Goal: Task Accomplishment & Management: Manage account settings

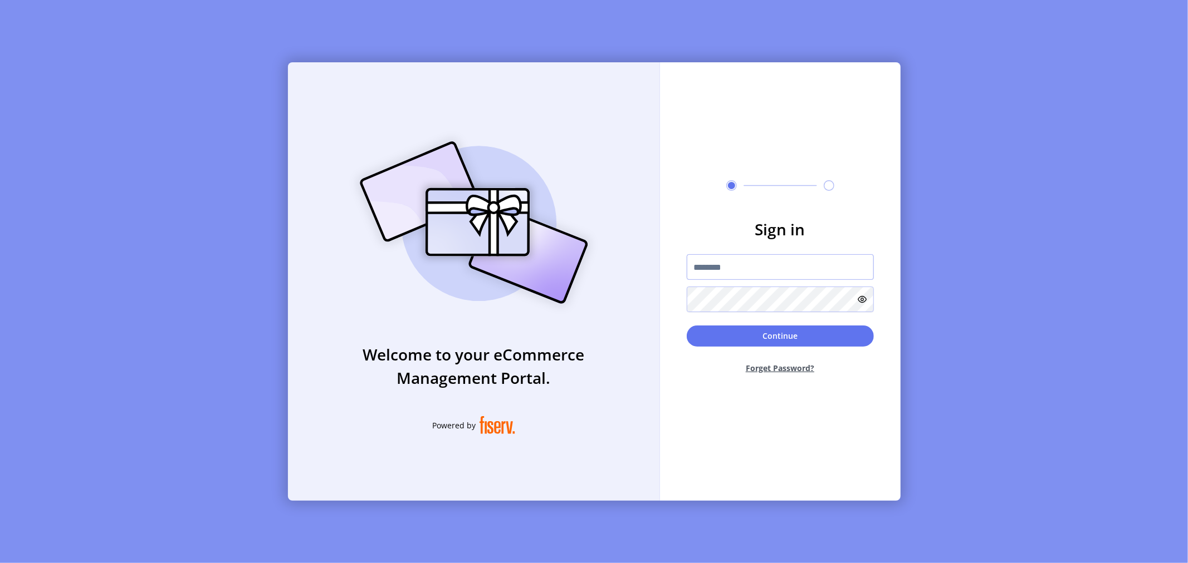
click at [787, 267] on input "text" at bounding box center [780, 267] width 187 height 26
type input "*"
type input "**********"
click at [783, 331] on button "Continue" at bounding box center [780, 336] width 187 height 21
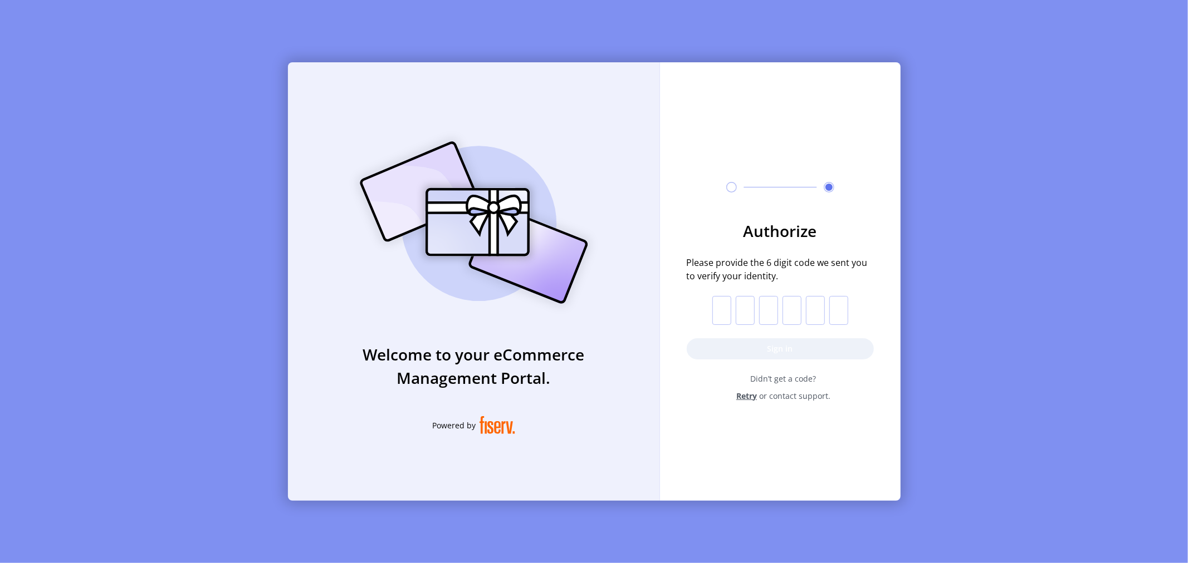
click at [722, 309] on input "text" at bounding box center [721, 310] width 19 height 29
paste input "*"
type input "*"
click at [768, 346] on button "Sign in" at bounding box center [780, 349] width 187 height 21
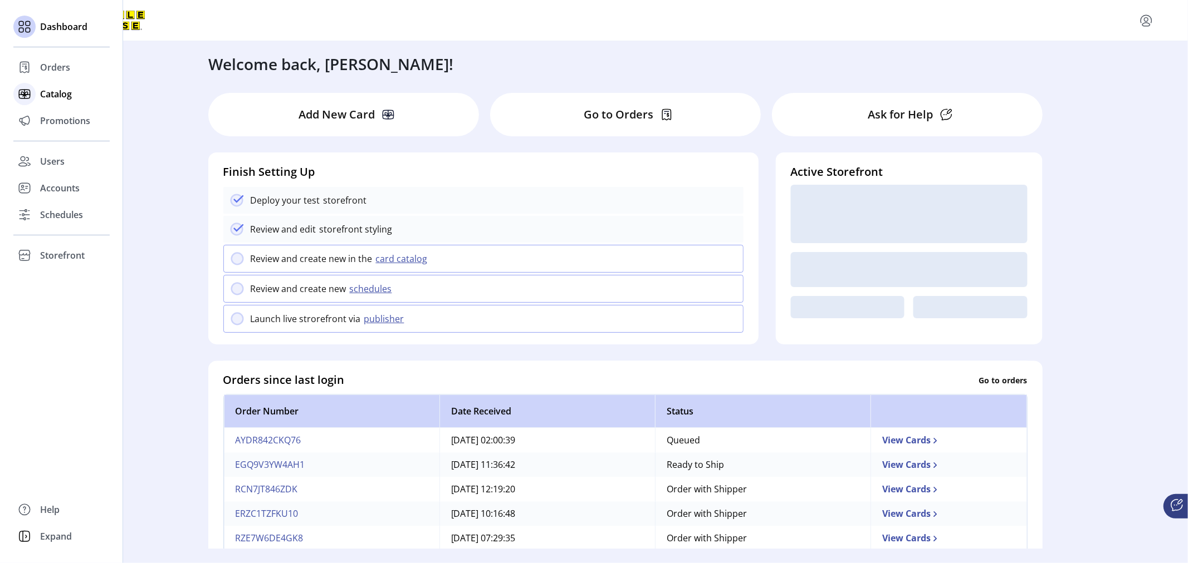
click at [50, 96] on span "Catalog" at bounding box center [56, 93] width 32 height 13
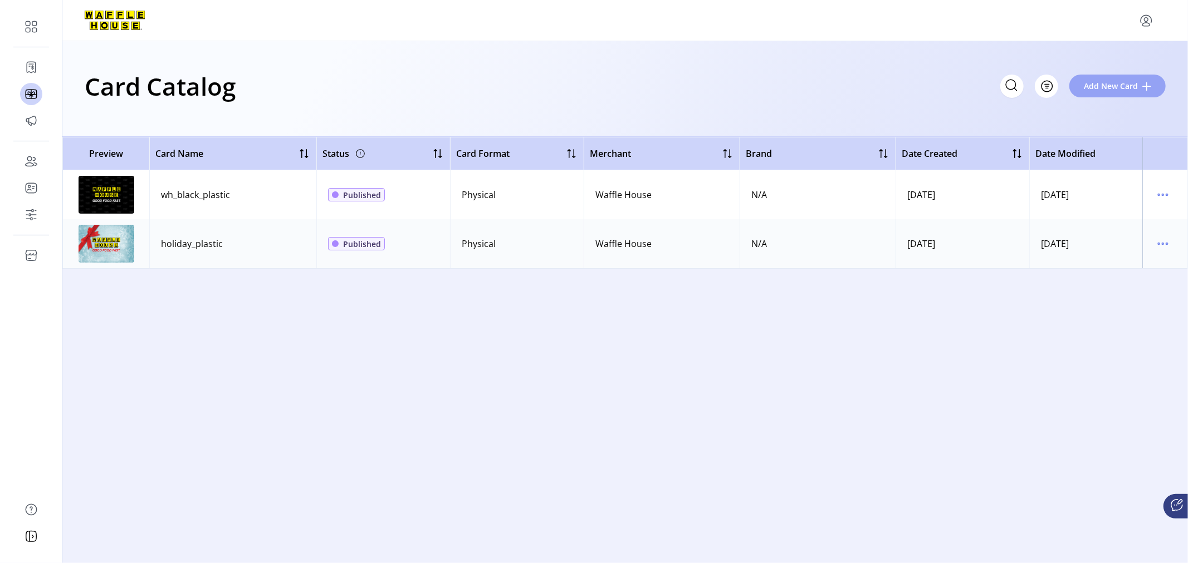
click at [1112, 88] on span "Add New Card" at bounding box center [1111, 86] width 54 height 12
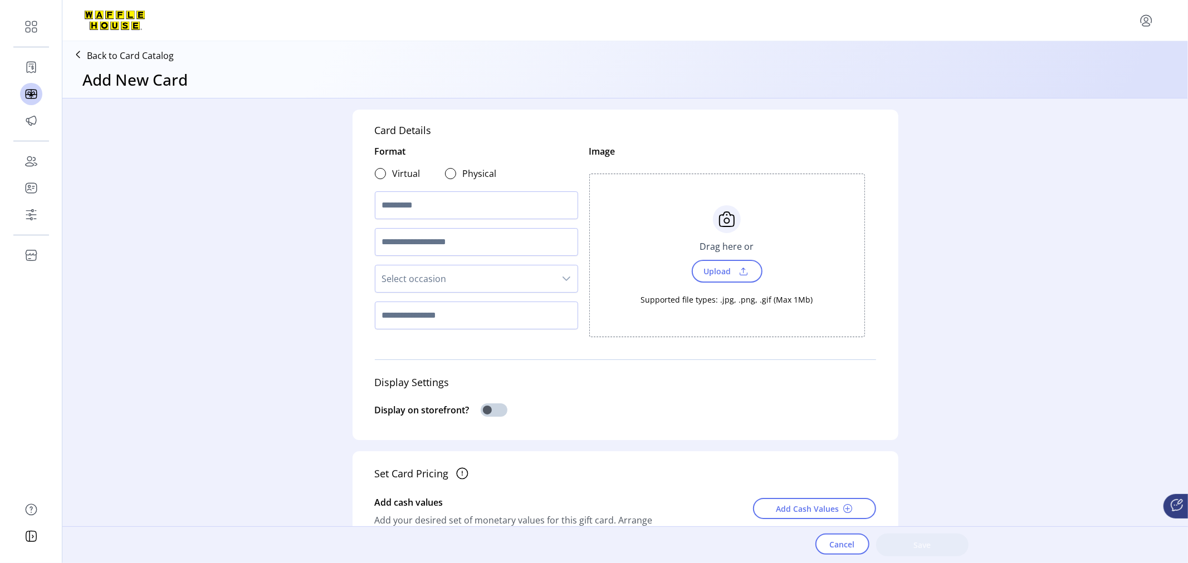
click at [79, 53] on icon at bounding box center [78, 55] width 18 height 18
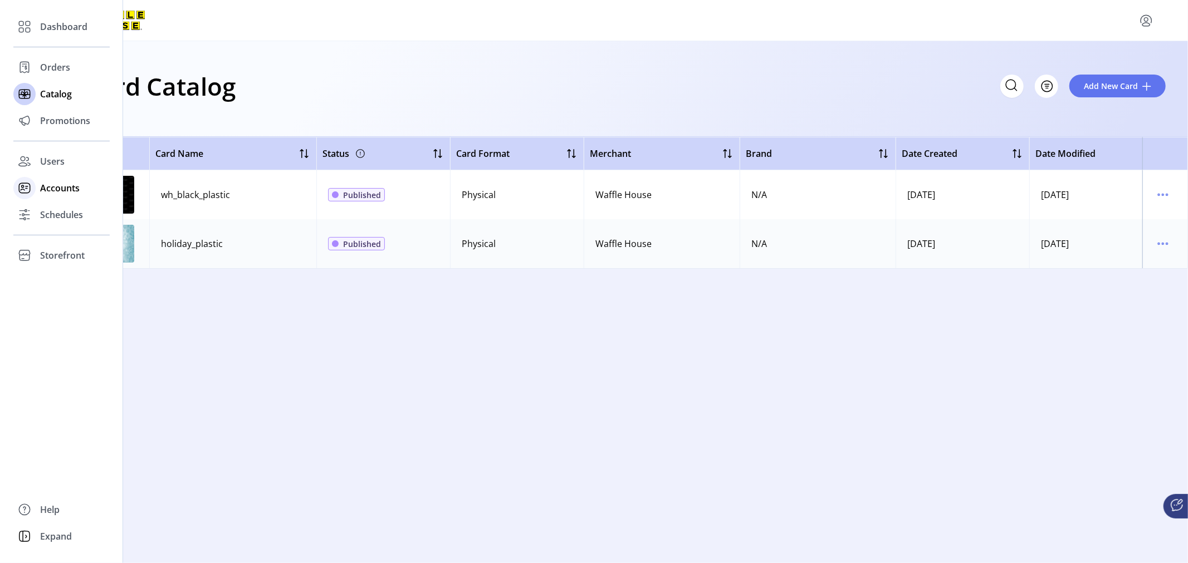
click at [49, 188] on span "Accounts" at bounding box center [60, 188] width 40 height 13
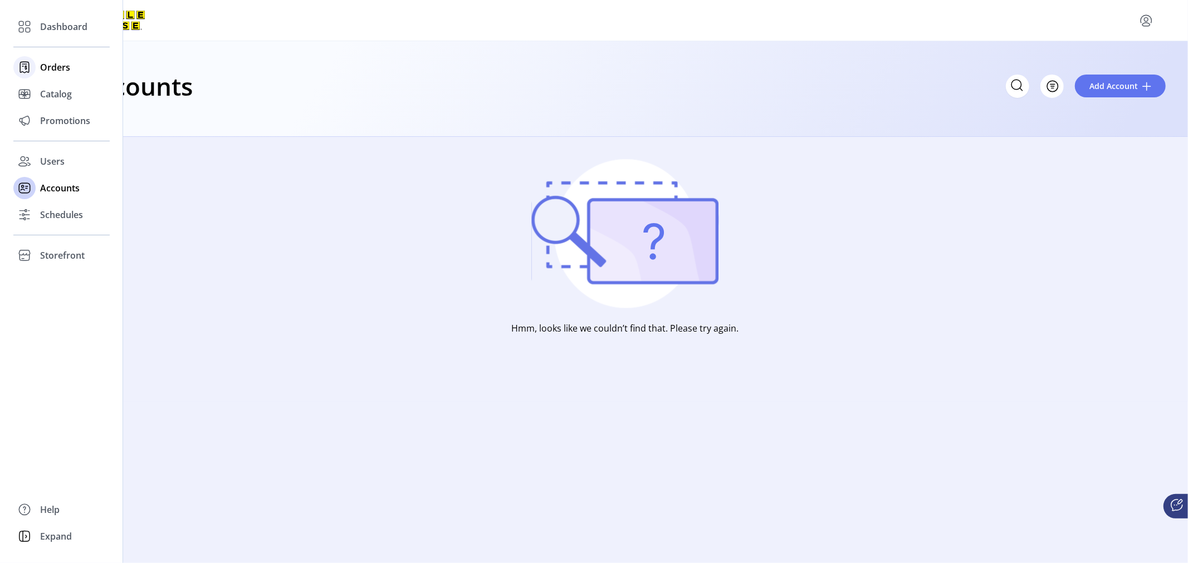
click at [52, 68] on span "Orders" at bounding box center [55, 67] width 30 height 13
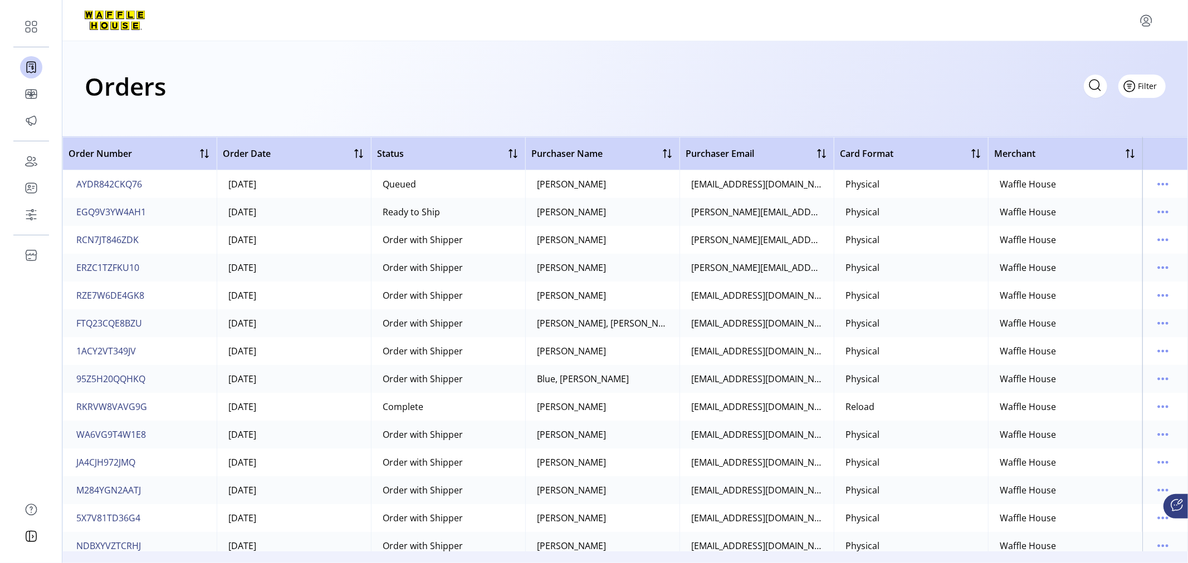
click at [1134, 87] on icon "Filter Button" at bounding box center [1129, 86] width 18 height 18
click at [1114, 125] on span "Status" at bounding box center [1109, 128] width 92 height 9
click at [132, 107] on icon at bounding box center [132, 111] width 9 height 9
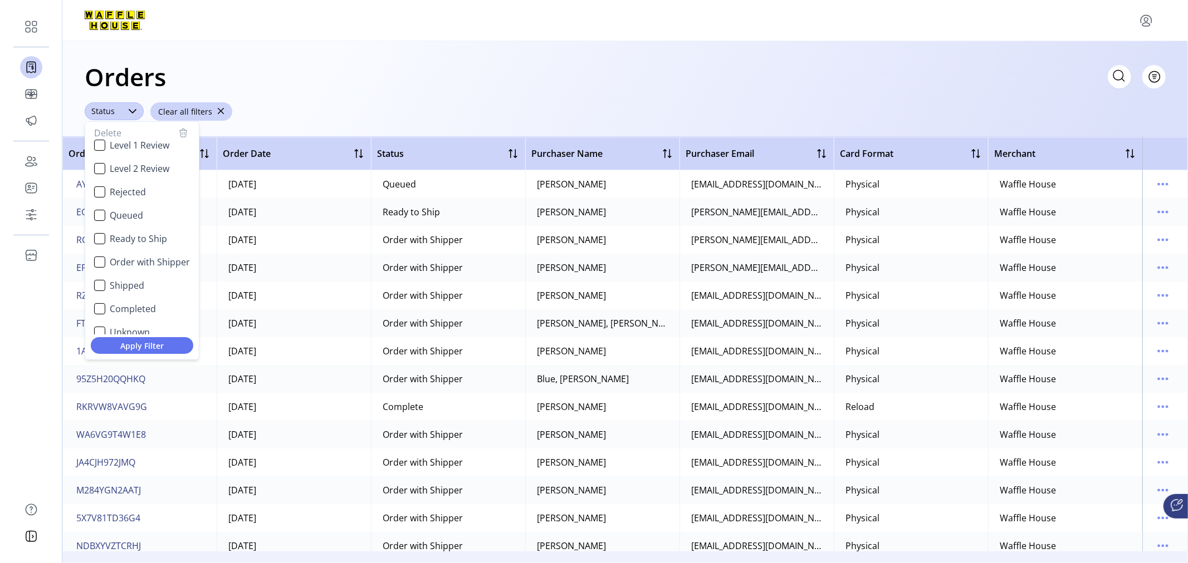
scroll to position [67, 0]
click at [97, 275] on div "Shipped" at bounding box center [99, 273] width 11 height 11
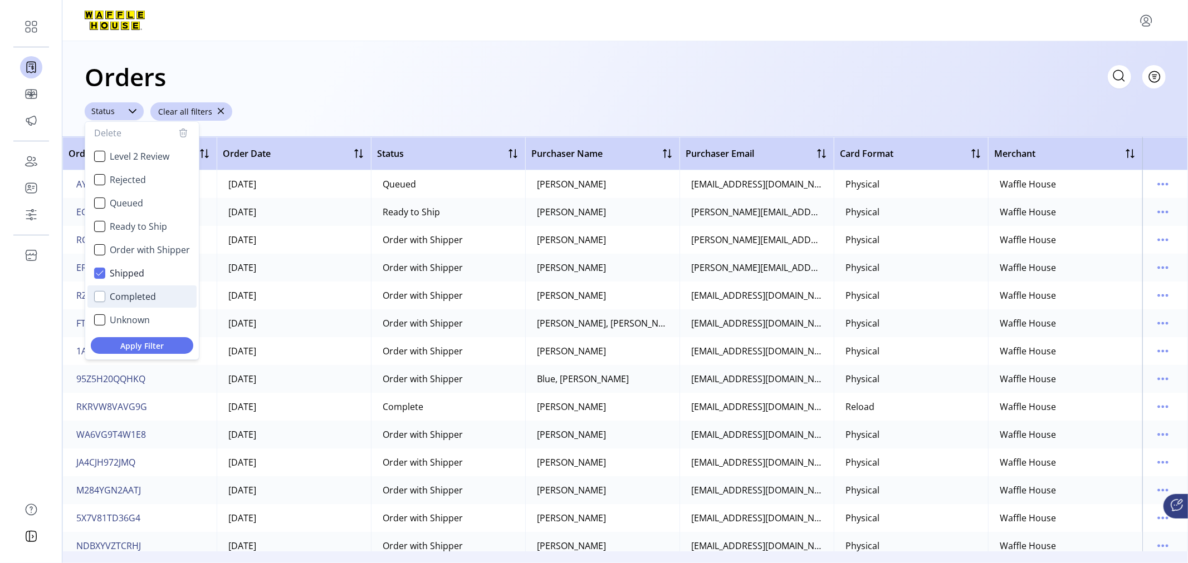
click at [95, 296] on div "Completed" at bounding box center [99, 296] width 11 height 11
click at [144, 344] on span "Apply Filter" at bounding box center [142, 346] width 85 height 12
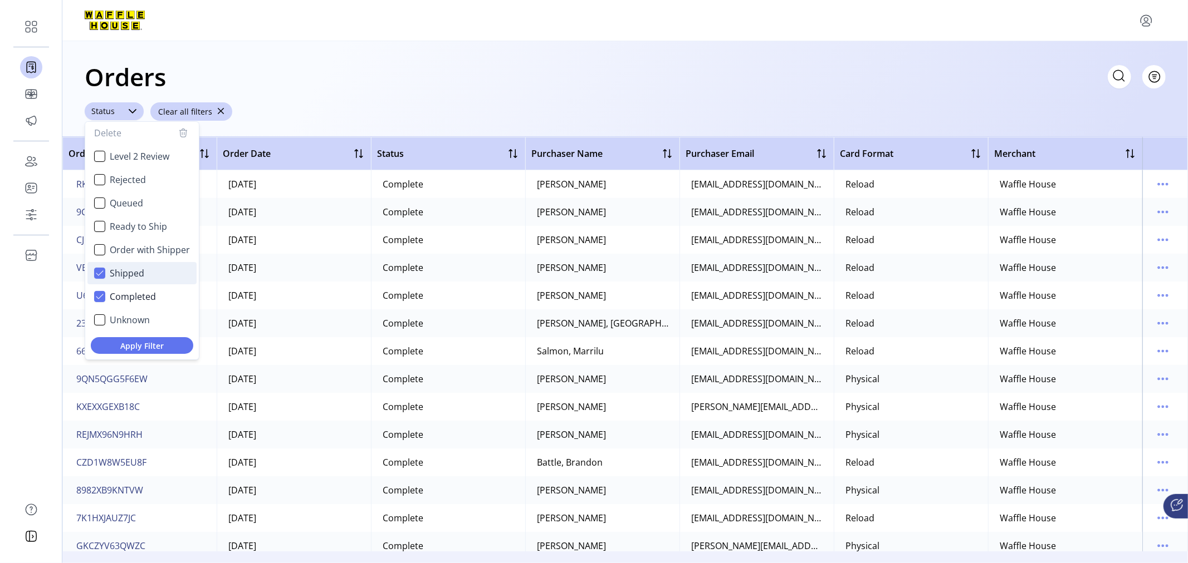
click at [97, 273] on icon "Shipped" at bounding box center [100, 273] width 8 height 8
click at [139, 343] on span "Apply Filter" at bounding box center [142, 346] width 85 height 12
click at [99, 269] on div "Shipped" at bounding box center [99, 273] width 11 height 11
click at [154, 346] on span "Apply Filter" at bounding box center [142, 346] width 85 height 12
click at [396, 71] on div "Orders Filter Focused All Orders" at bounding box center [625, 76] width 1081 height 39
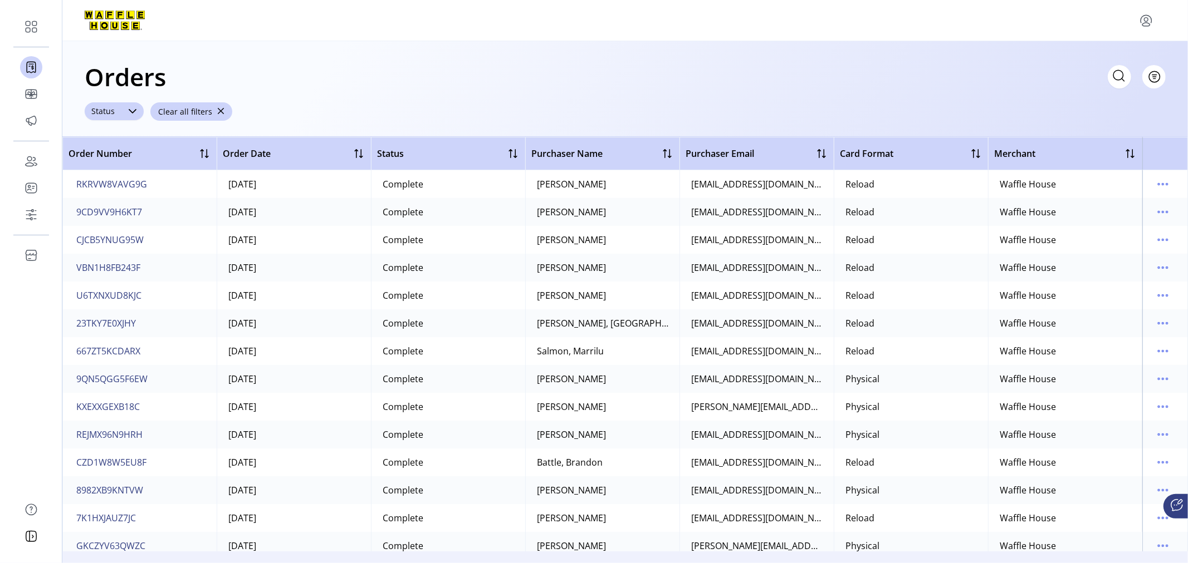
click at [134, 107] on icon at bounding box center [132, 111] width 9 height 9
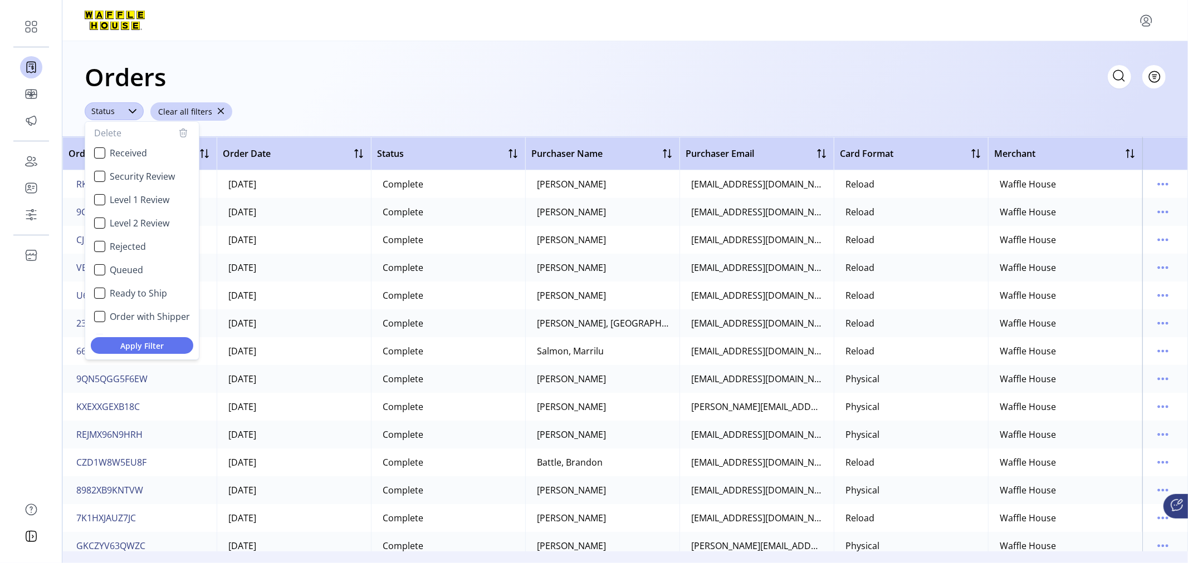
scroll to position [17, 0]
click at [101, 297] on div "Order with Shipper" at bounding box center [99, 300] width 11 height 11
click at [103, 321] on icon "Shipped" at bounding box center [100, 324] width 8 height 8
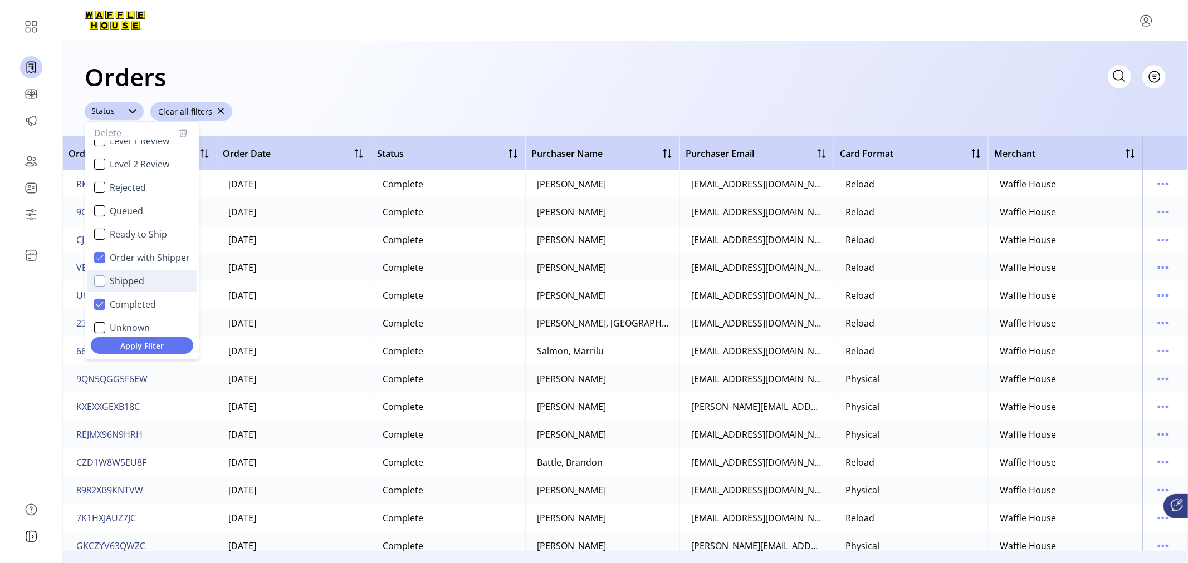
scroll to position [67, 0]
click at [100, 296] on icon "Completed" at bounding box center [100, 297] width 8 height 8
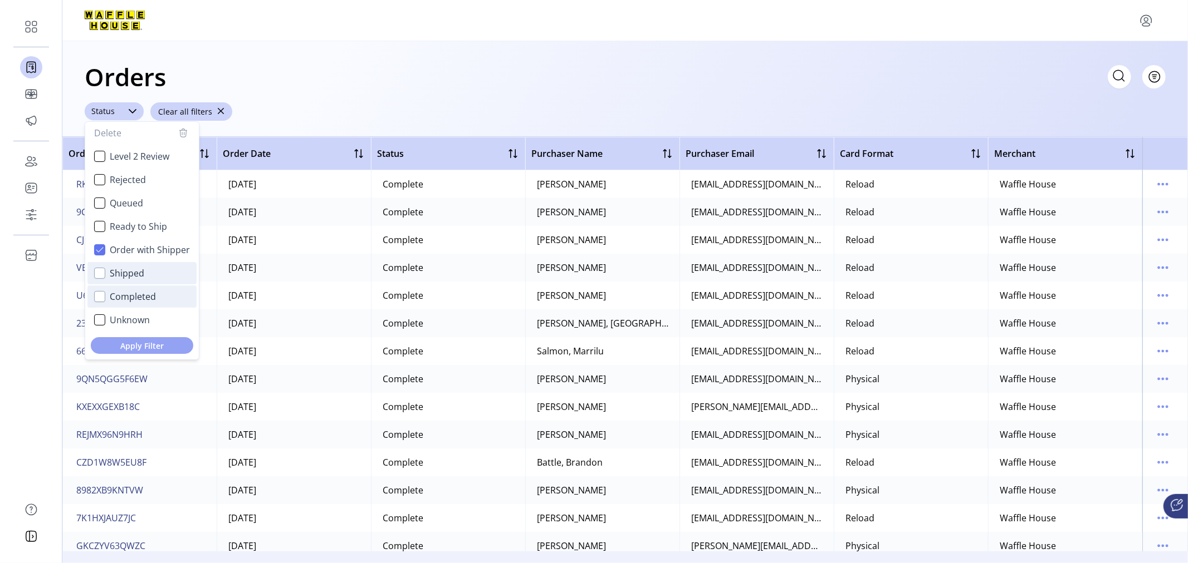
click at [124, 347] on span "Apply Filter" at bounding box center [142, 346] width 85 height 12
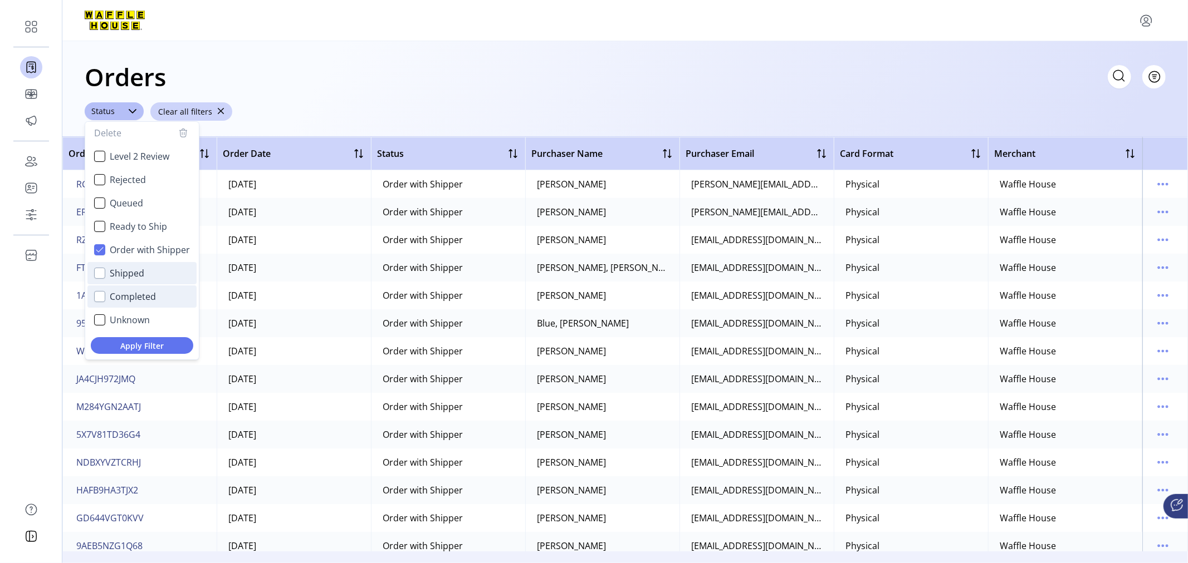
click at [702, 72] on div "Orders Filter Focused All Orders" at bounding box center [625, 76] width 1081 height 39
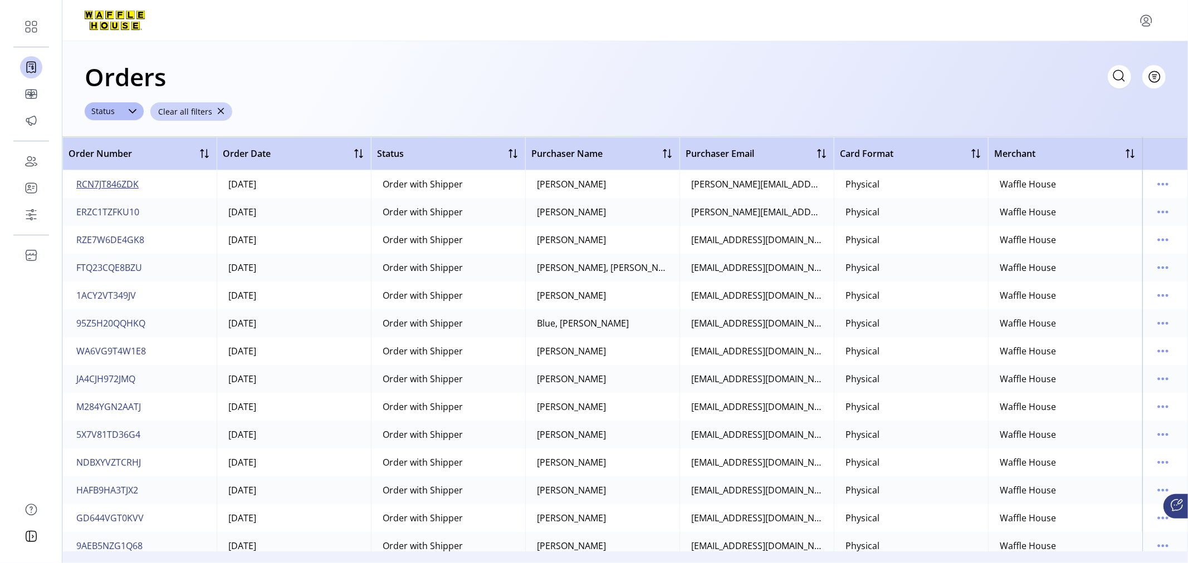
click at [118, 184] on span "RCN7JT846ZDK" at bounding box center [107, 184] width 62 height 13
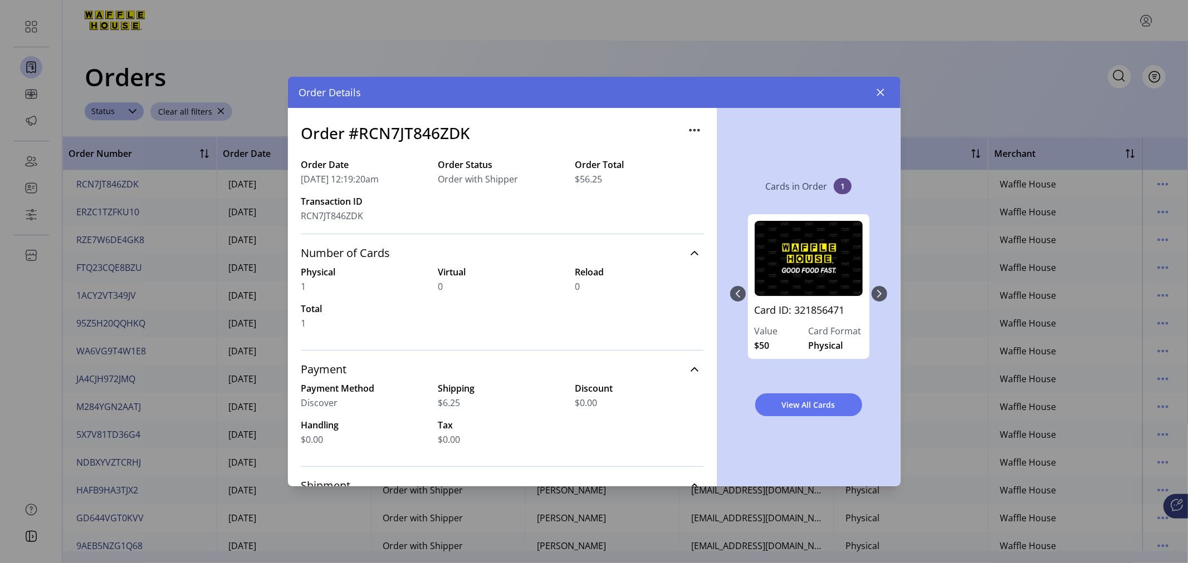
click at [688, 134] on icon "button" at bounding box center [694, 130] width 18 height 18
click at [715, 150] on span "Edit Approval" at bounding box center [735, 152] width 92 height 9
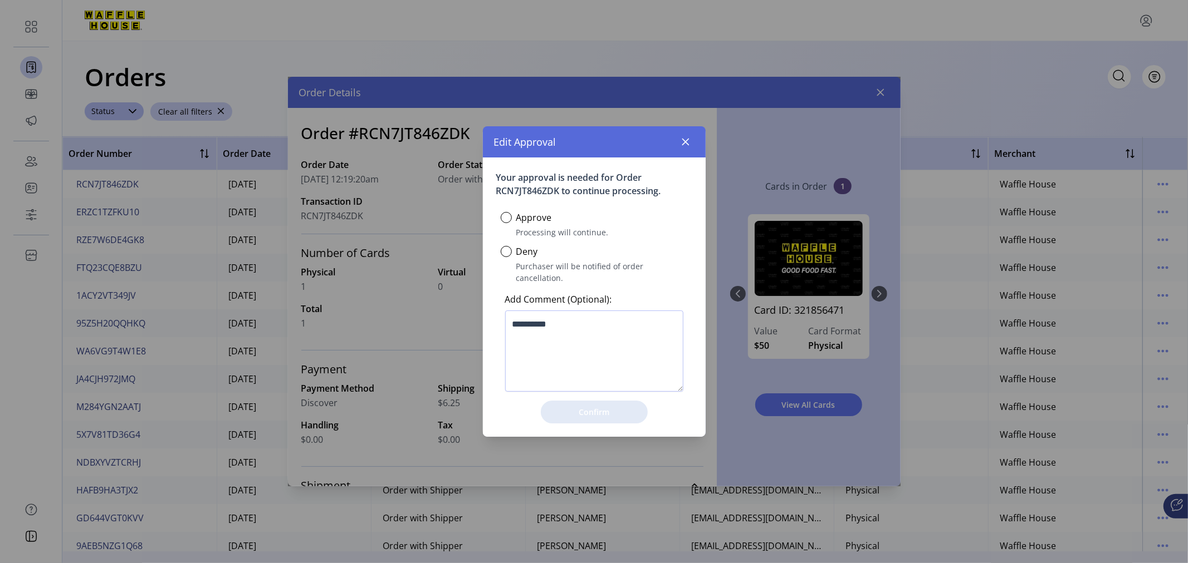
scroll to position [6, 3]
click at [689, 145] on button "button" at bounding box center [686, 142] width 18 height 18
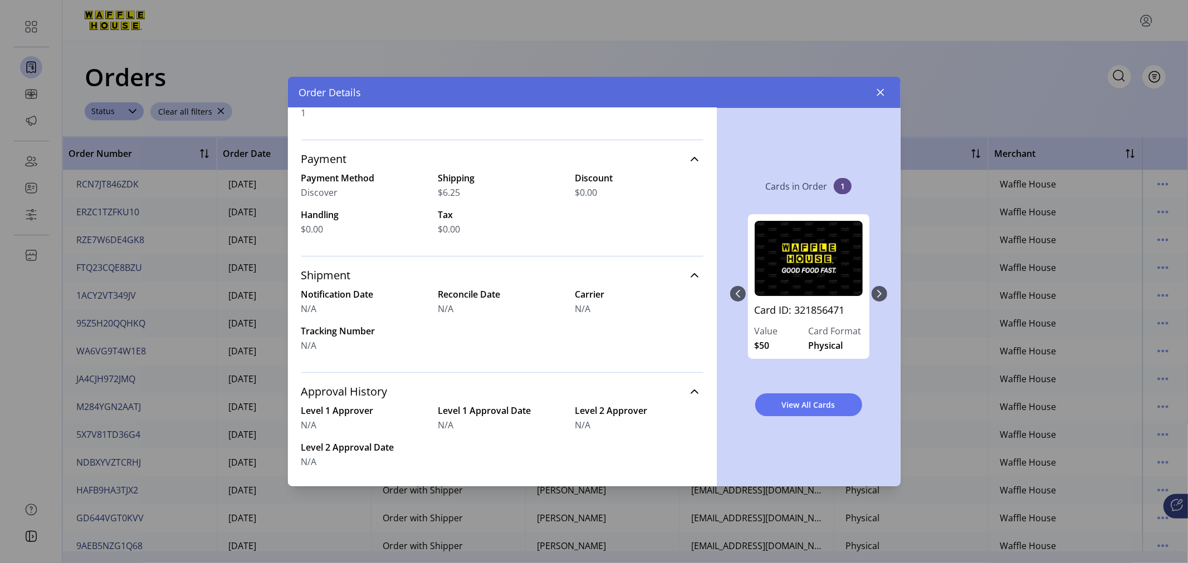
scroll to position [0, 0]
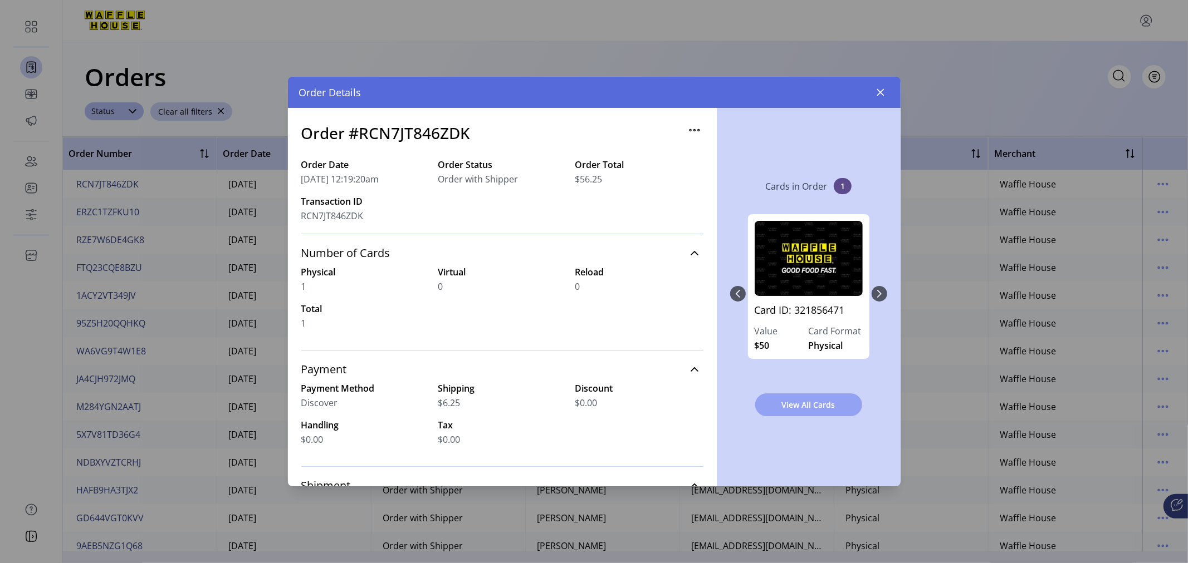
click at [819, 402] on span "View All Cards" at bounding box center [809, 405] width 78 height 12
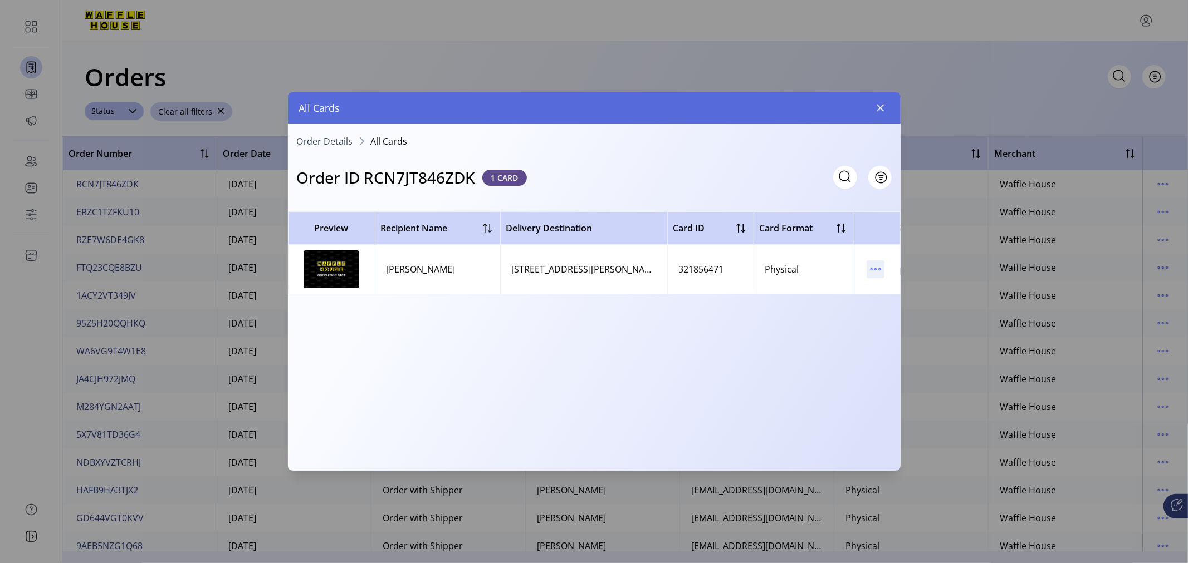
click at [875, 270] on icon "menu" at bounding box center [875, 270] width 2 height 2
click at [898, 292] on span "View Card Details" at bounding box center [922, 291] width 92 height 9
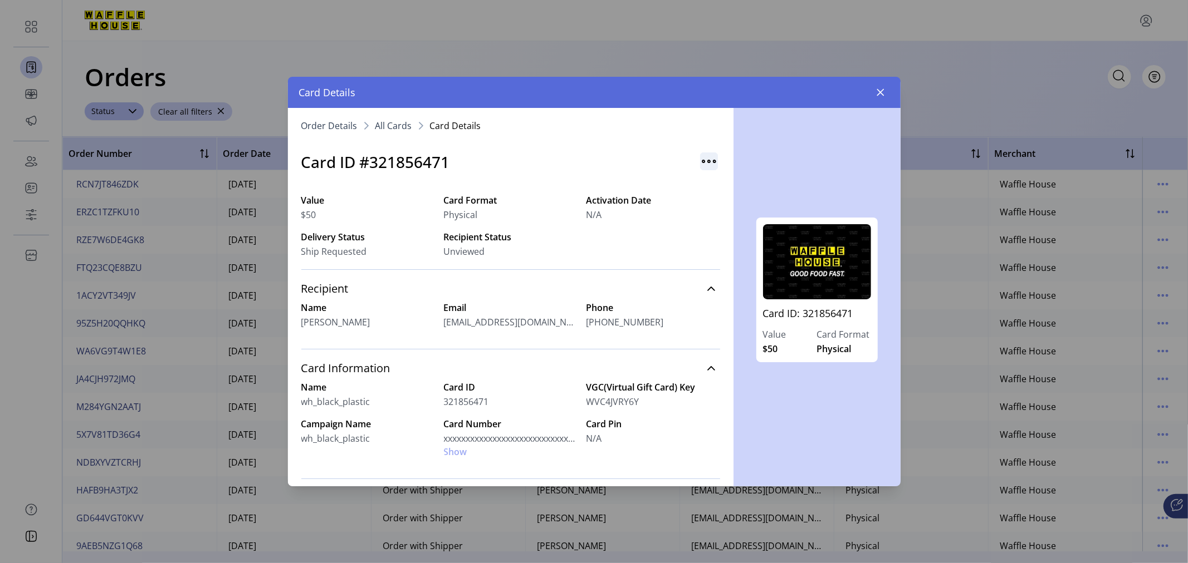
click at [702, 158] on img "button" at bounding box center [709, 162] width 18 height 18
click at [690, 121] on ol "Order Details All Cards Card Details" at bounding box center [510, 125] width 419 height 9
click at [880, 91] on icon "button" at bounding box center [879, 92] width 7 height 7
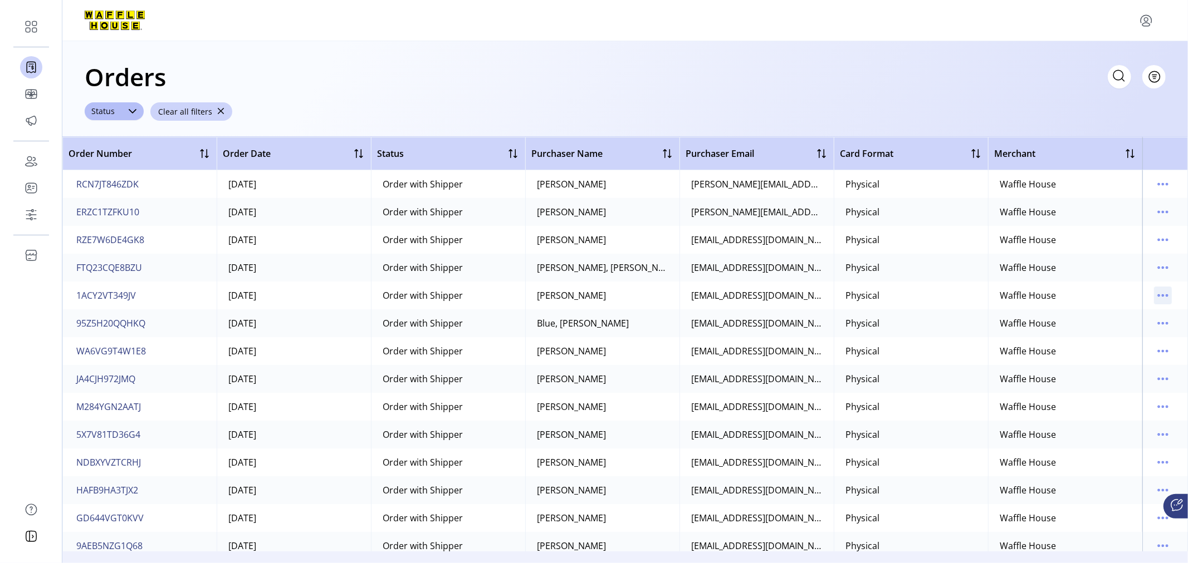
click at [1159, 296] on icon "menu" at bounding box center [1163, 296] width 18 height 18
click at [1106, 390] on span "Refund Order" at bounding box center [1110, 388] width 92 height 9
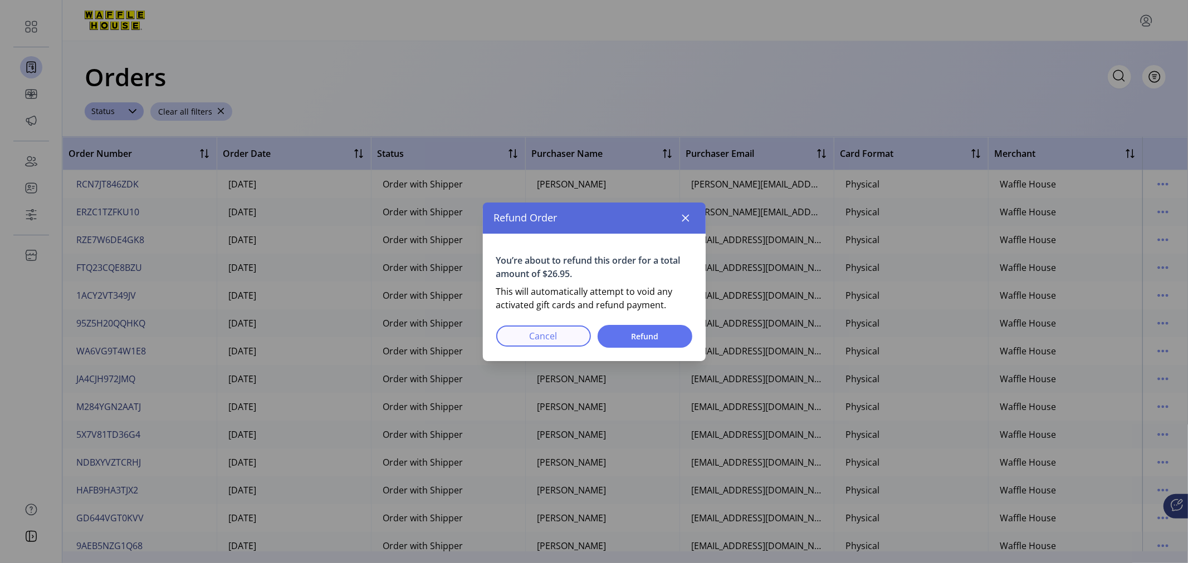
click at [535, 341] on span "Cancel" at bounding box center [544, 336] width 66 height 13
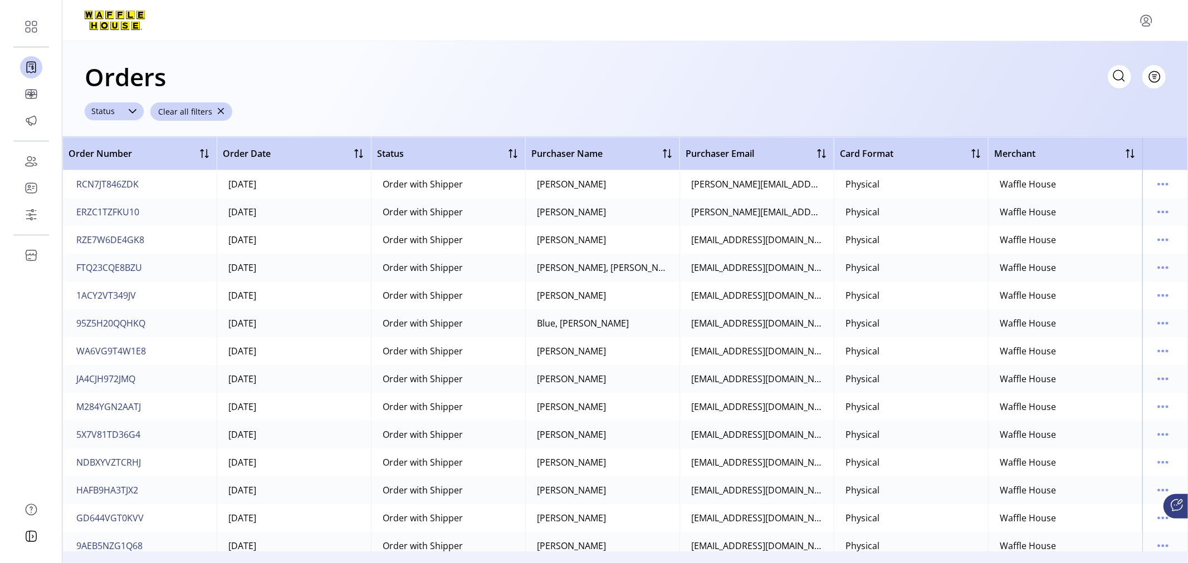
click at [131, 109] on icon at bounding box center [132, 111] width 9 height 9
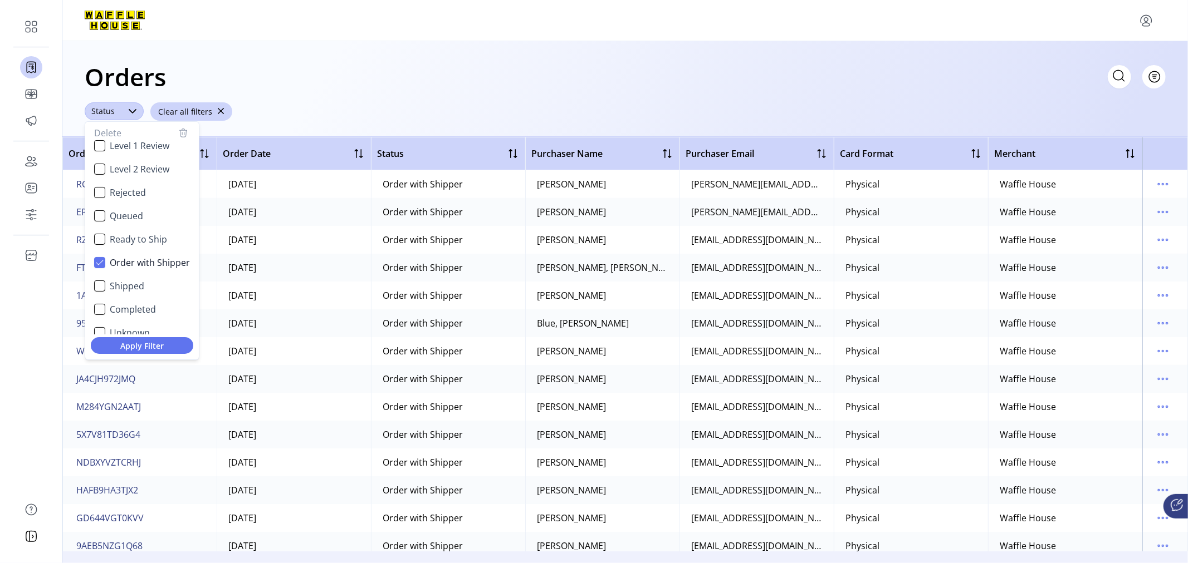
scroll to position [67, 0]
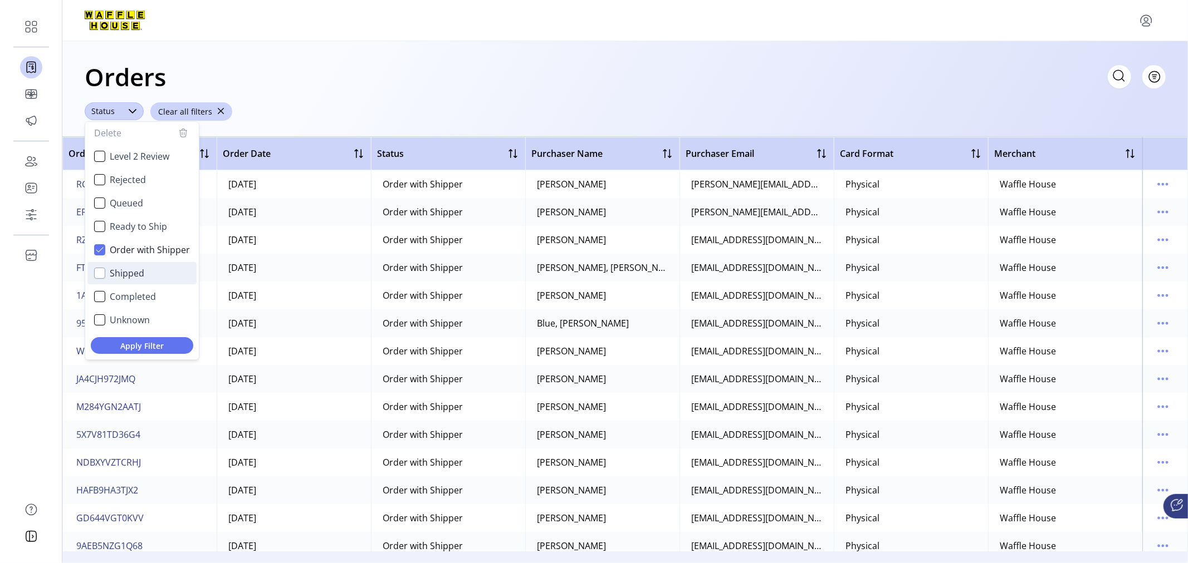
click at [97, 269] on div "Shipped" at bounding box center [99, 273] width 11 height 11
click at [99, 252] on icon "Order with Shipper" at bounding box center [100, 250] width 8 height 8
click at [145, 345] on span "Apply Filter" at bounding box center [142, 346] width 85 height 12
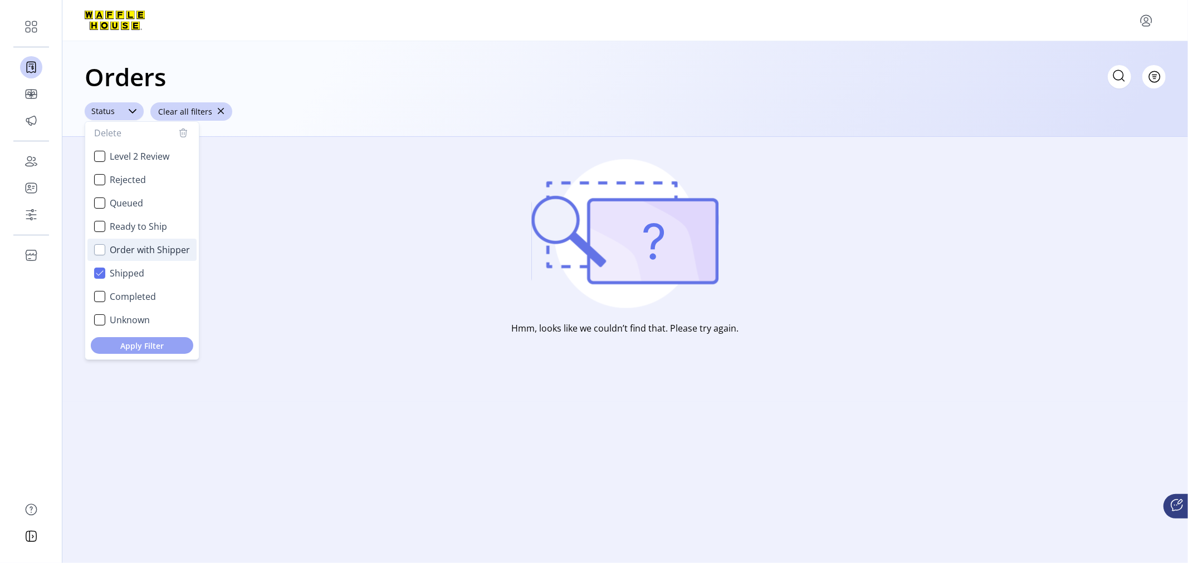
click at [138, 344] on span "Apply Filter" at bounding box center [142, 346] width 85 height 12
click at [286, 92] on div "Orders Filter Focused All Orders" at bounding box center [625, 76] width 1081 height 39
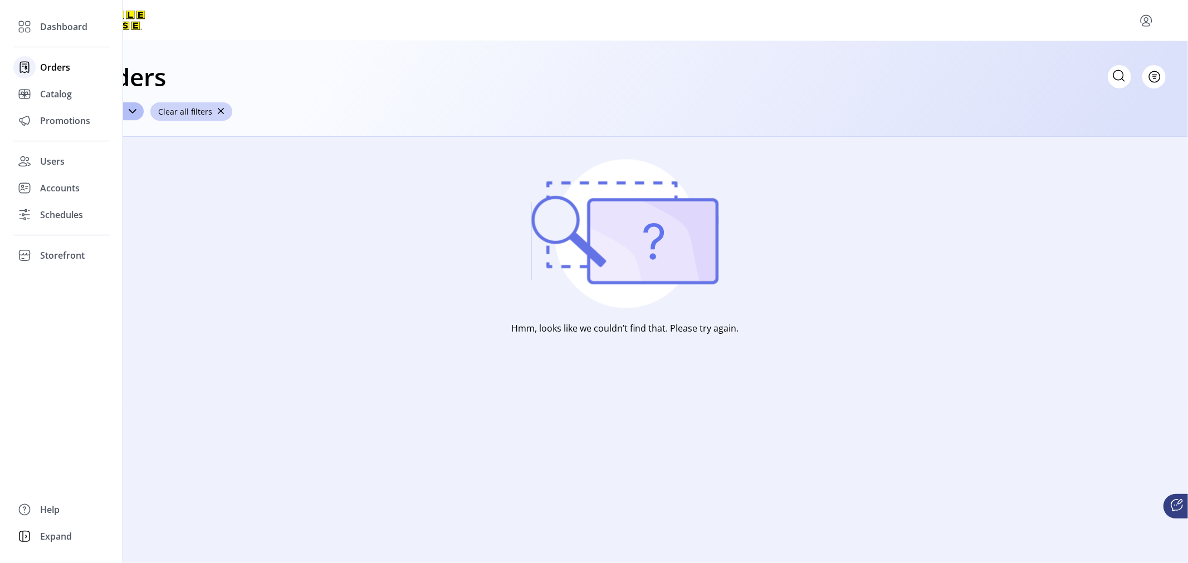
click at [51, 64] on span "Orders" at bounding box center [55, 67] width 30 height 13
click at [51, 67] on span "Orders" at bounding box center [55, 67] width 30 height 13
click at [56, 95] on span "Catalog" at bounding box center [56, 93] width 32 height 13
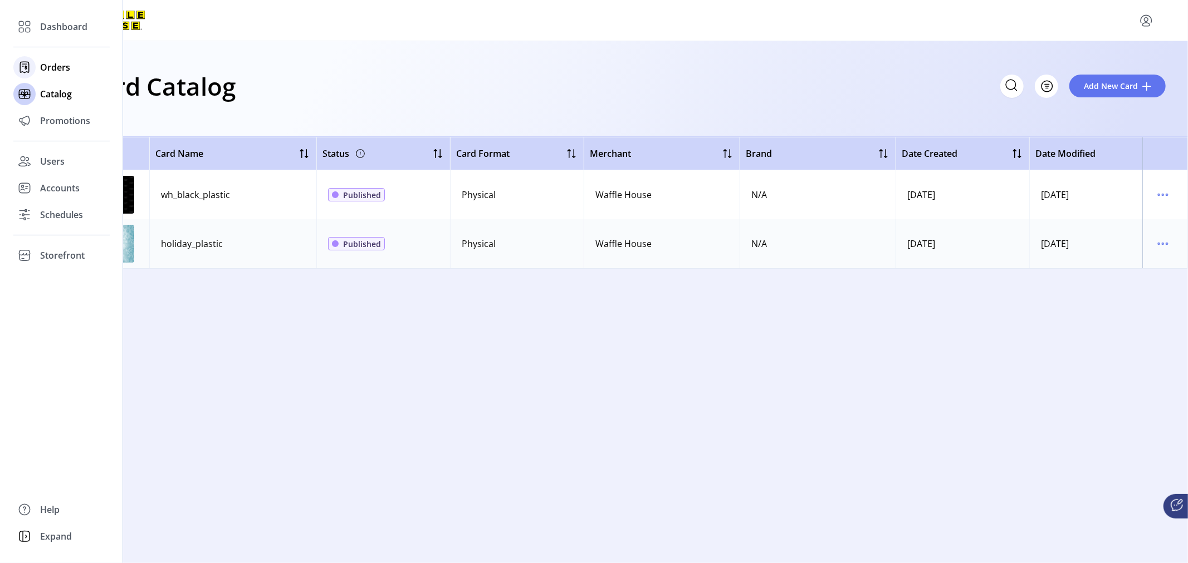
click at [49, 65] on span "Orders" at bounding box center [55, 67] width 30 height 13
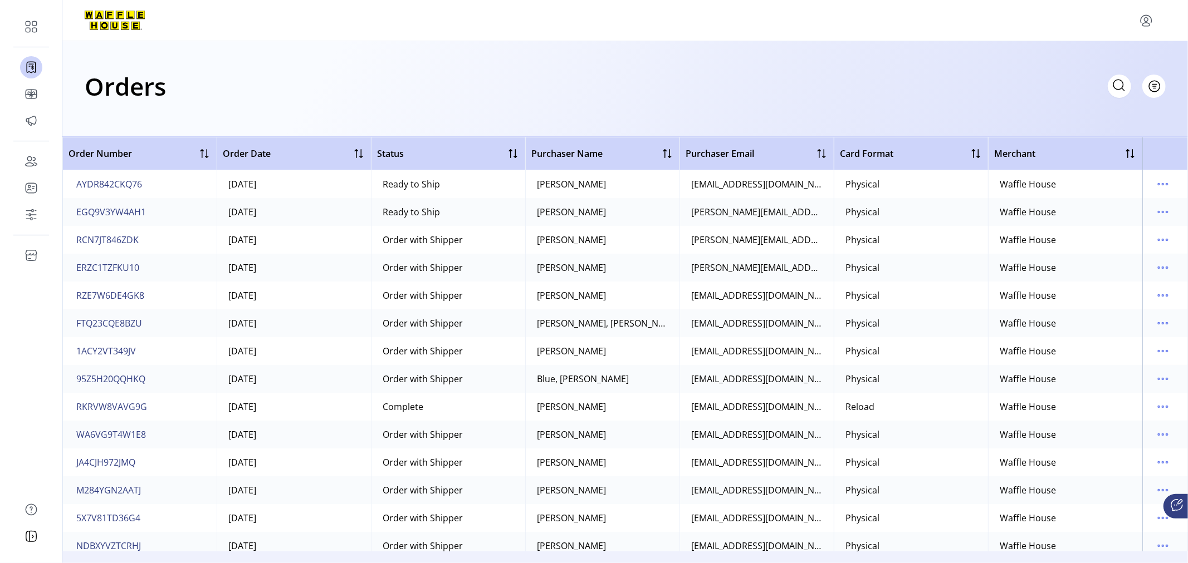
click at [401, 85] on div "Orders Filter Focused All Orders" at bounding box center [625, 86] width 1081 height 39
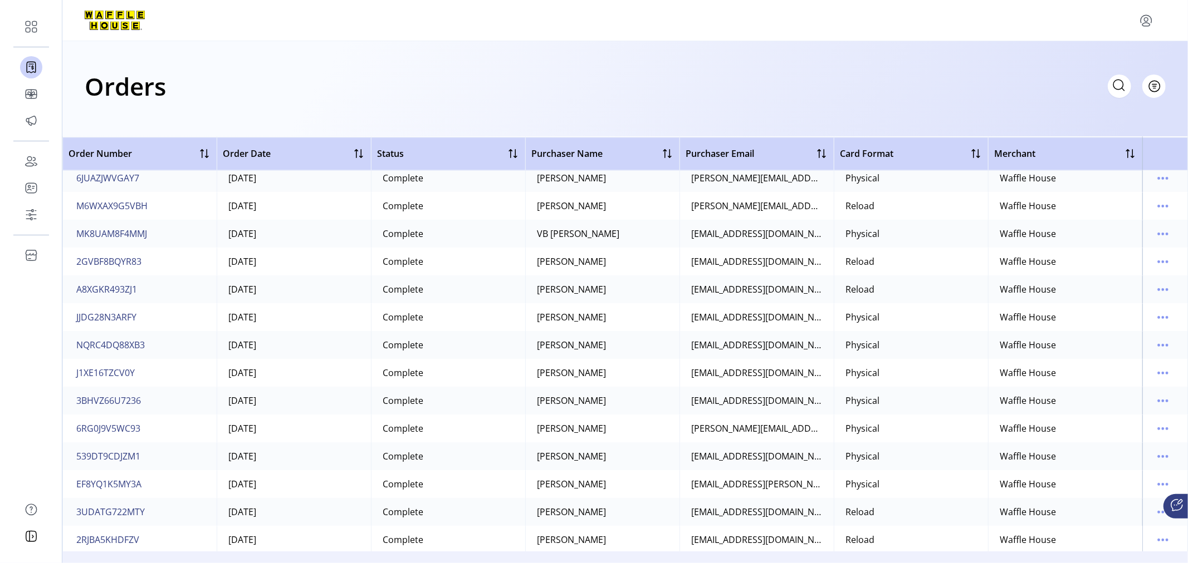
scroll to position [2058, 0]
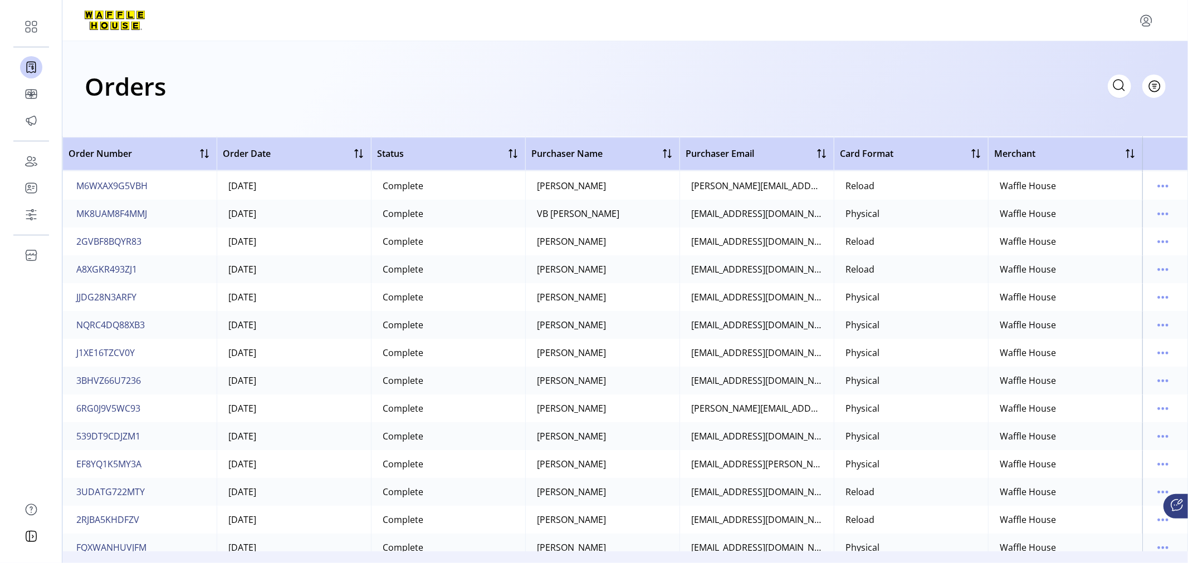
click at [1177, 502] on icon at bounding box center [1176, 505] width 13 height 13
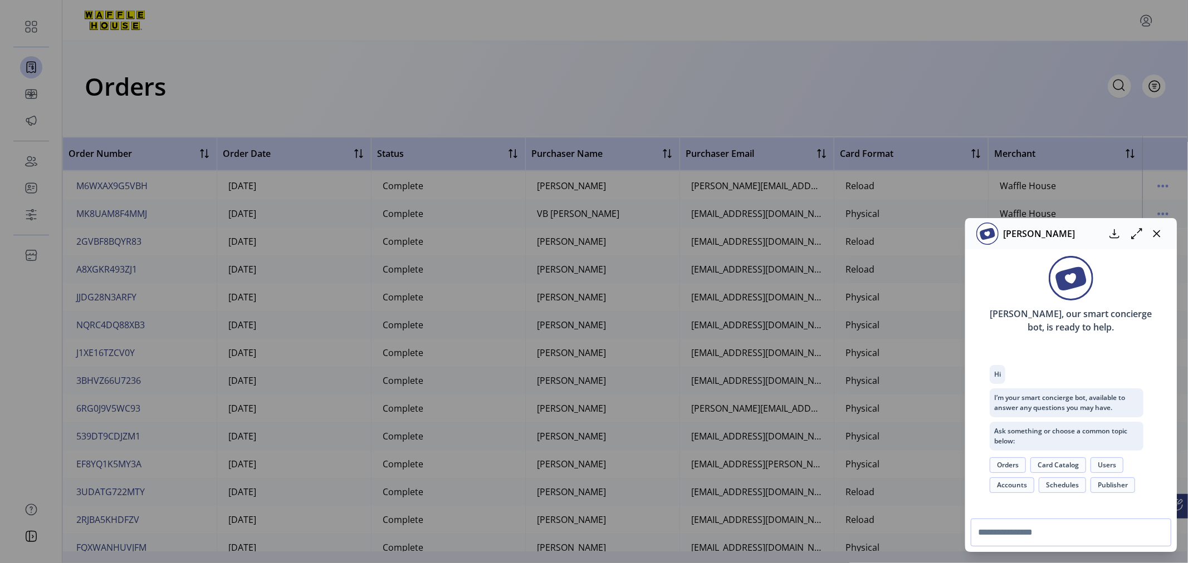
click at [1020, 510] on div "[PERSON_NAME], our smart concierge bot, is ready to help. Hi I’m your smart con…" at bounding box center [1071, 381] width 212 height 264
click at [1009, 538] on input "text" at bounding box center [1071, 533] width 200 height 28
type input "**********"
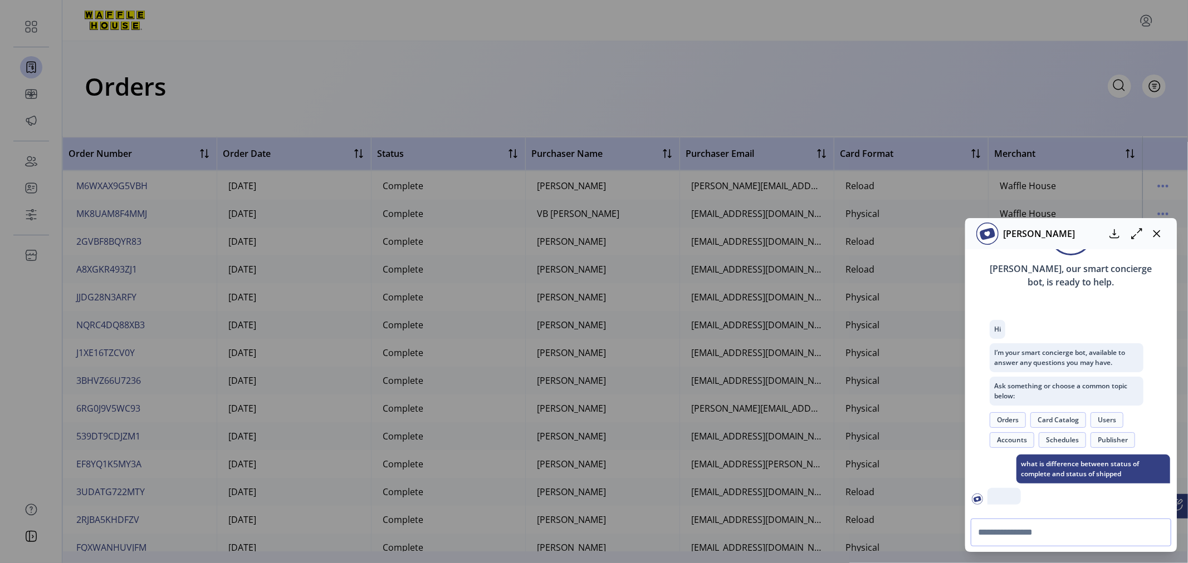
scroll to position [107, 0]
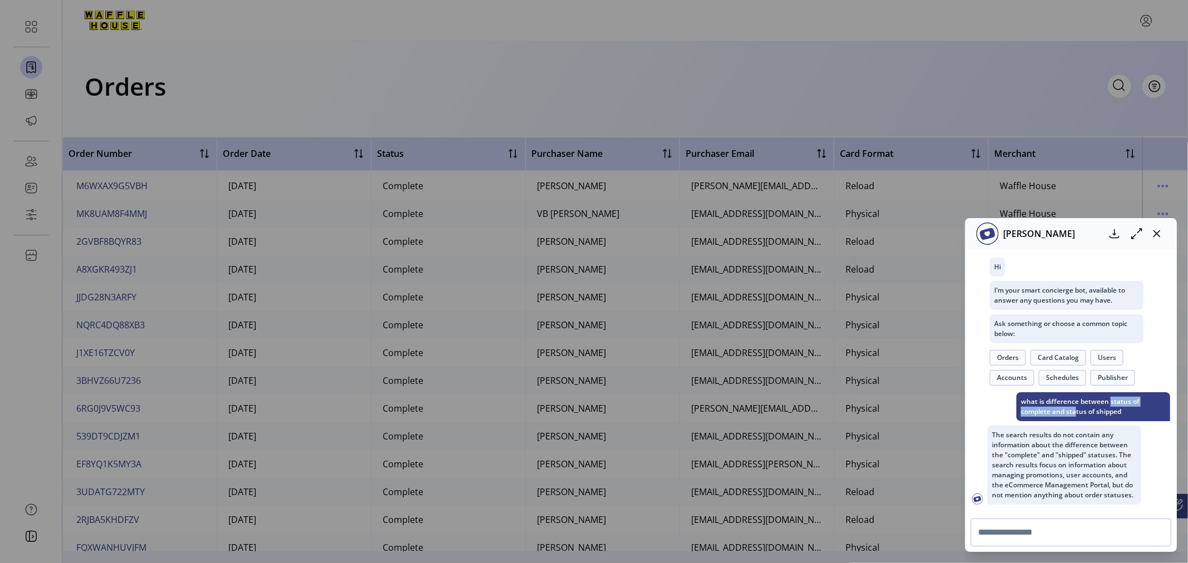
drag, startPoint x: 1099, startPoint y: 401, endPoint x: 1064, endPoint y: 412, distance: 36.8
click at [1064, 412] on p "what is difference between status of complete and status of shipped" at bounding box center [1093, 407] width 154 height 29
click at [1047, 519] on input "text" at bounding box center [1071, 533] width 200 height 28
type input "**********"
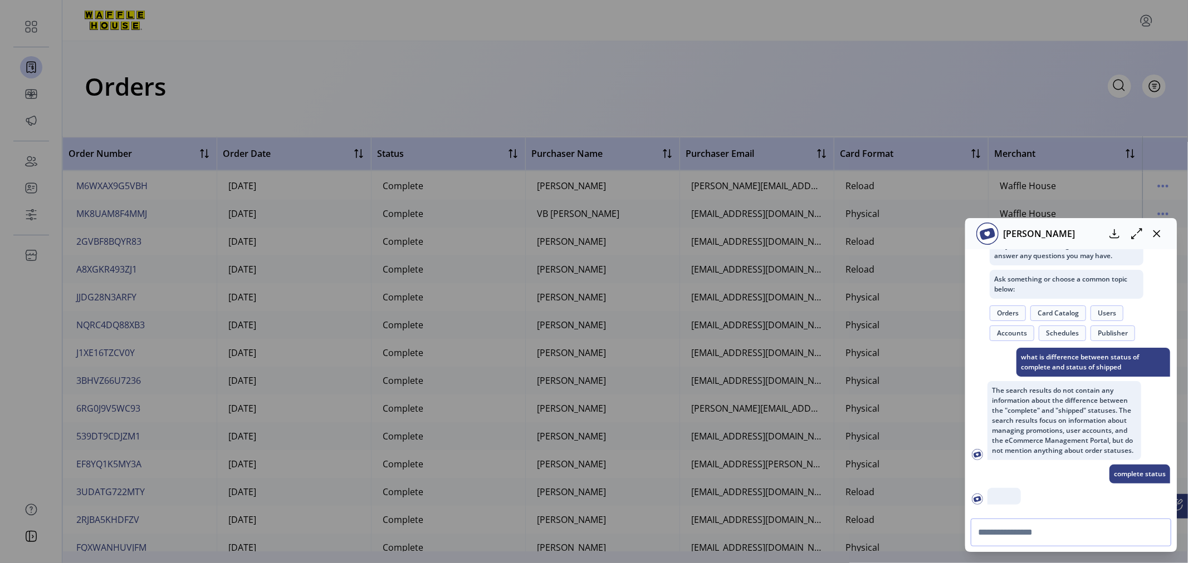
scroll to position [214, 0]
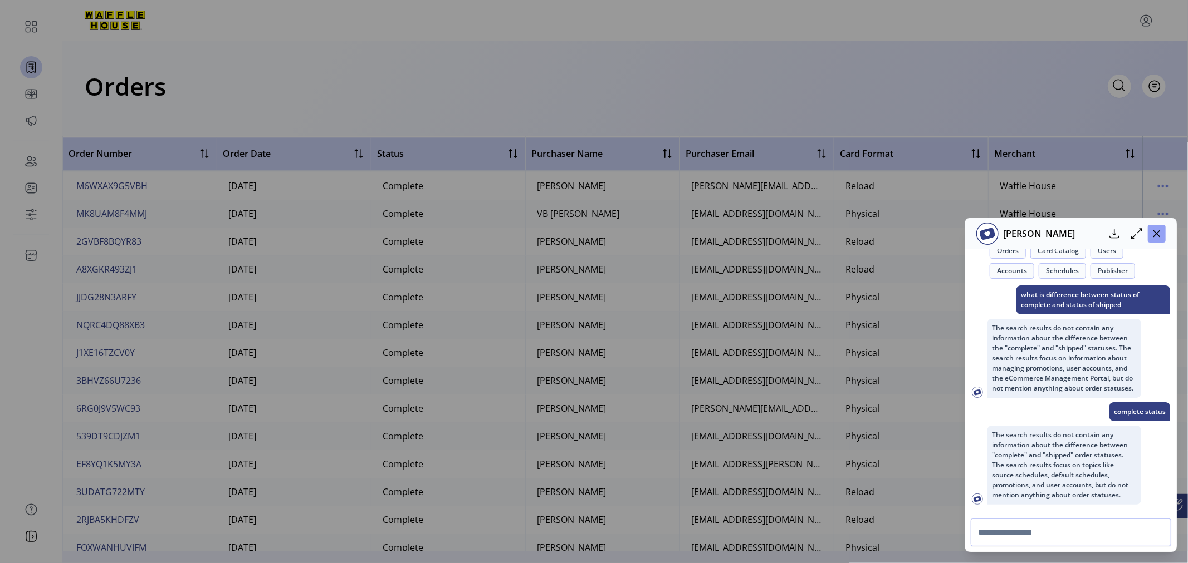
click at [1161, 236] on button "button" at bounding box center [1157, 234] width 18 height 18
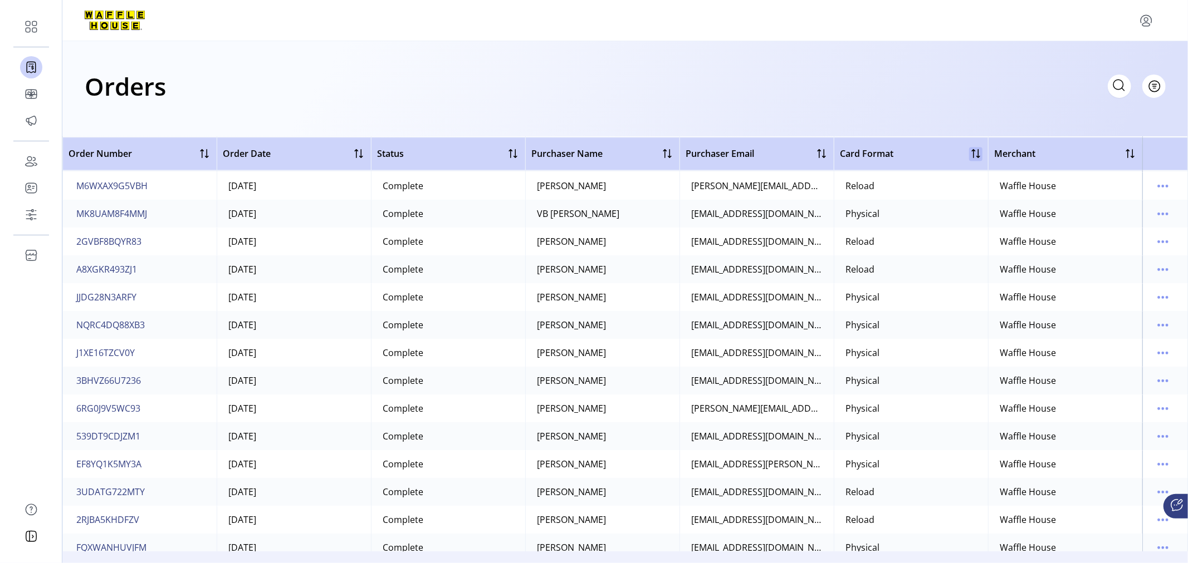
click at [969, 153] on div at bounding box center [975, 153] width 13 height 13
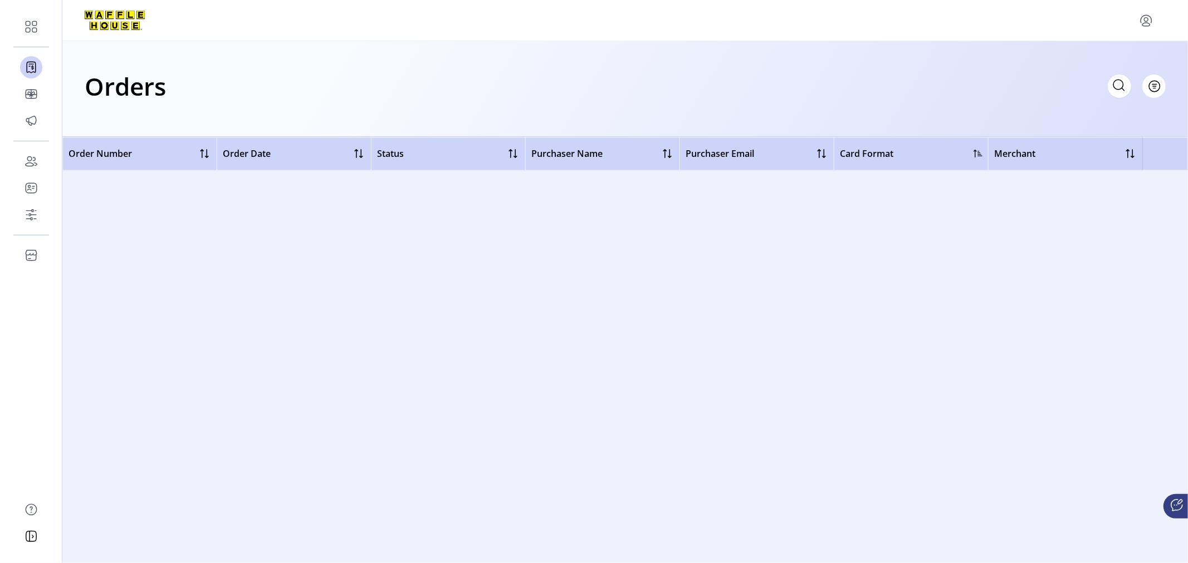
scroll to position [0, 0]
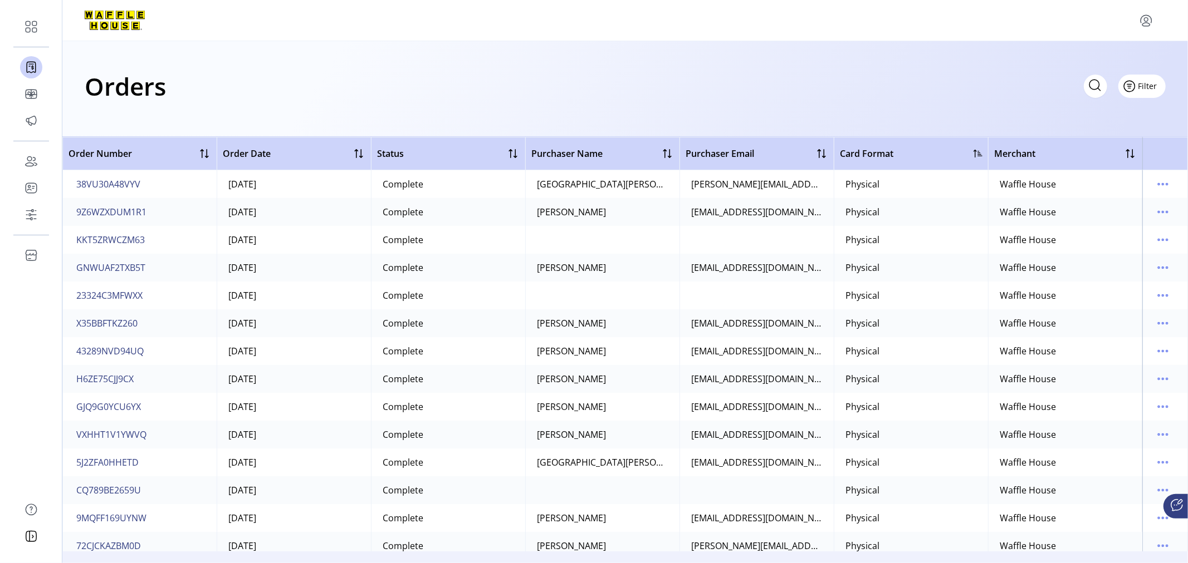
click at [1140, 84] on span "Filter" at bounding box center [1147, 86] width 19 height 12
click at [973, 149] on div at bounding box center [977, 153] width 9 height 9
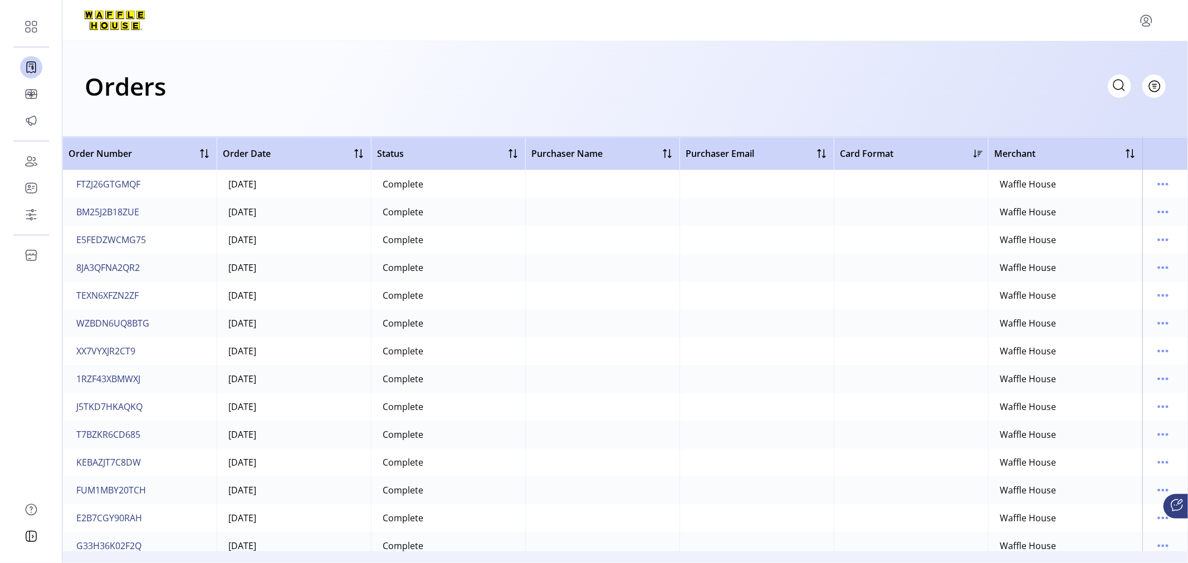
click at [973, 155] on div at bounding box center [977, 153] width 9 height 9
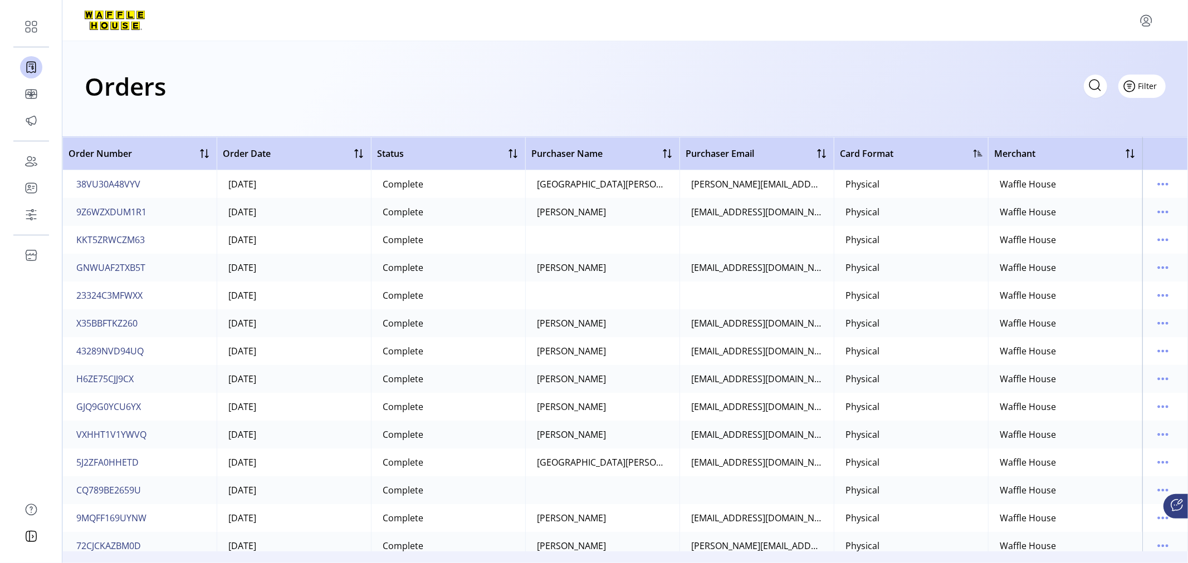
click at [1153, 85] on span "Filter" at bounding box center [1147, 86] width 19 height 12
click at [554, 8] on div at bounding box center [624, 20] width 1125 height 41
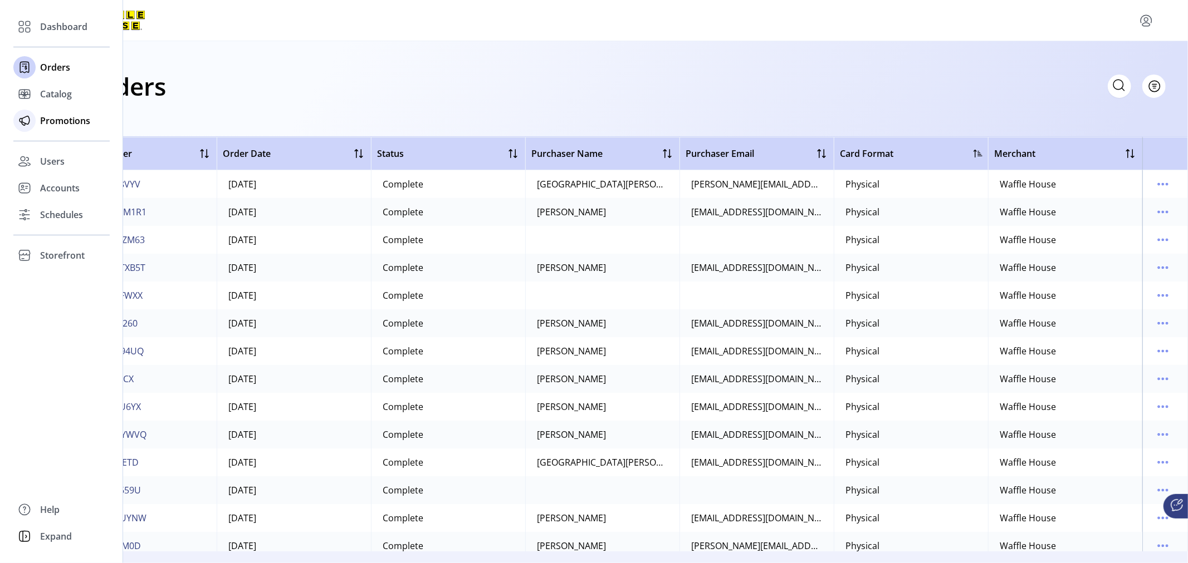
click at [75, 121] on span "Promotions" at bounding box center [65, 120] width 50 height 13
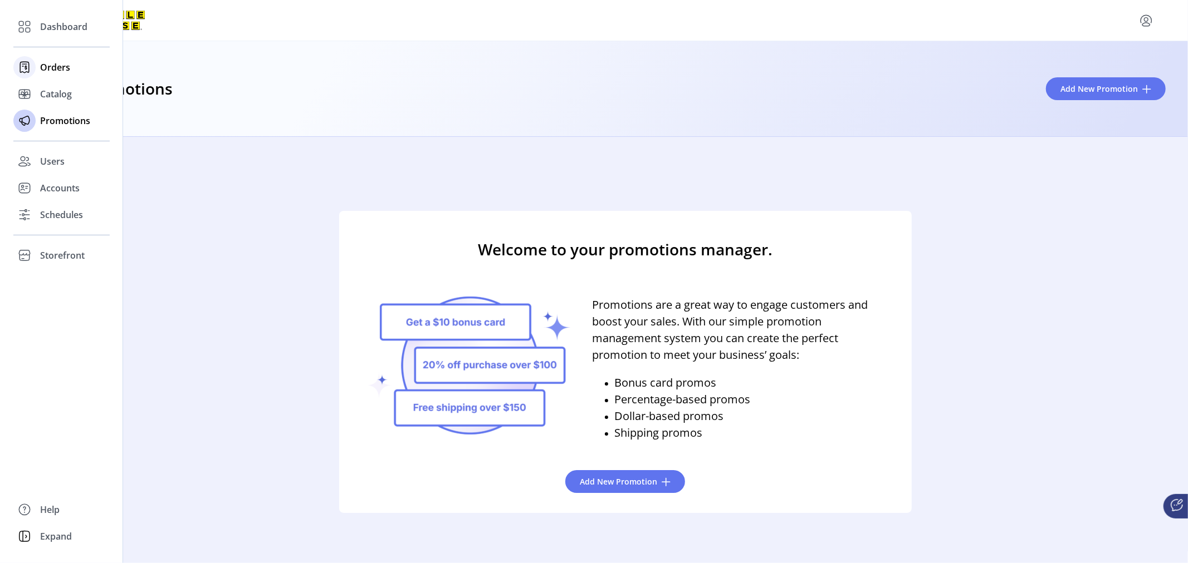
click at [57, 68] on span "Orders" at bounding box center [55, 67] width 30 height 13
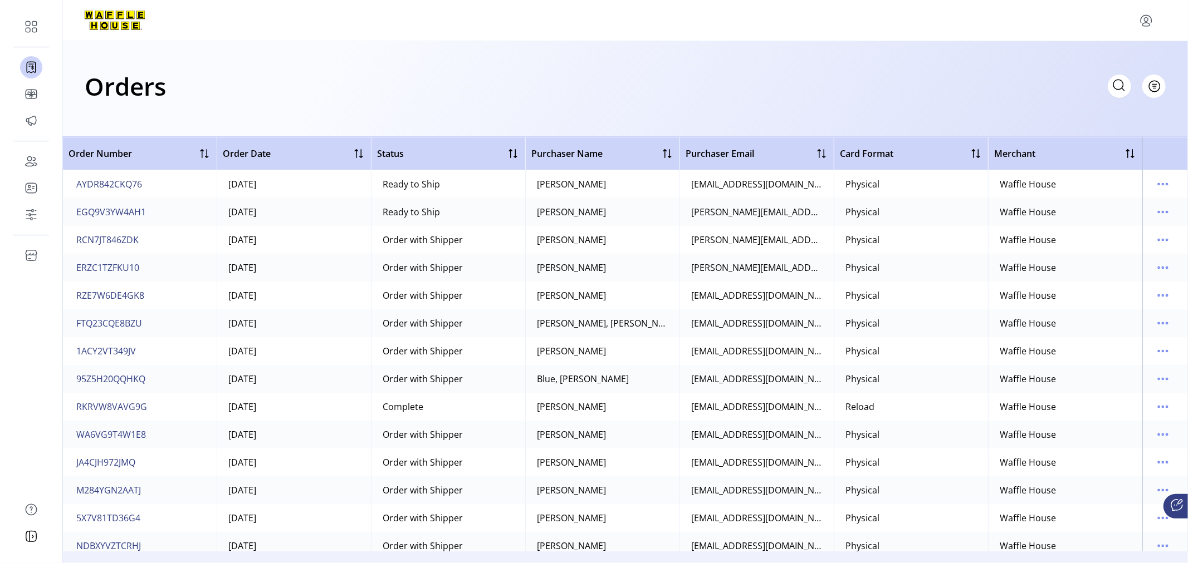
click at [368, 96] on div "Orders Filter Focused All Orders" at bounding box center [625, 86] width 1081 height 39
click at [1139, 86] on span "Filter" at bounding box center [1147, 86] width 19 height 12
click at [1118, 128] on span "Status" at bounding box center [1109, 128] width 92 height 9
click at [131, 107] on icon at bounding box center [132, 111] width 9 height 9
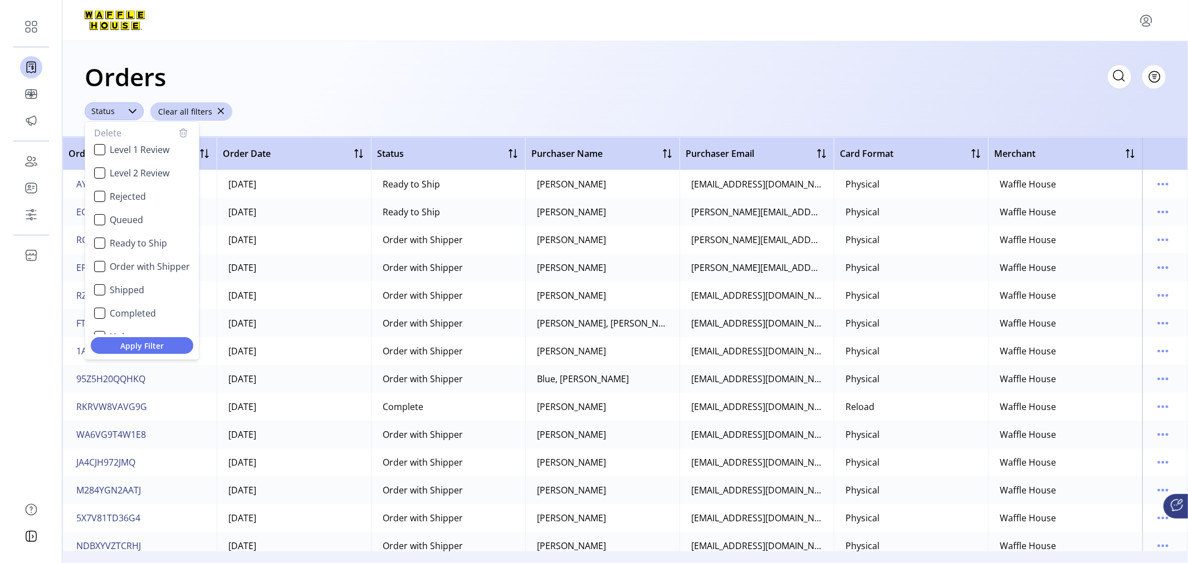
scroll to position [67, 0]
click at [99, 275] on div "Shipped" at bounding box center [99, 273] width 11 height 11
click at [140, 347] on span "Apply Filter" at bounding box center [142, 346] width 85 height 12
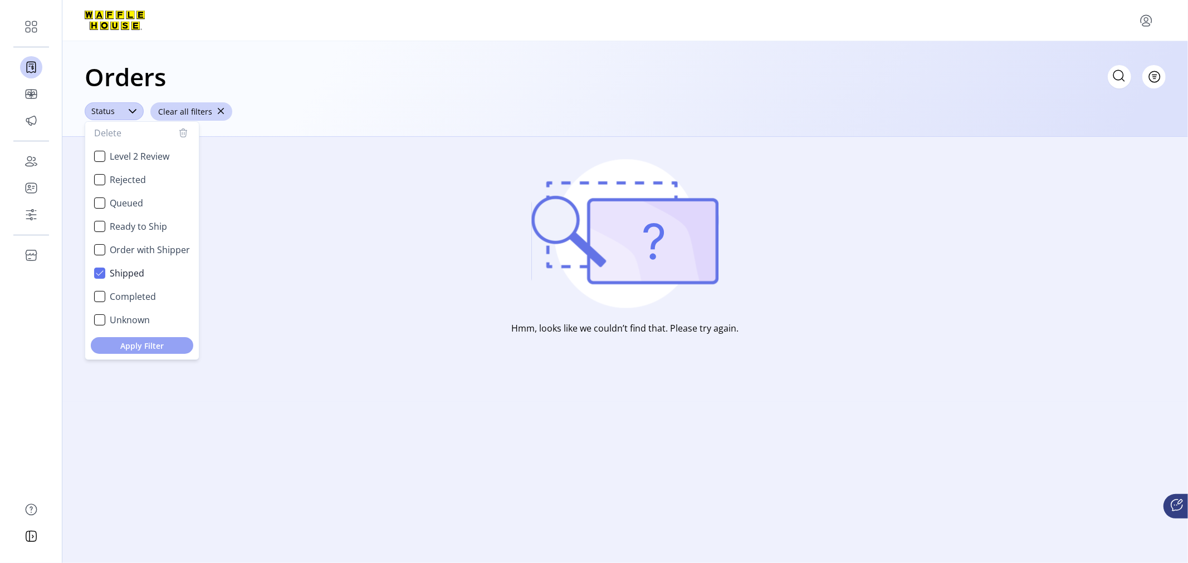
click at [145, 344] on span "Apply Filter" at bounding box center [142, 346] width 85 height 12
click at [100, 266] on li "Shipped" at bounding box center [141, 273] width 109 height 22
click at [96, 296] on div "Completed" at bounding box center [99, 296] width 11 height 11
click at [145, 340] on span "Apply Filter" at bounding box center [142, 346] width 85 height 12
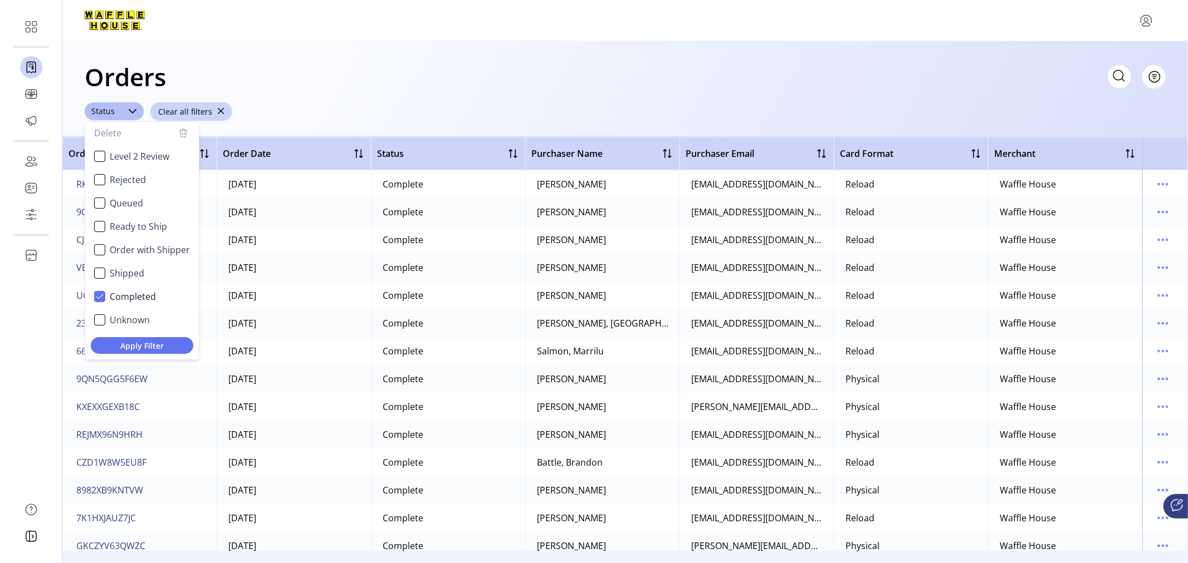
click at [388, 88] on div "Orders Filter Focused All Orders" at bounding box center [625, 76] width 1081 height 39
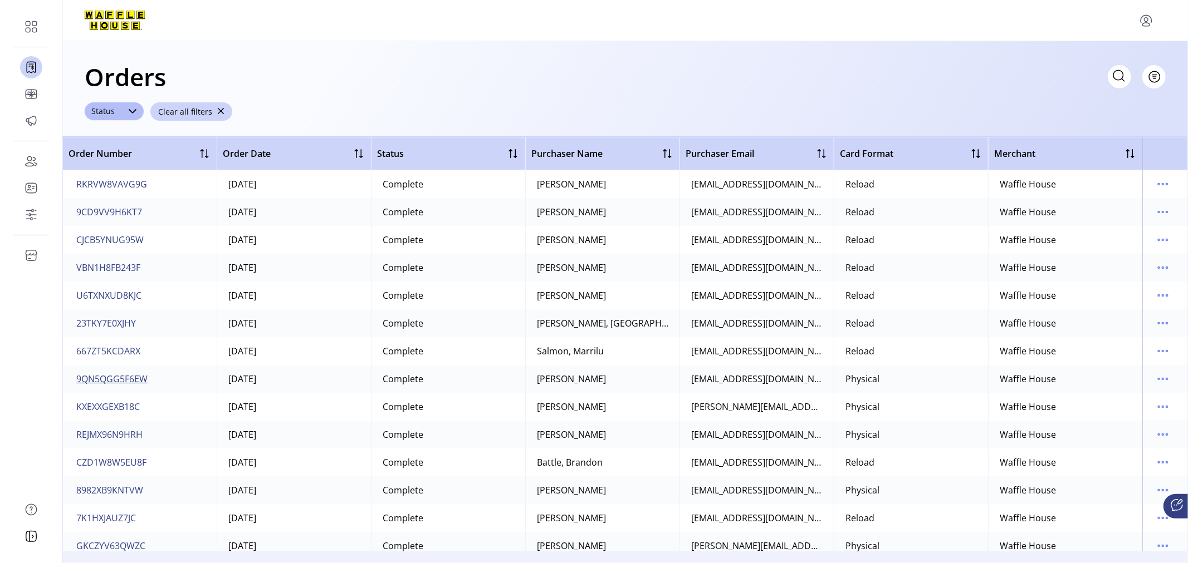
click at [133, 380] on span "9QN5QGG5F6EW" at bounding box center [111, 379] width 71 height 13
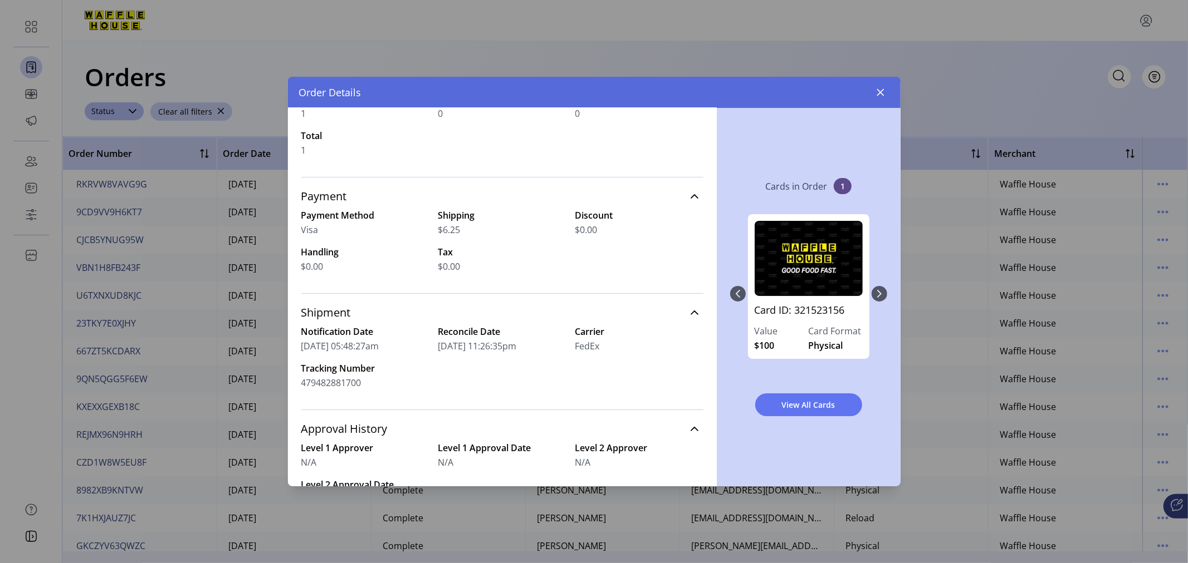
scroll to position [171, 0]
click at [809, 396] on button "View All Cards" at bounding box center [808, 405] width 107 height 23
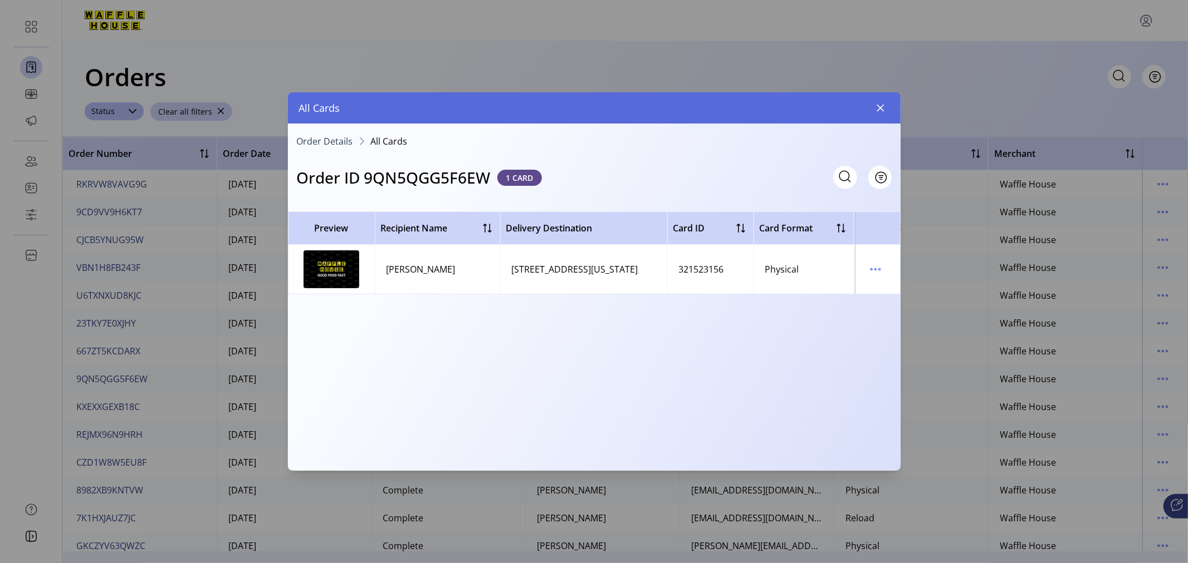
click at [638, 271] on div "[STREET_ADDRESS][US_STATE]" at bounding box center [575, 269] width 126 height 13
click at [583, 260] on td "[STREET_ADDRESS][US_STATE]" at bounding box center [583, 269] width 167 height 49
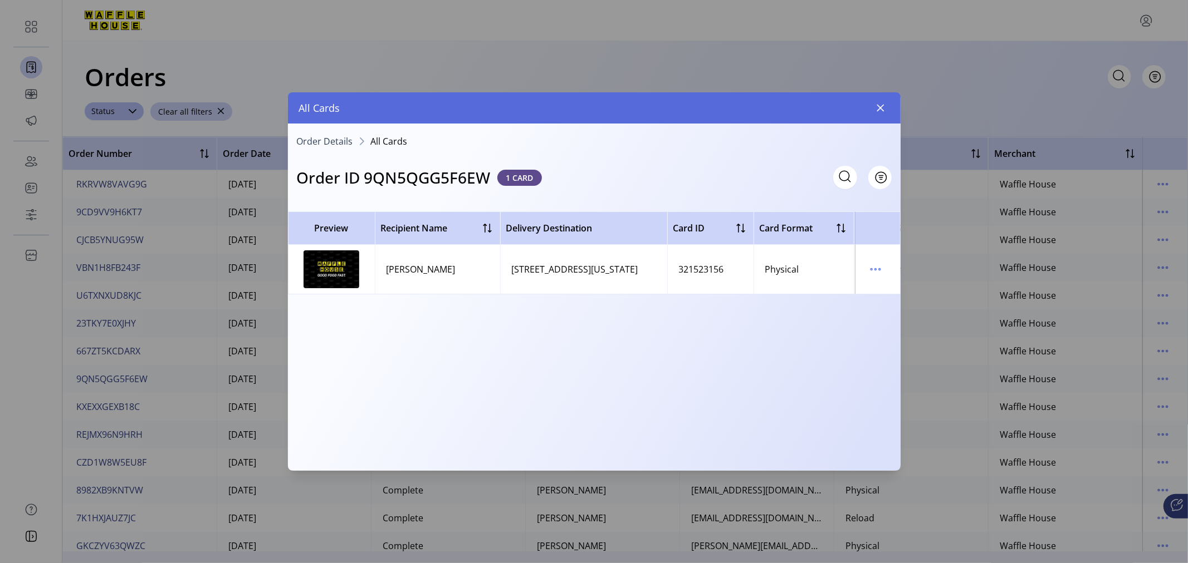
click at [435, 272] on div "[PERSON_NAME]" at bounding box center [420, 269] width 69 height 13
click at [872, 267] on icon "menu" at bounding box center [875, 270] width 18 height 18
click at [905, 292] on span "View Card Details" at bounding box center [922, 291] width 92 height 9
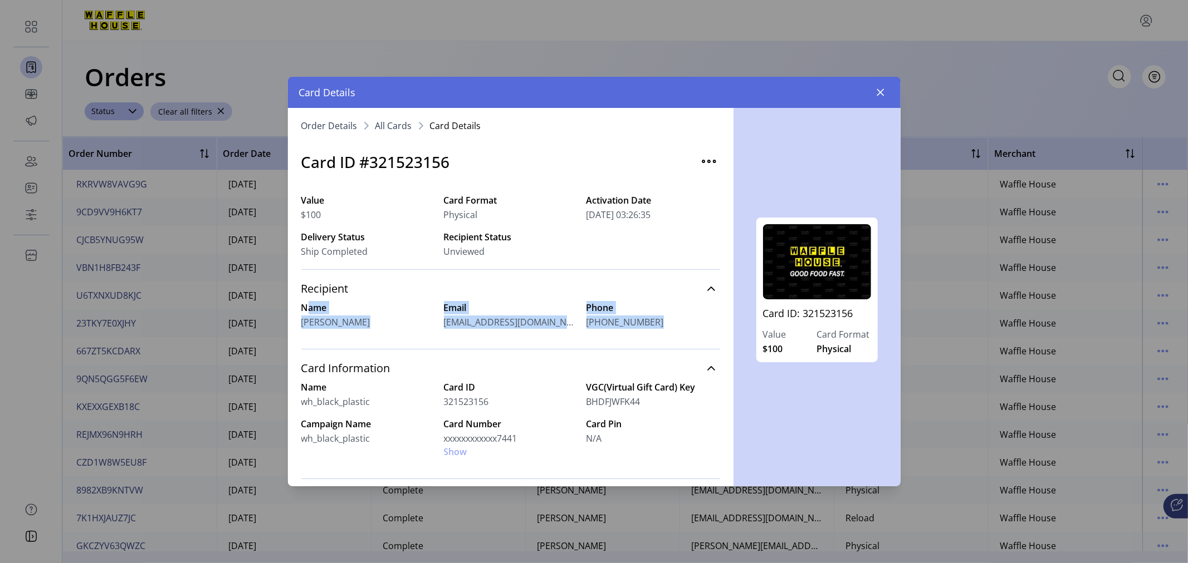
drag, startPoint x: 726, startPoint y: 275, endPoint x: 730, endPoint y: 357, distance: 82.5
click at [730, 357] on div "Order Details All Cards Card Details Card ID #321523156 Value $100 Card Format …" at bounding box center [510, 297] width 445 height 379
click at [658, 255] on div "Value $100 Card Format Physical Activation Date [DATE] 03:26:35 Delivery Status…" at bounding box center [510, 228] width 419 height 82
click at [883, 91] on icon "button" at bounding box center [880, 92] width 9 height 9
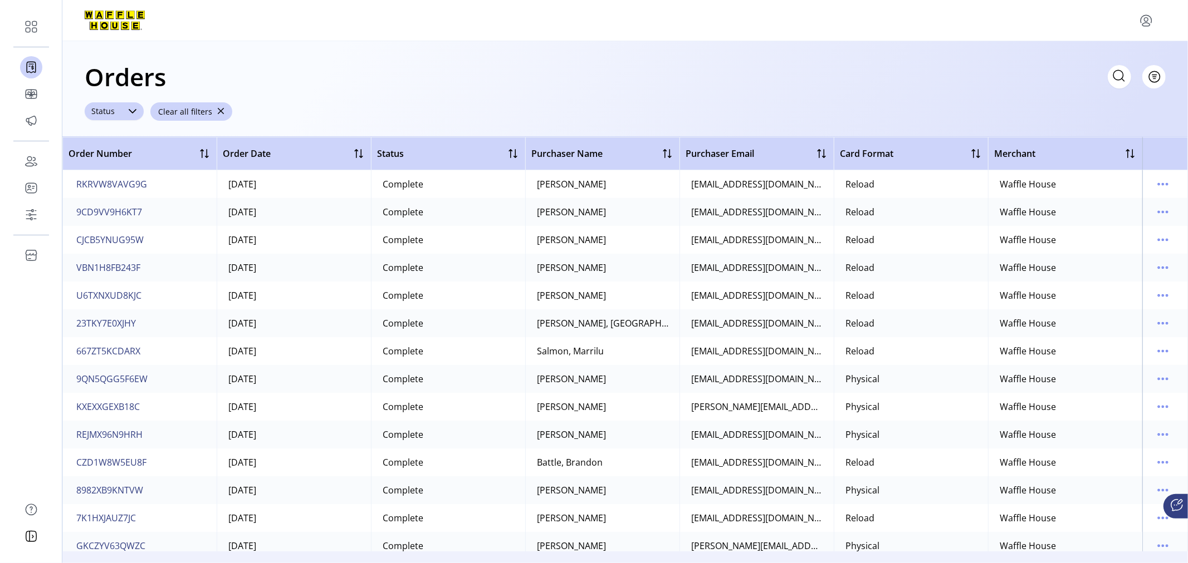
click at [135, 107] on icon at bounding box center [132, 111] width 9 height 9
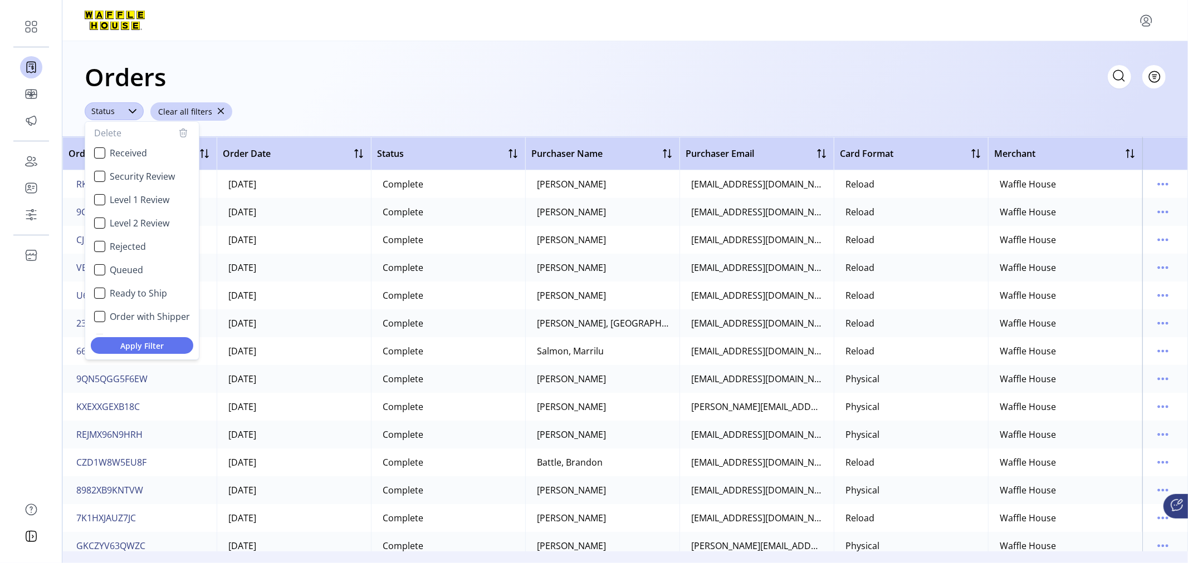
scroll to position [40, 0]
click at [103, 322] on icon "Completed" at bounding box center [100, 324] width 8 height 8
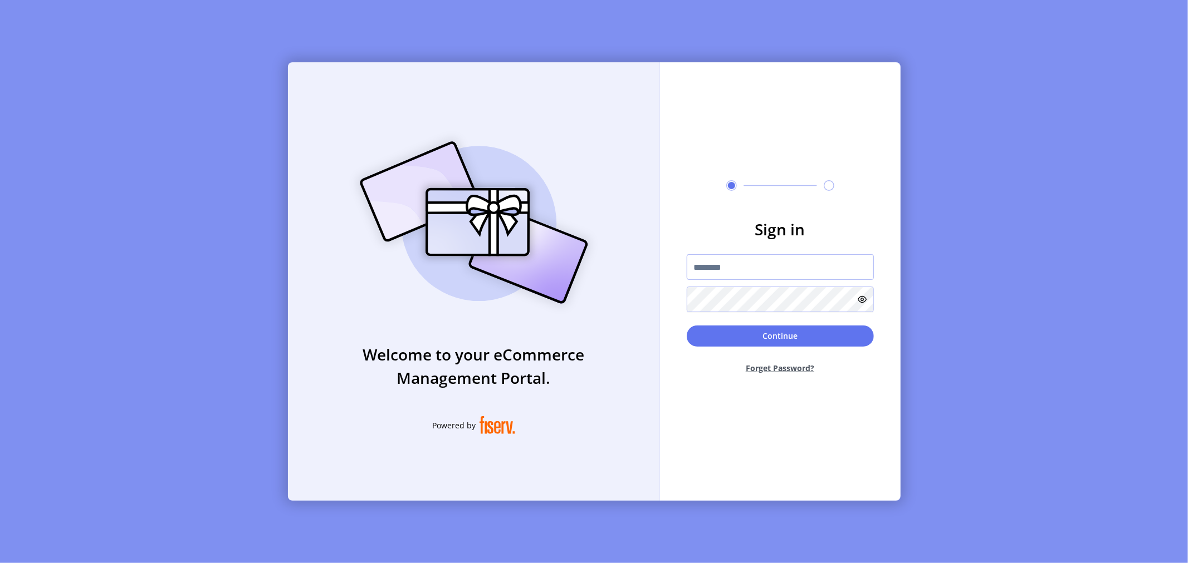
click at [815, 271] on input "text" at bounding box center [780, 267] width 187 height 26
type input "*"
type input "**********"
click at [860, 298] on icon at bounding box center [862, 299] width 9 height 9
click at [802, 331] on button "Continue" at bounding box center [780, 336] width 187 height 21
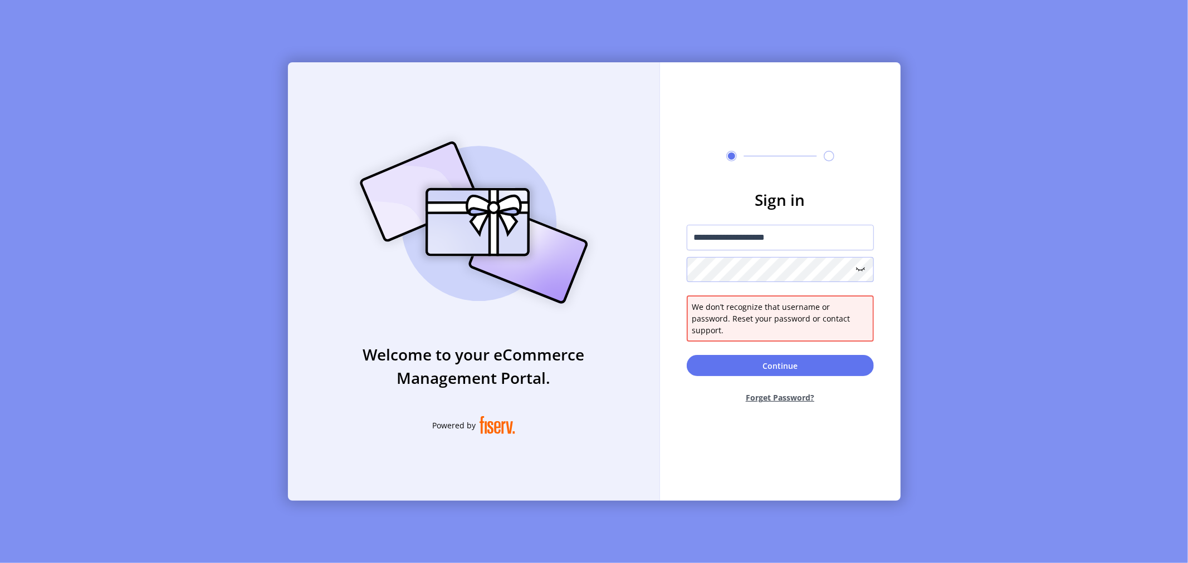
click at [674, 271] on form "**********" at bounding box center [780, 300] width 241 height 225
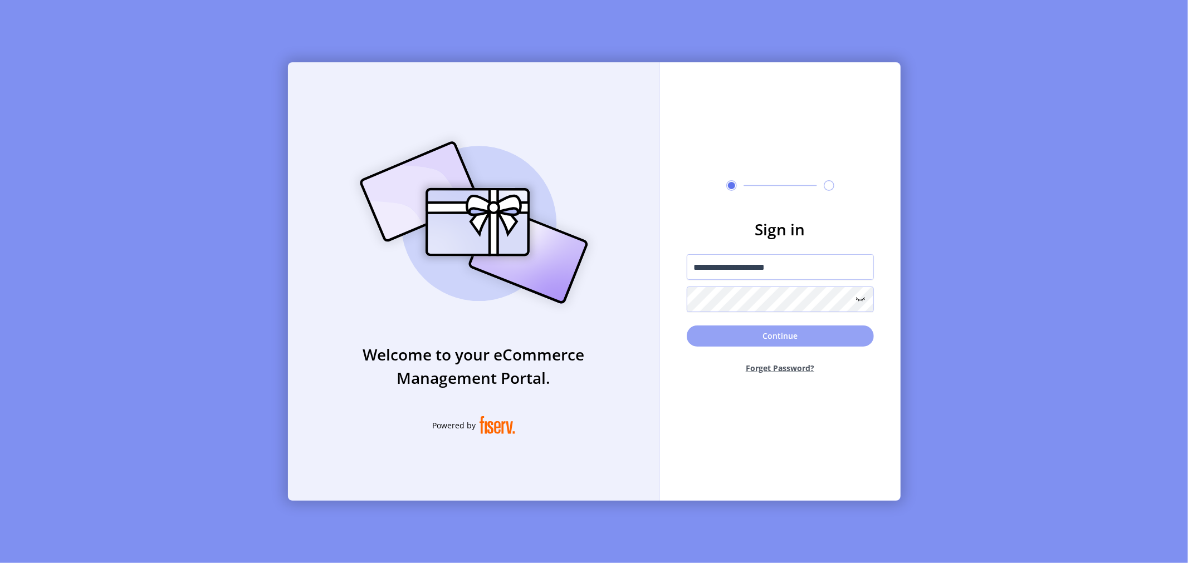
click at [805, 334] on button "Continue" at bounding box center [780, 336] width 187 height 21
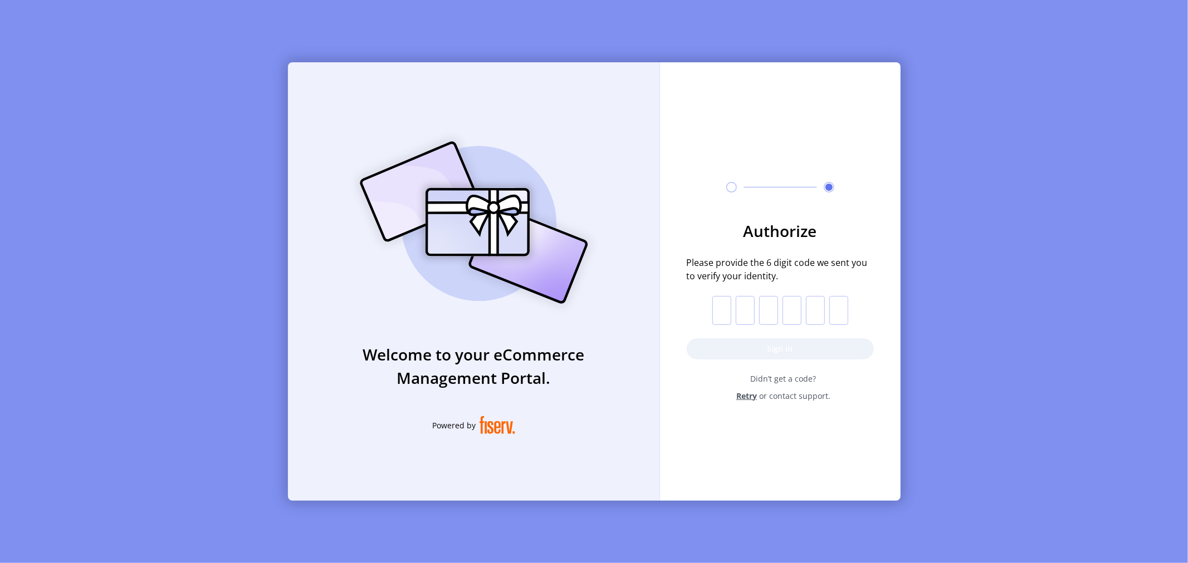
click at [727, 307] on input "text" at bounding box center [721, 310] width 19 height 29
click at [786, 350] on button "Sign in" at bounding box center [780, 349] width 187 height 21
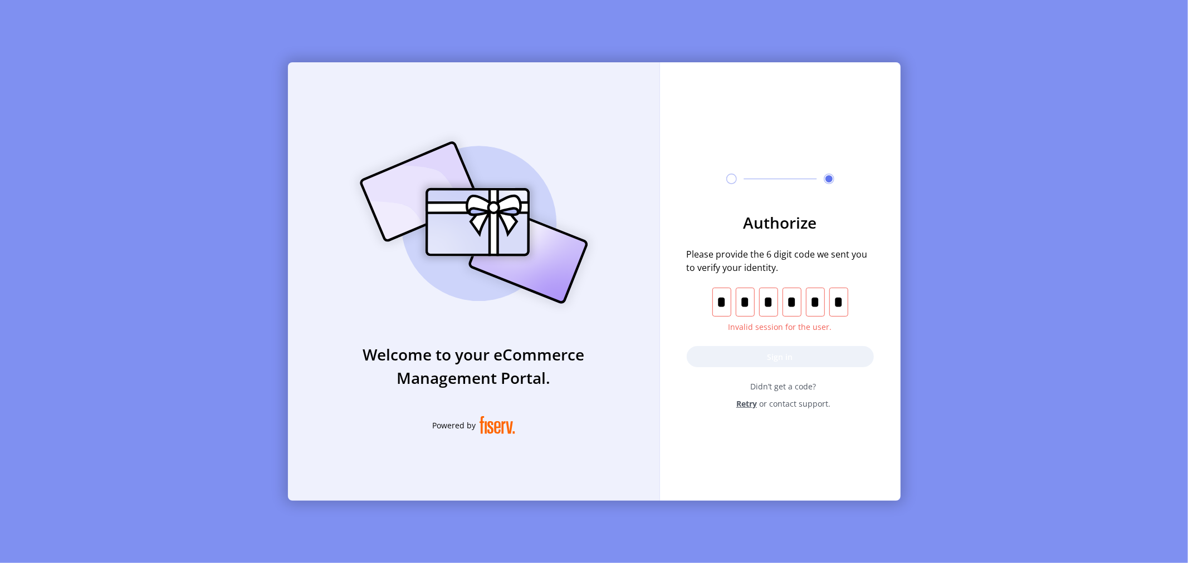
click at [765, 355] on form "Authorize Please provide the 6 digit code we sent you to verify your identity. …" at bounding box center [780, 310] width 241 height 199
click at [744, 401] on span "Retry" at bounding box center [746, 404] width 21 height 12
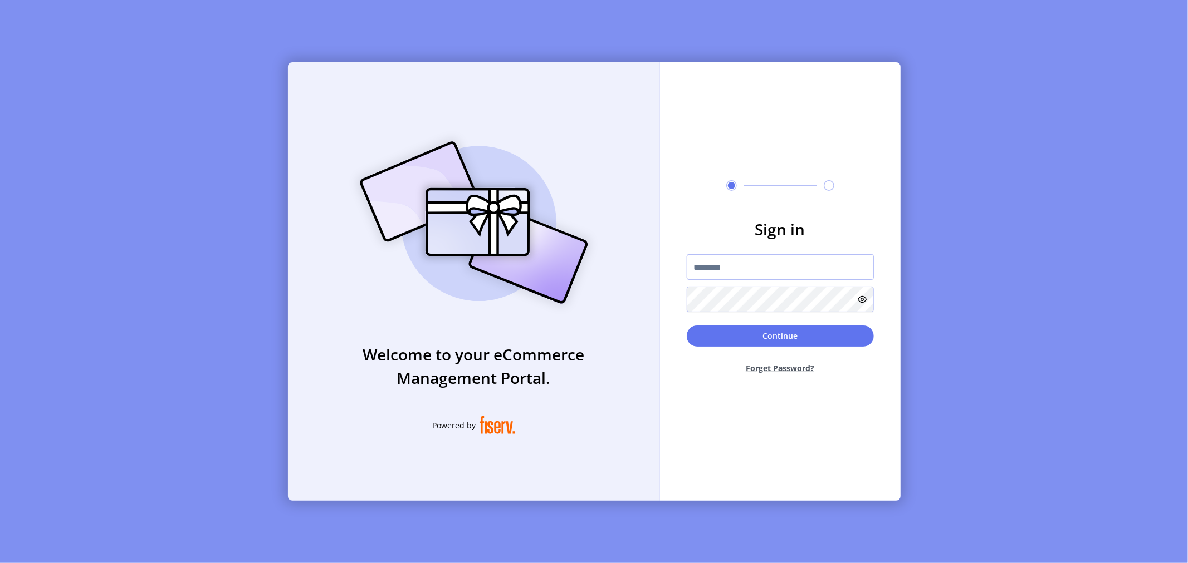
click at [758, 263] on input "text" at bounding box center [780, 267] width 187 height 26
type input "*"
type input "**********"
click at [773, 335] on button "Continue" at bounding box center [780, 336] width 187 height 21
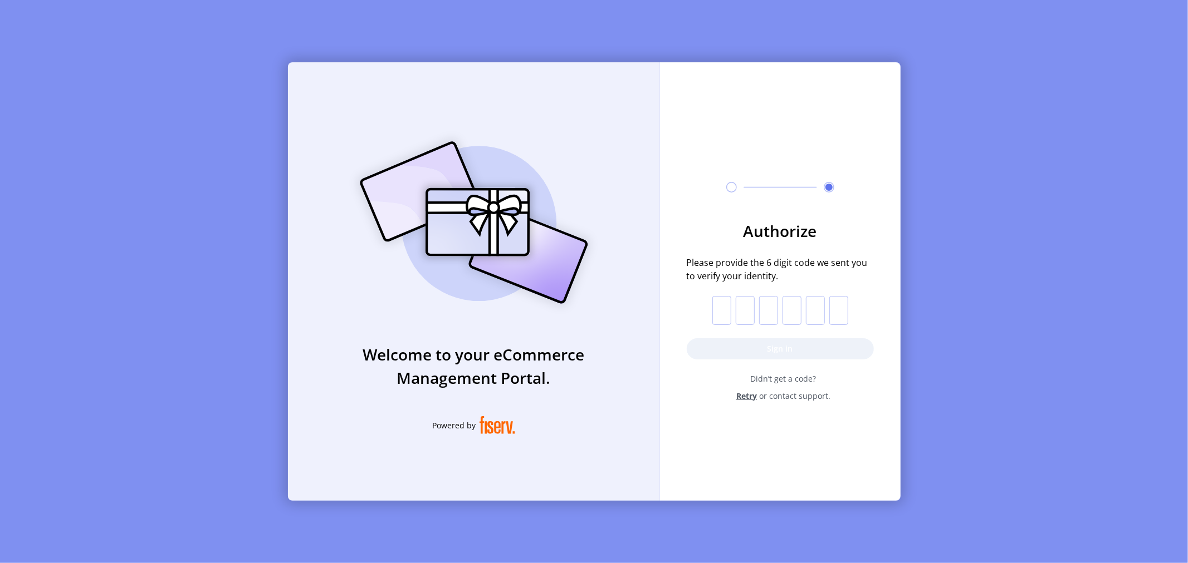
click at [722, 308] on input "text" at bounding box center [721, 310] width 19 height 29
click at [774, 349] on button "Sign in" at bounding box center [780, 349] width 187 height 21
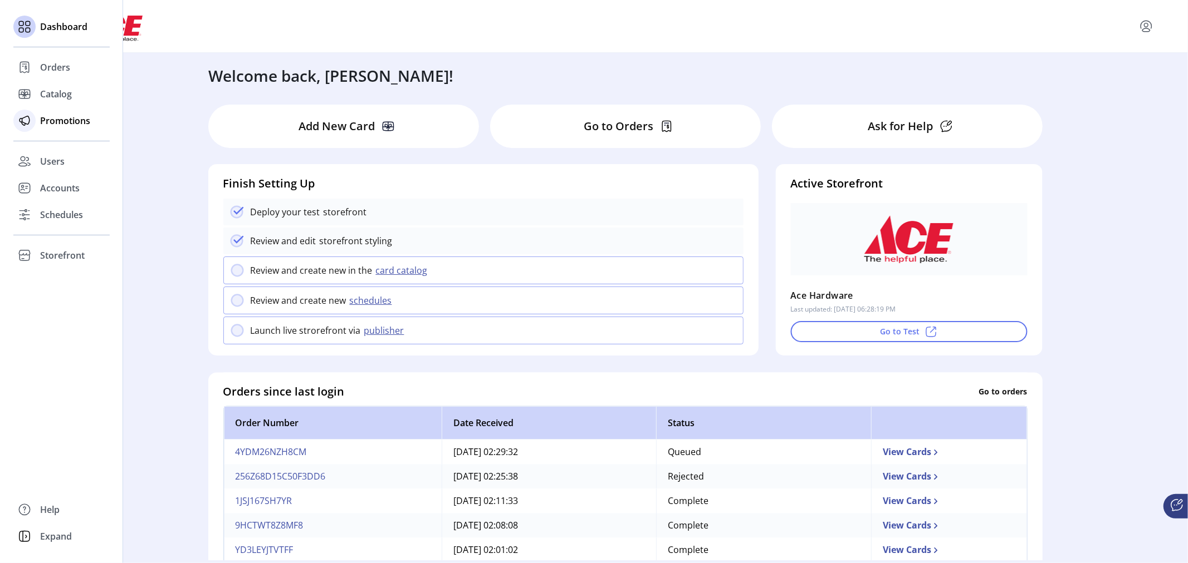
click at [62, 120] on span "Promotions" at bounding box center [65, 120] width 50 height 13
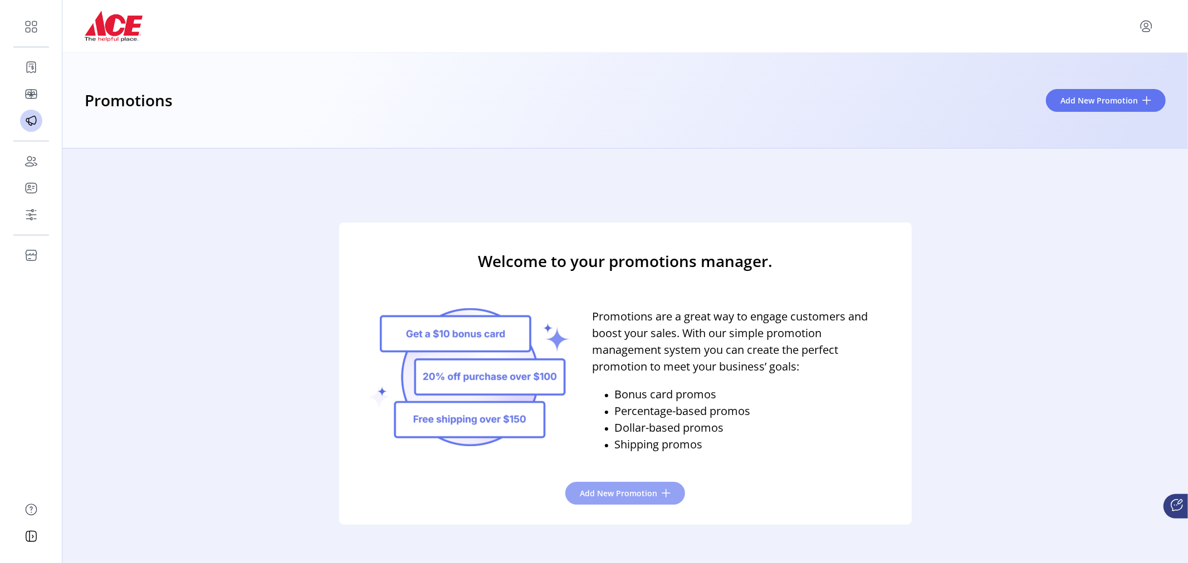
click at [591, 494] on span "Add New Promotion" at bounding box center [618, 494] width 77 height 12
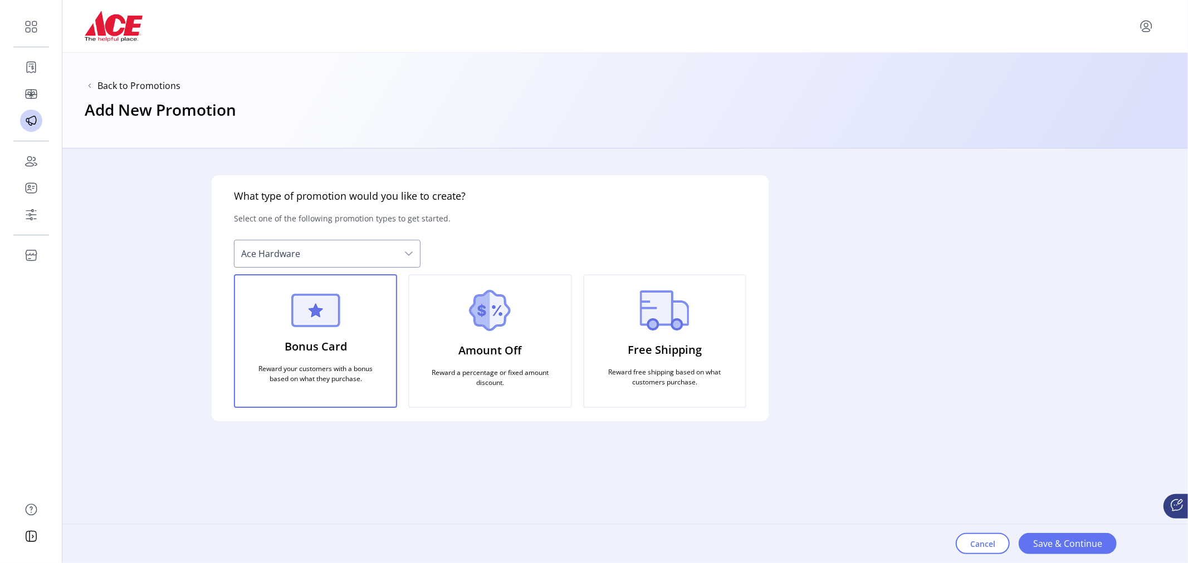
click at [355, 324] on div "Bonus Card Reward your customers with a bonus based on what they purchase." at bounding box center [315, 342] width 163 height 134
click at [1072, 547] on span "Save & Continue" at bounding box center [1067, 543] width 69 height 13
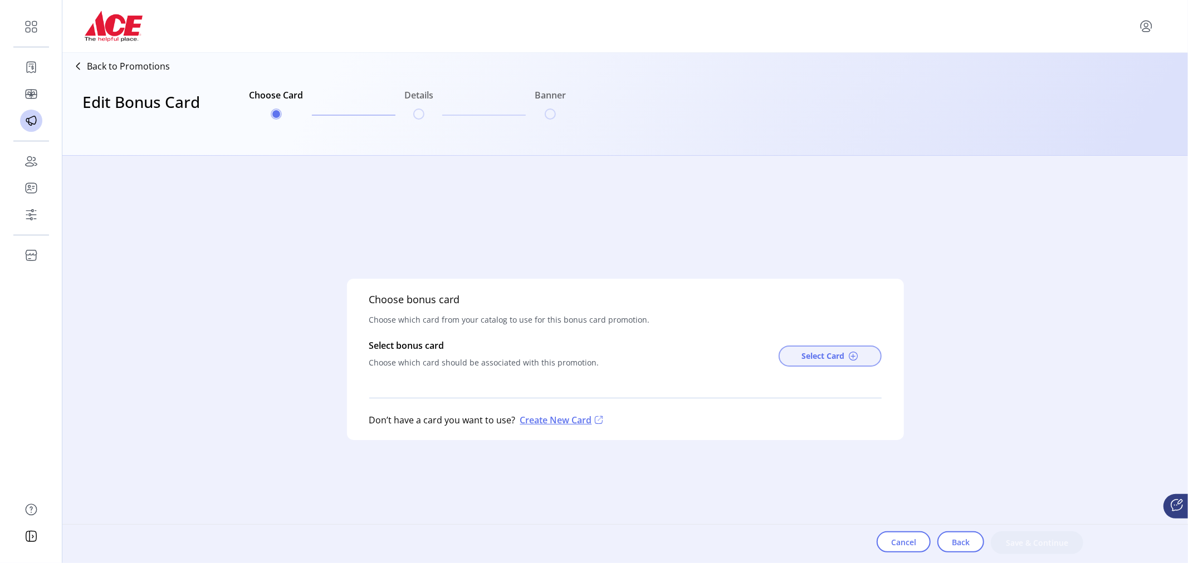
click at [805, 359] on span "Select Card" at bounding box center [823, 356] width 43 height 12
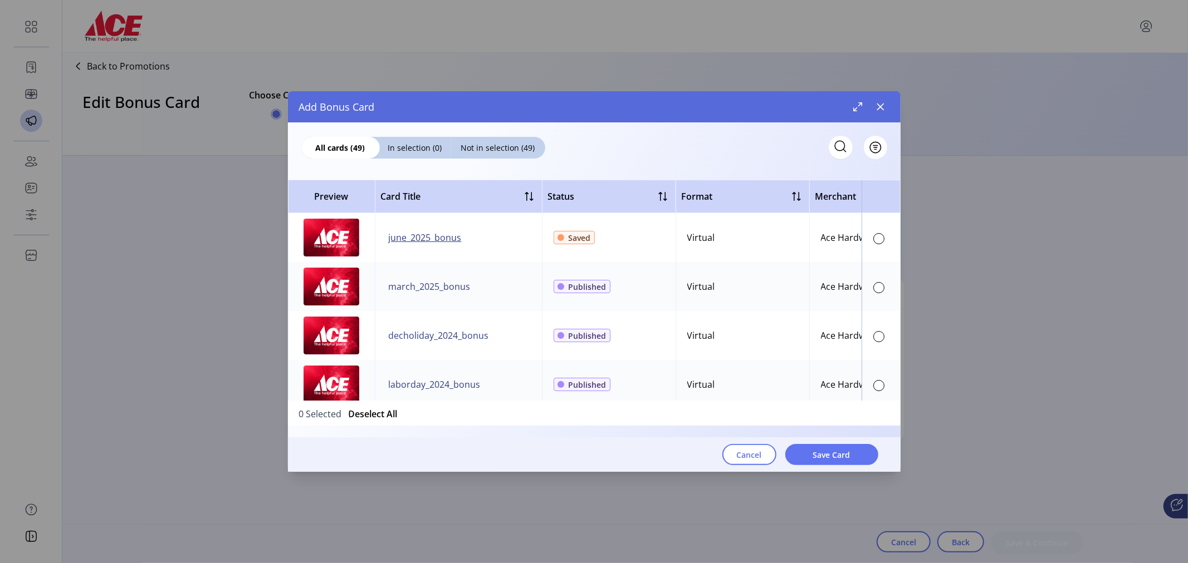
click at [416, 242] on span "june_2025_bonus" at bounding box center [425, 237] width 73 height 13
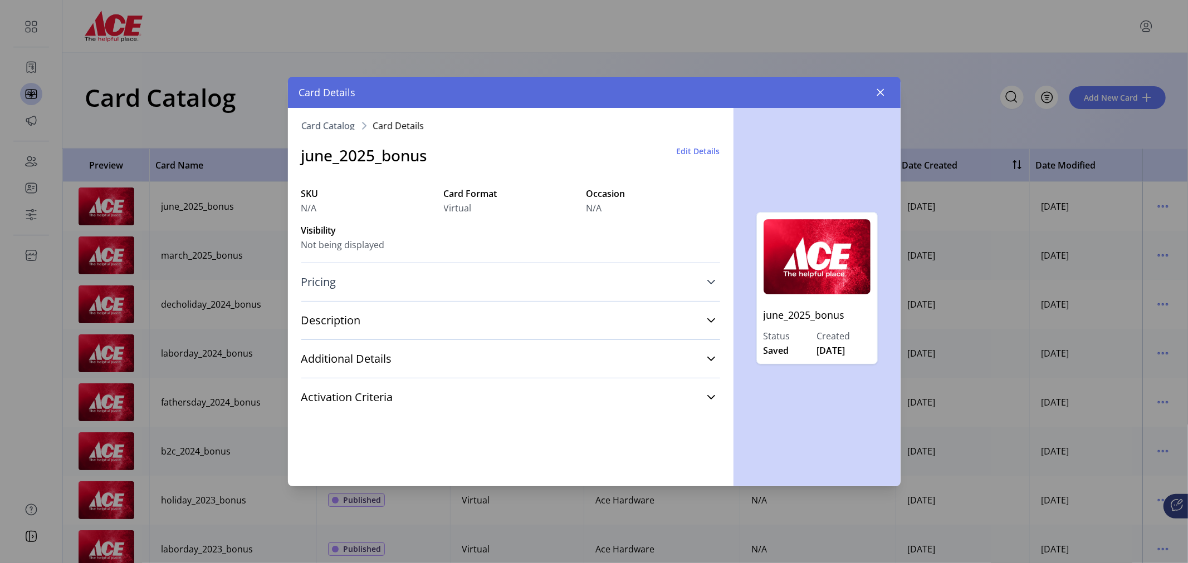
click at [717, 285] on link "Pricing" at bounding box center [510, 282] width 419 height 24
click at [710, 363] on icon at bounding box center [711, 359] width 9 height 9
click at [881, 91] on icon "button" at bounding box center [879, 92] width 7 height 7
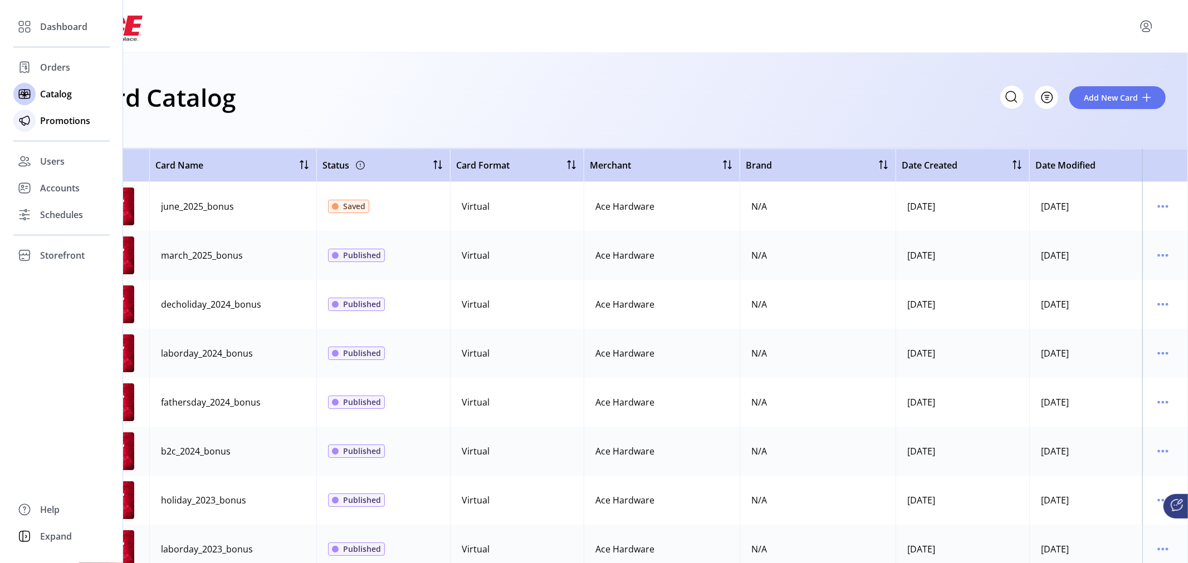
click at [57, 119] on span "Promotions" at bounding box center [65, 120] width 50 height 13
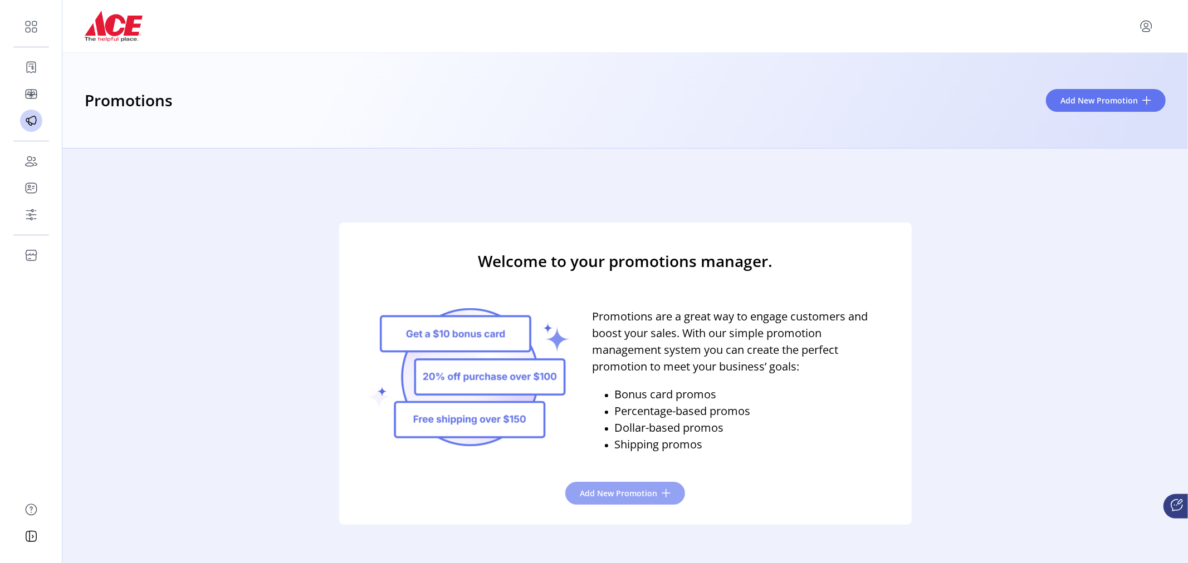
click at [631, 496] on span "Add New Promotion" at bounding box center [618, 494] width 77 height 12
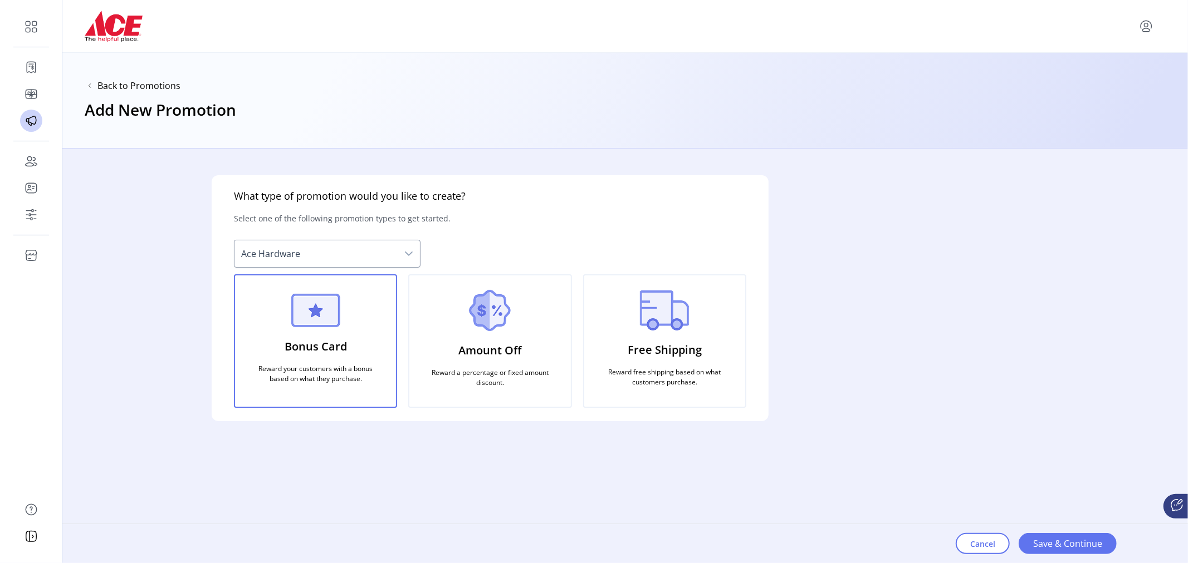
click at [655, 354] on p "Free Shipping" at bounding box center [665, 350] width 74 height 26
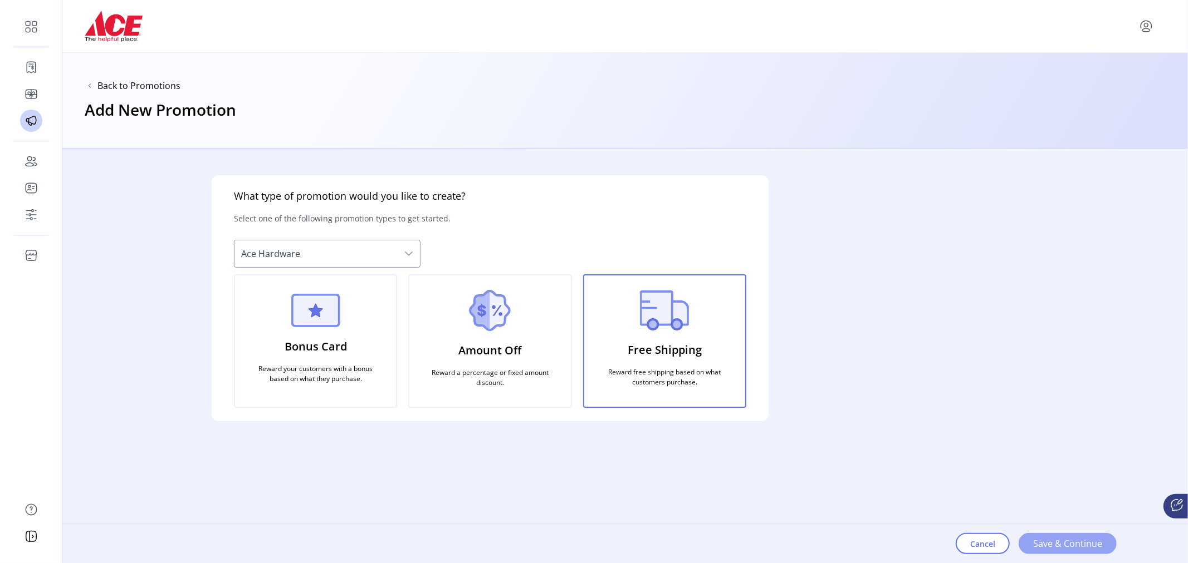
click at [1070, 546] on span "Save & Continue" at bounding box center [1067, 543] width 69 height 13
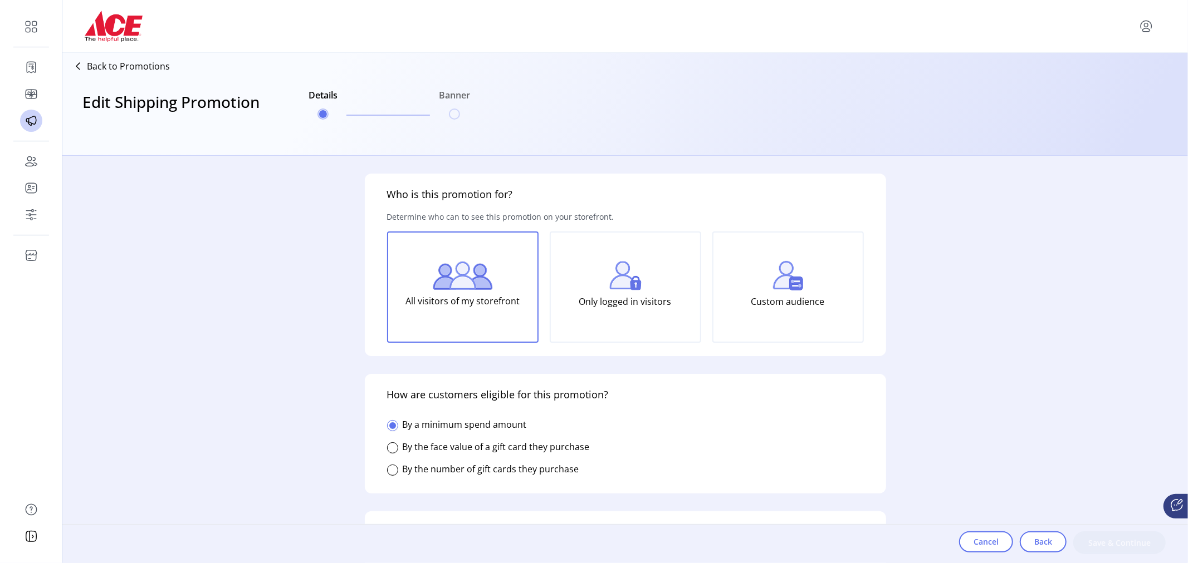
click at [468, 290] on p "All visitors of my storefront" at bounding box center [462, 301] width 114 height 22
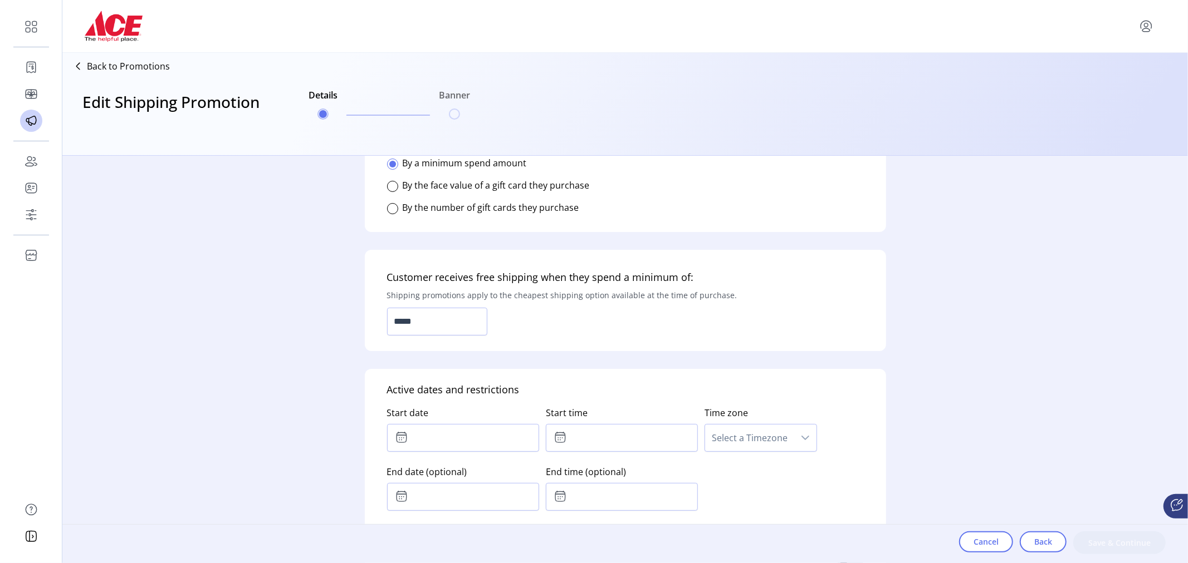
scroll to position [263, 0]
click at [401, 318] on input "*****" at bounding box center [437, 320] width 100 height 28
type input "*********"
click at [479, 442] on input "text" at bounding box center [463, 437] width 152 height 28
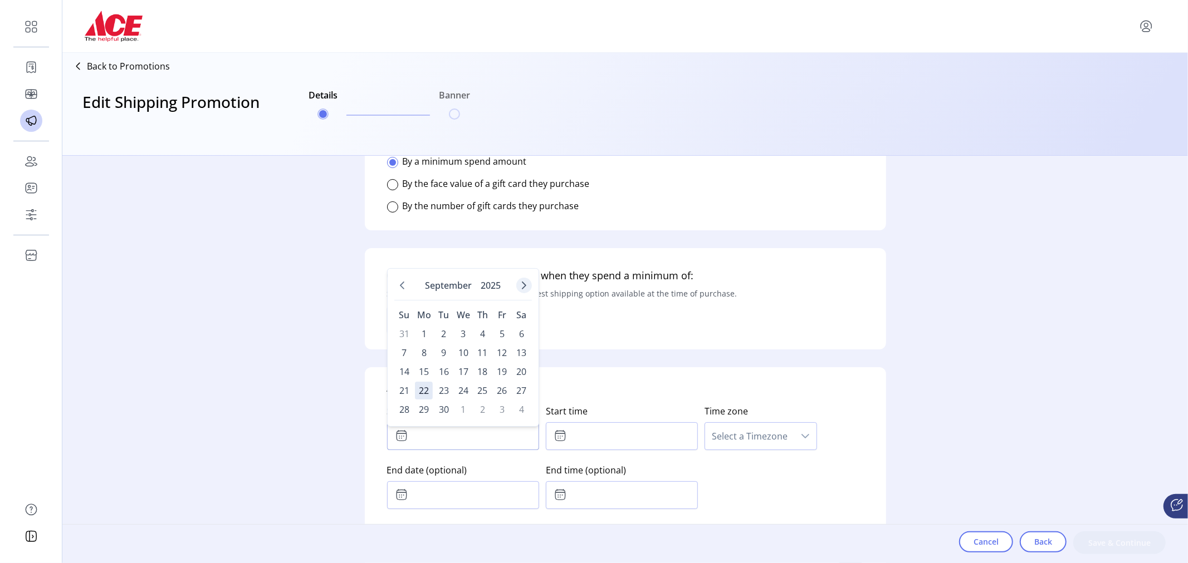
click at [526, 283] on button "Next Month" at bounding box center [524, 286] width 16 height 16
click at [463, 332] on span "1" at bounding box center [463, 334] width 18 height 18
type input "**********"
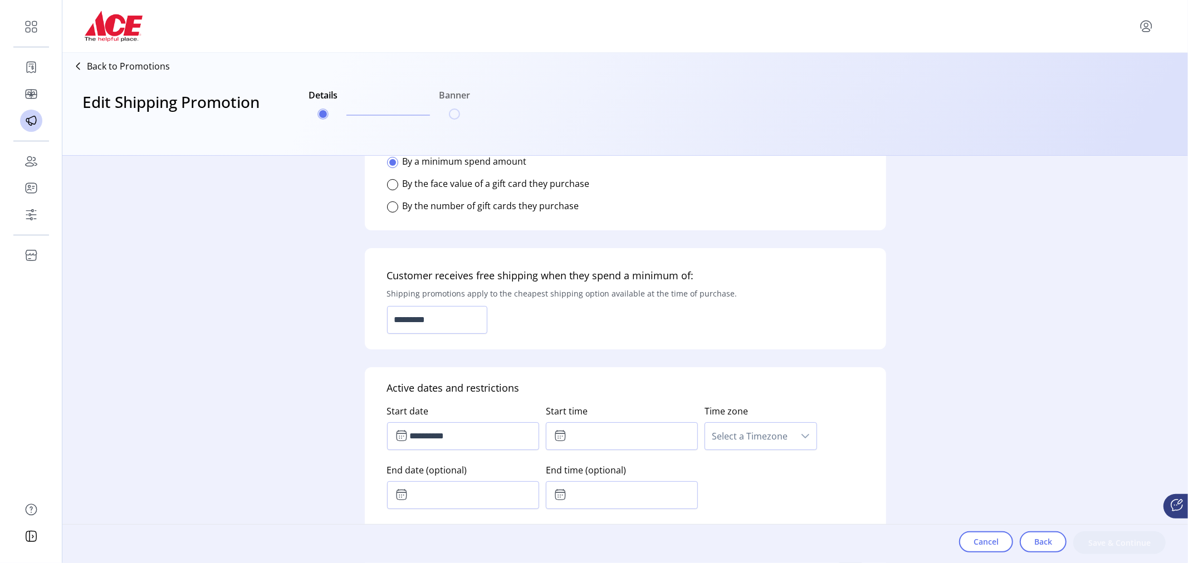
click at [558, 440] on icon at bounding box center [559, 435] width 13 height 13
click at [602, 483] on span "10" at bounding box center [604, 480] width 10 height 13
click at [498, 502] on input "text" at bounding box center [463, 496] width 152 height 28
click at [519, 344] on icon "Next Month" at bounding box center [523, 344] width 9 height 9
click at [502, 468] on span "31" at bounding box center [502, 469] width 18 height 18
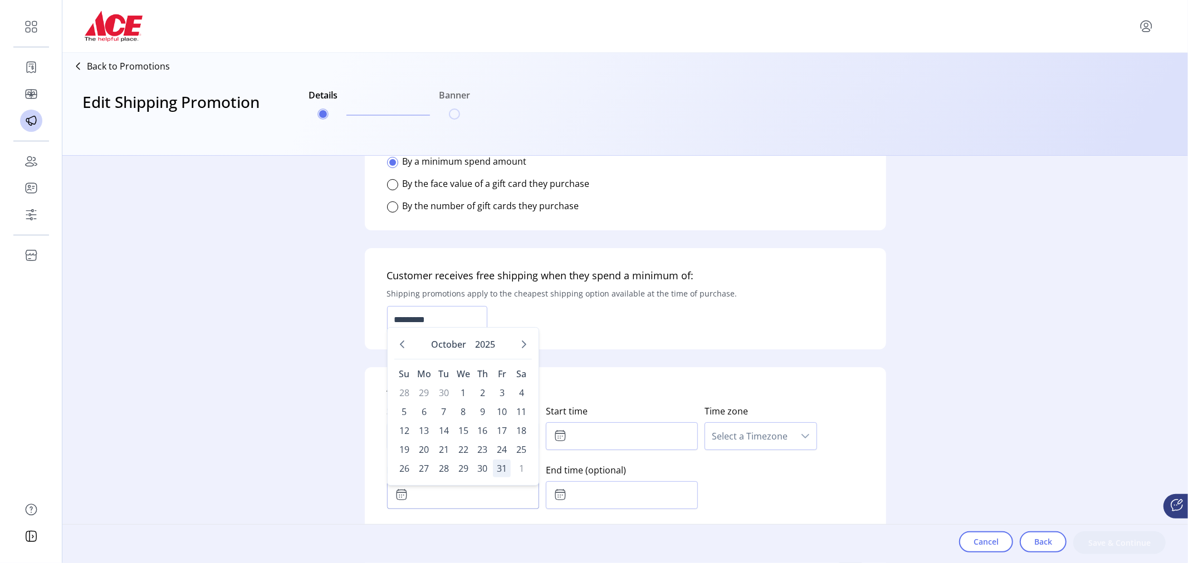
type input "**********"
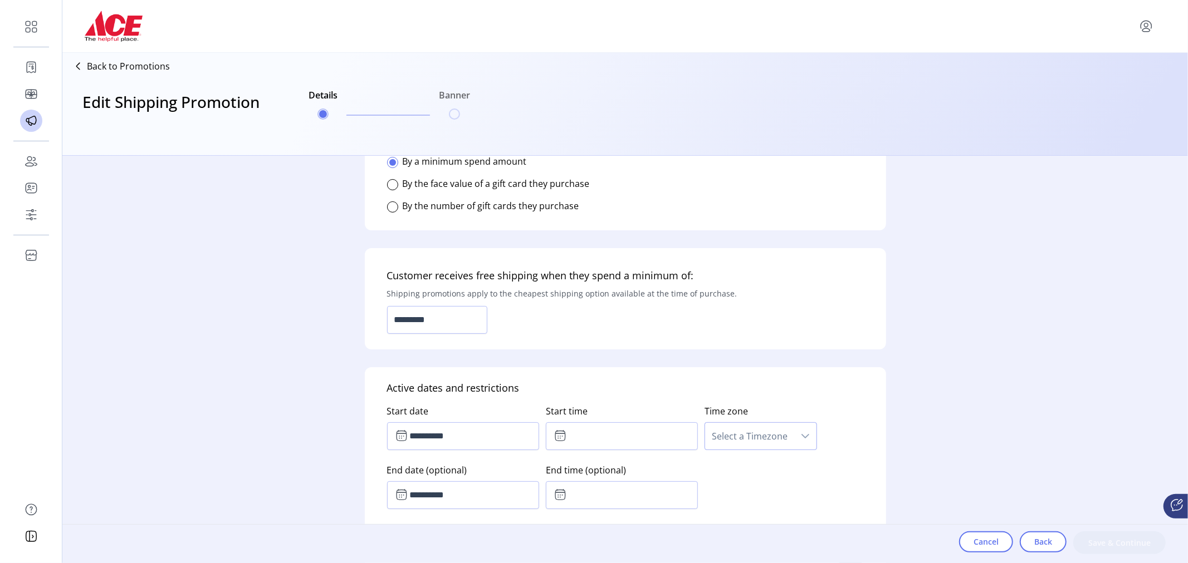
click at [756, 447] on span "Select a Timezone" at bounding box center [749, 436] width 89 height 27
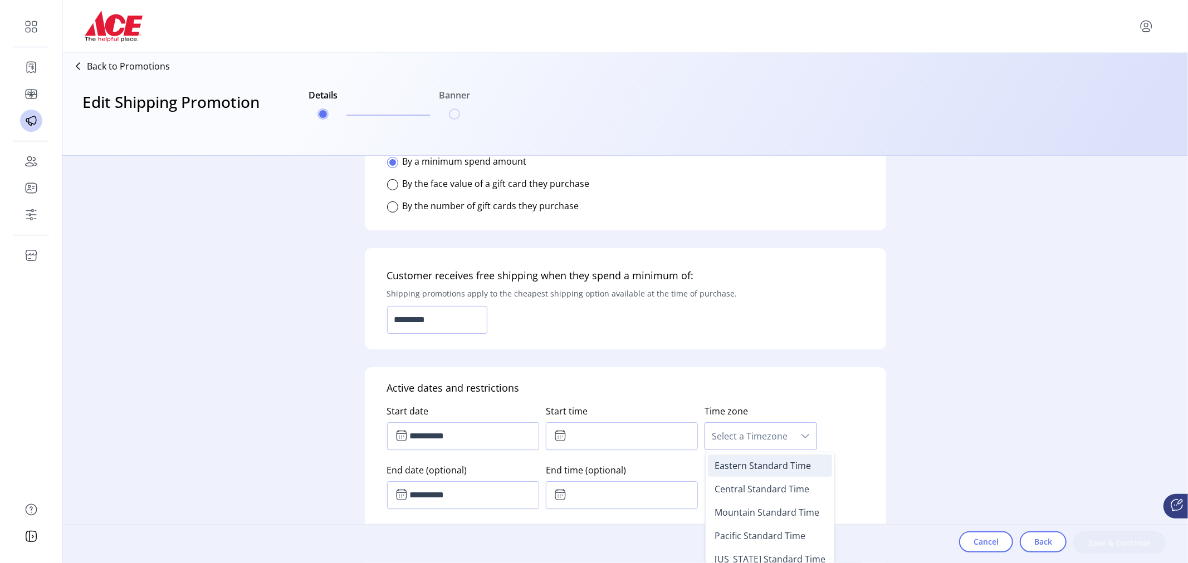
click at [753, 469] on span "Eastern Standard Time" at bounding box center [762, 466] width 96 height 12
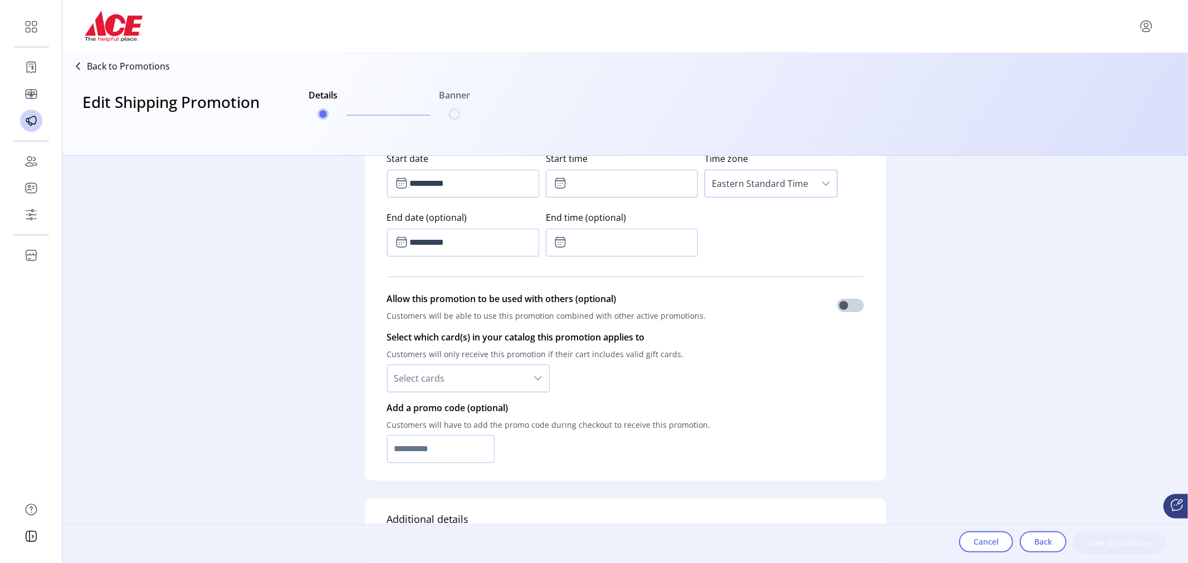
scroll to position [522, 0]
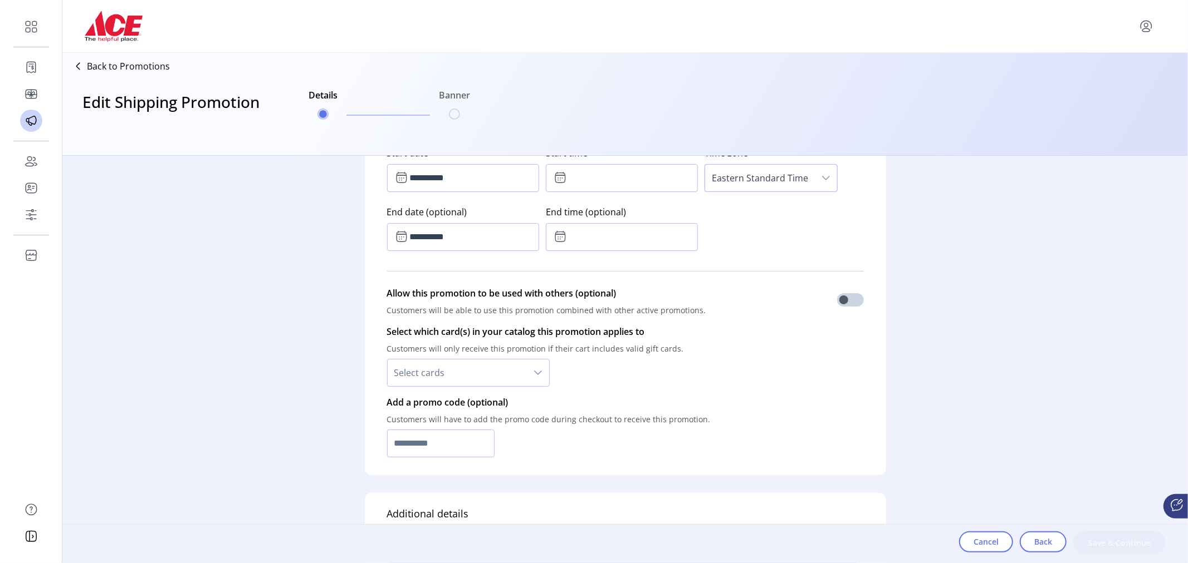
click at [540, 374] on icon "dropdown trigger" at bounding box center [537, 373] width 9 height 9
click at [519, 402] on li "All cards" at bounding box center [468, 402] width 157 height 22
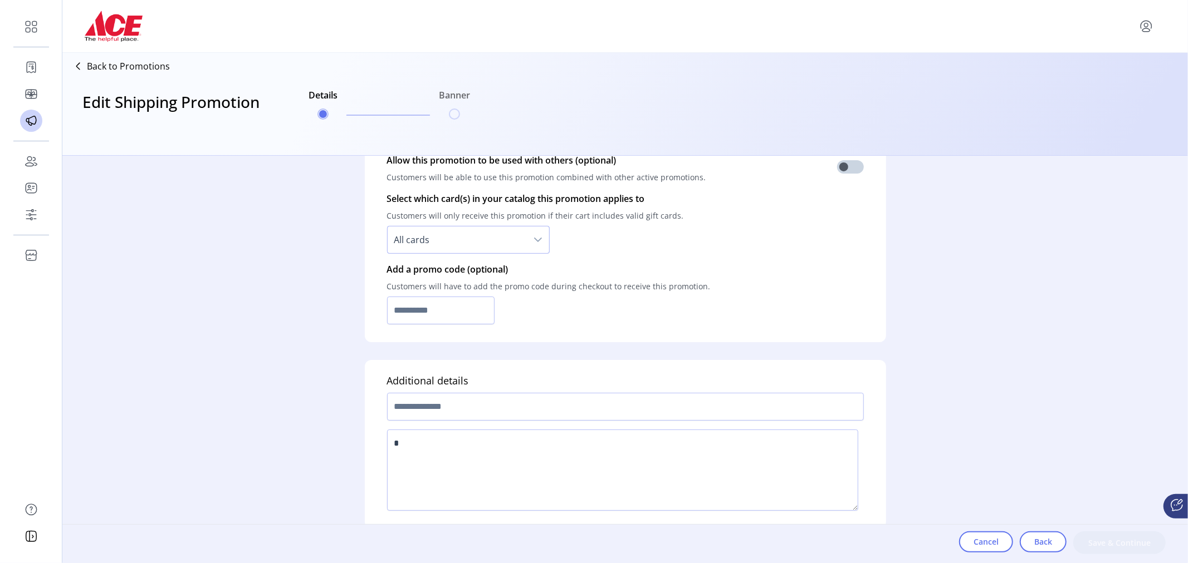
scroll to position [665, 0]
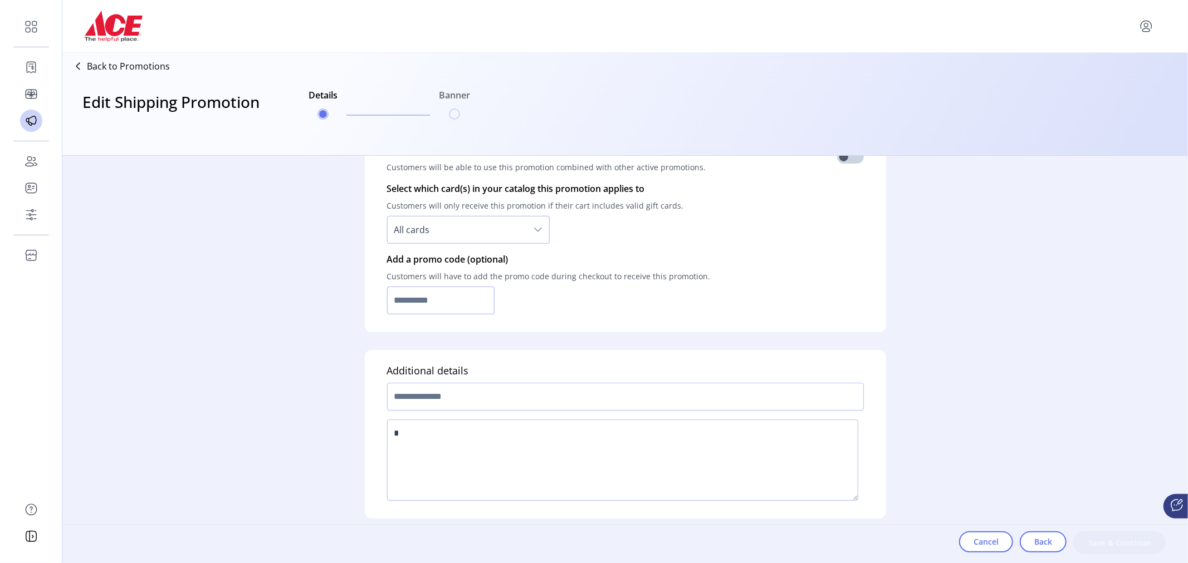
click at [458, 302] on input "text" at bounding box center [441, 301] width 108 height 28
type input "******"
click at [502, 401] on input "text" at bounding box center [625, 397] width 477 height 28
type input "**********"
click at [458, 421] on textarea at bounding box center [622, 460] width 471 height 81
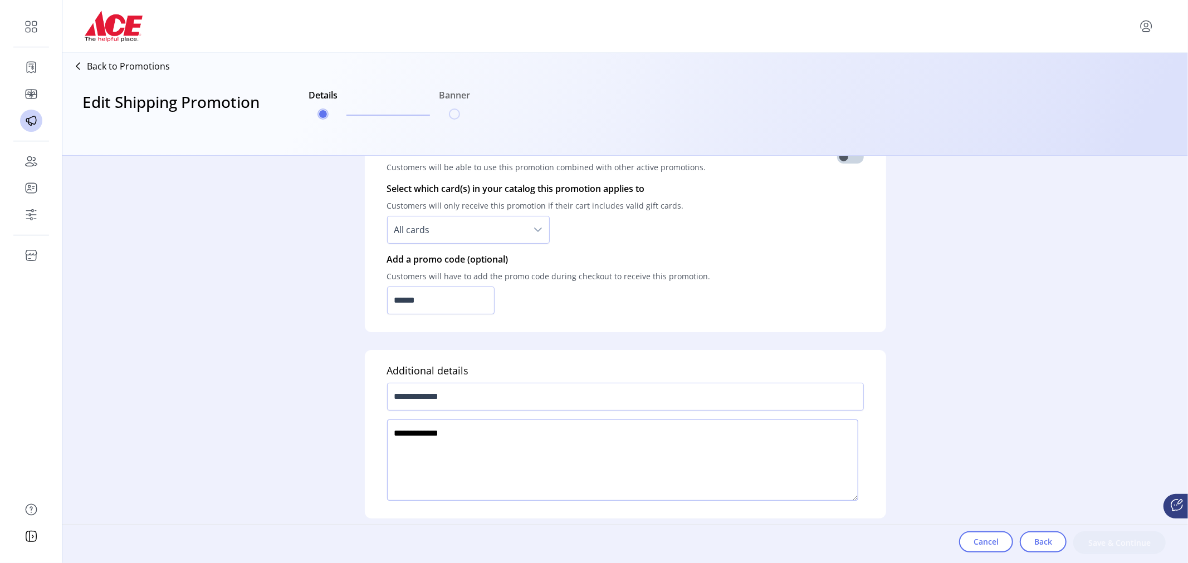
type textarea "**********"
click at [1170, 422] on div "**********" at bounding box center [624, 360] width 1125 height 408
click at [1084, 340] on div "**********" at bounding box center [624, 360] width 1125 height 408
click at [1131, 553] on div "Cancel Back Save & Continue" at bounding box center [1062, 543] width 207 height 23
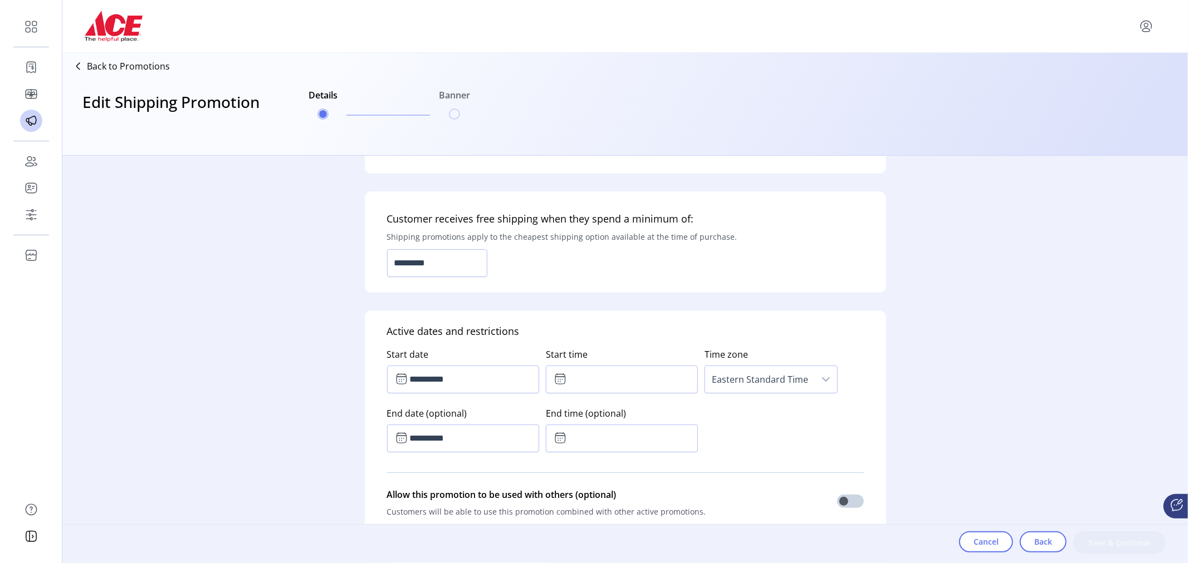
scroll to position [330, 0]
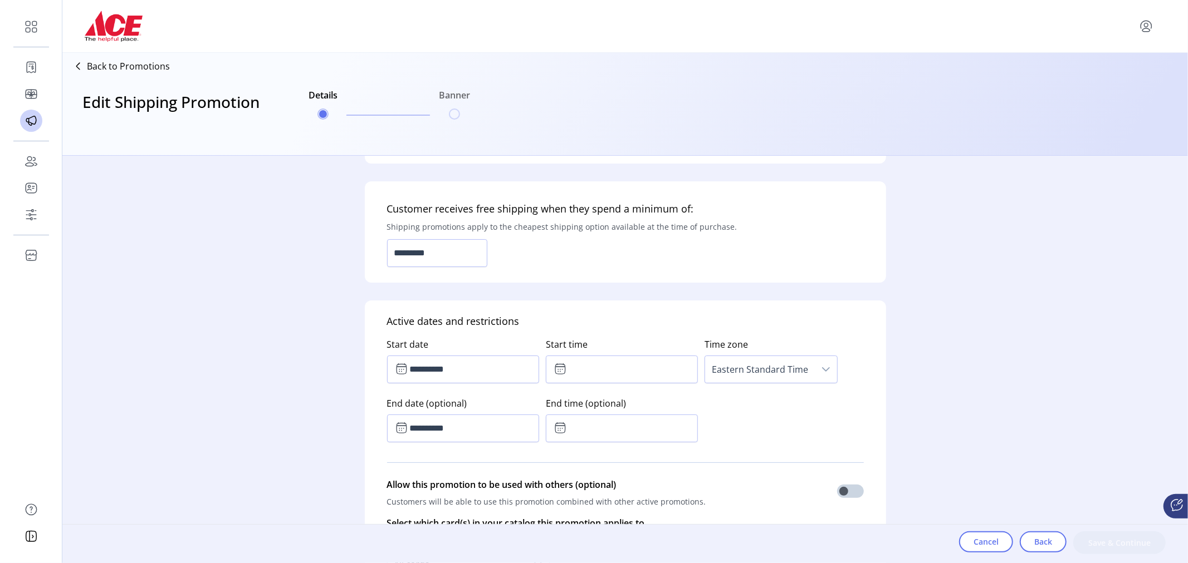
click at [562, 371] on icon at bounding box center [559, 368] width 13 height 13
click at [600, 414] on span "10" at bounding box center [604, 414] width 10 height 13
click at [599, 402] on icon "Next Hour" at bounding box center [603, 399] width 9 height 9
click at [641, 399] on icon "Next Minute" at bounding box center [639, 399] width 9 height 9
type input "*****"
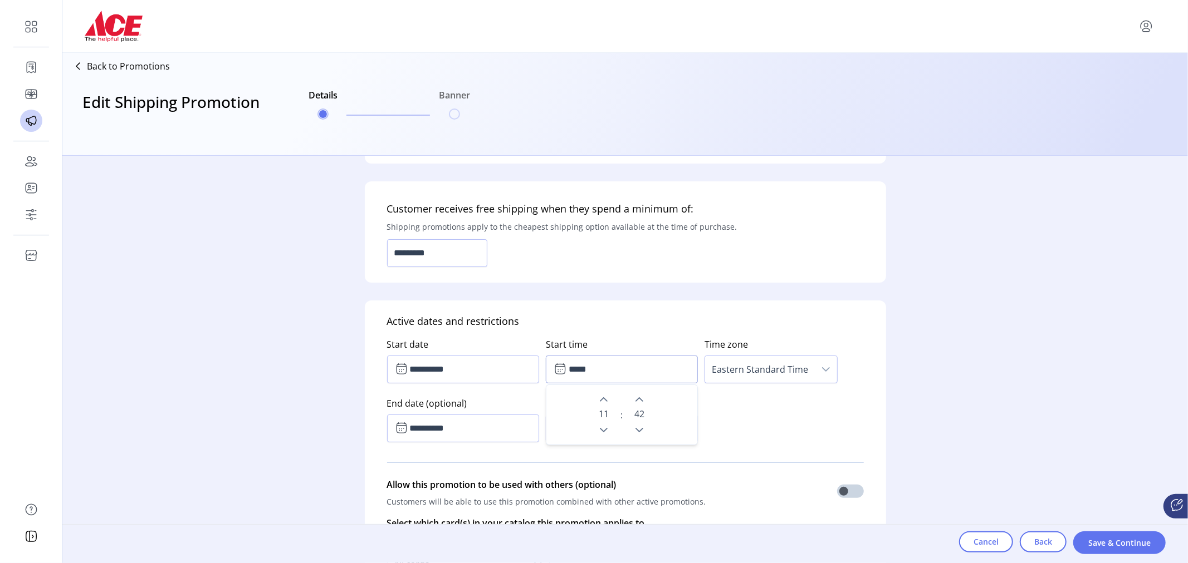
click at [555, 436] on div "11 : 42" at bounding box center [622, 415] width 138 height 46
click at [525, 467] on p-divider at bounding box center [625, 462] width 477 height 31
click at [561, 427] on icon at bounding box center [559, 427] width 13 height 13
click at [602, 457] on icon "Next Hour" at bounding box center [603, 458] width 9 height 9
type input "*****"
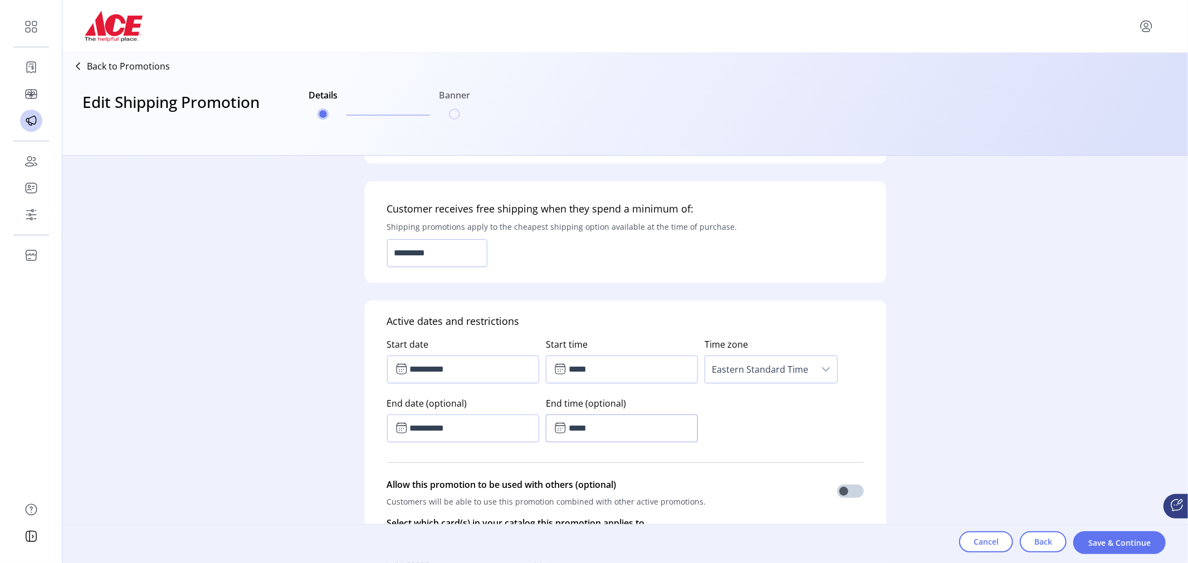
click at [769, 416] on div "**********" at bounding box center [625, 388] width 477 height 118
click at [1114, 548] on span "Save & Continue" at bounding box center [1118, 543] width 63 height 12
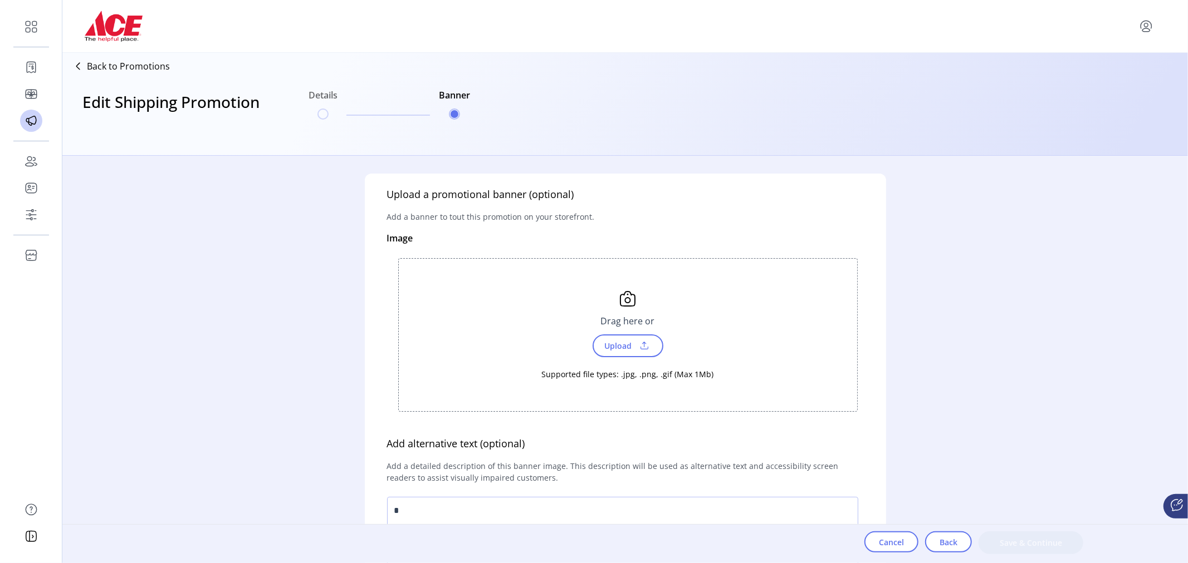
drag, startPoint x: 908, startPoint y: 281, endPoint x: 910, endPoint y: 352, distance: 71.3
click at [910, 352] on div "Upload a promotional banner (optional) Add a banner to tout this promotion on y…" at bounding box center [625, 360] width 855 height 408
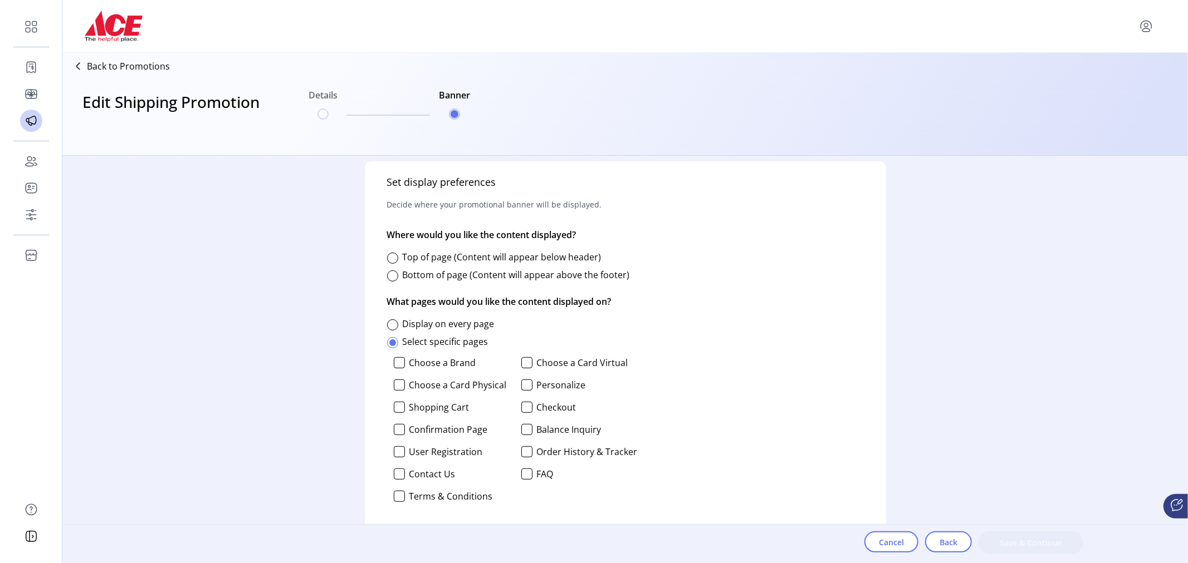
scroll to position [459, 0]
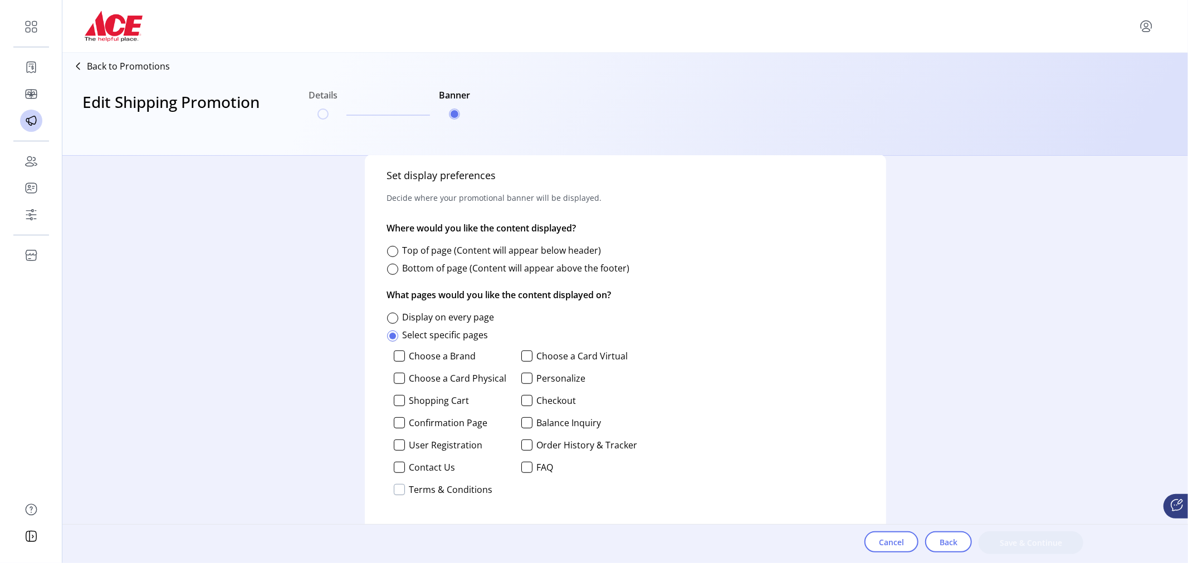
click at [400, 491] on div at bounding box center [399, 489] width 11 height 11
click at [394, 316] on div at bounding box center [392, 318] width 11 height 11
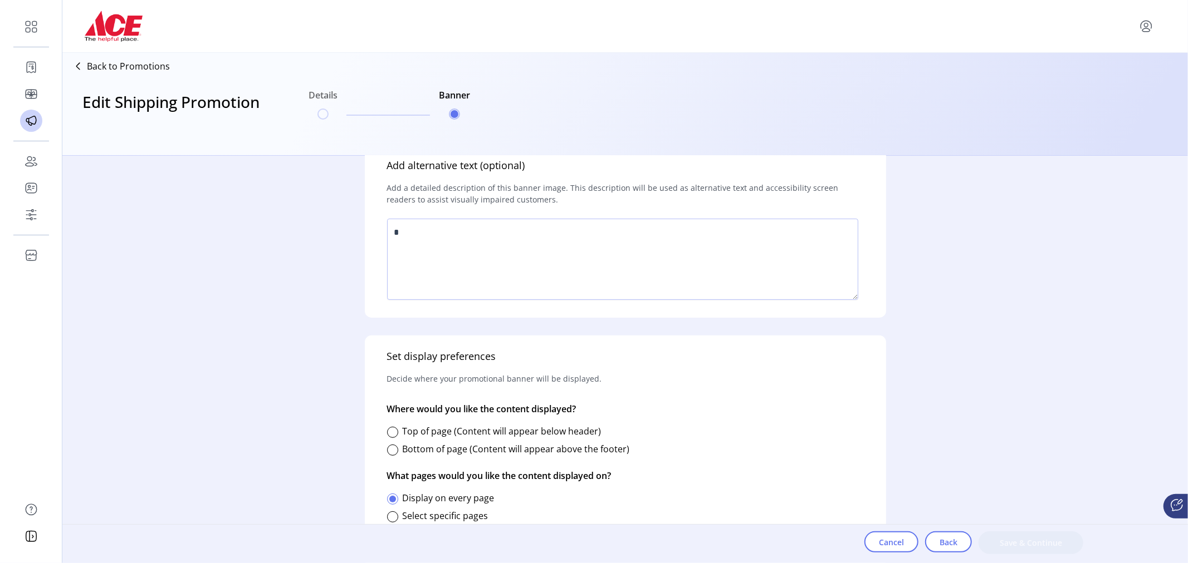
scroll to position [298, 0]
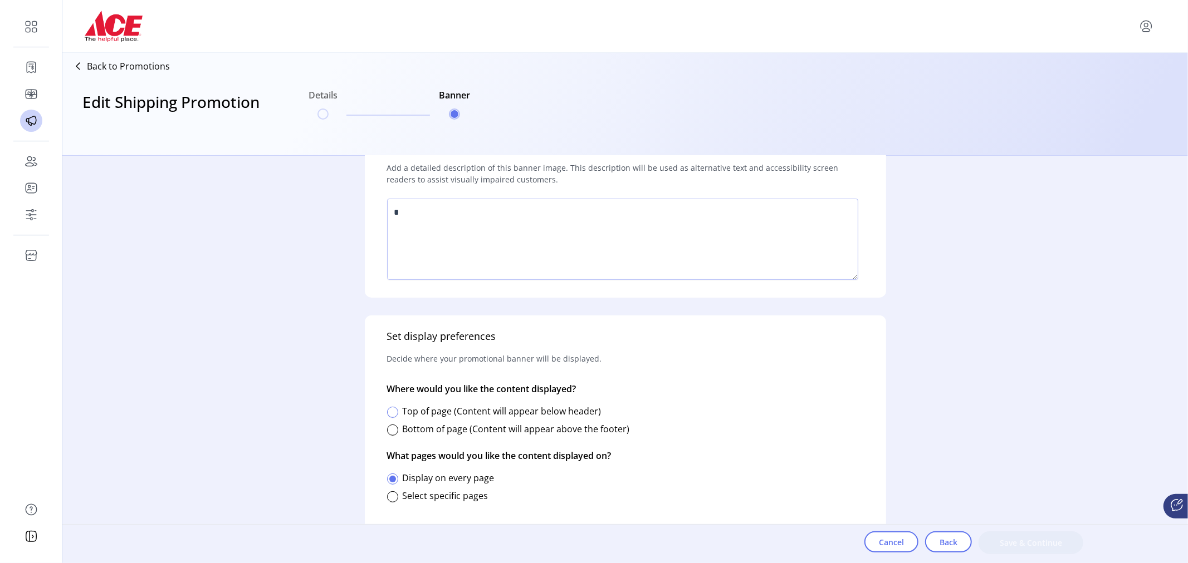
click at [393, 409] on div at bounding box center [392, 412] width 11 height 11
click at [396, 493] on div at bounding box center [392, 497] width 11 height 11
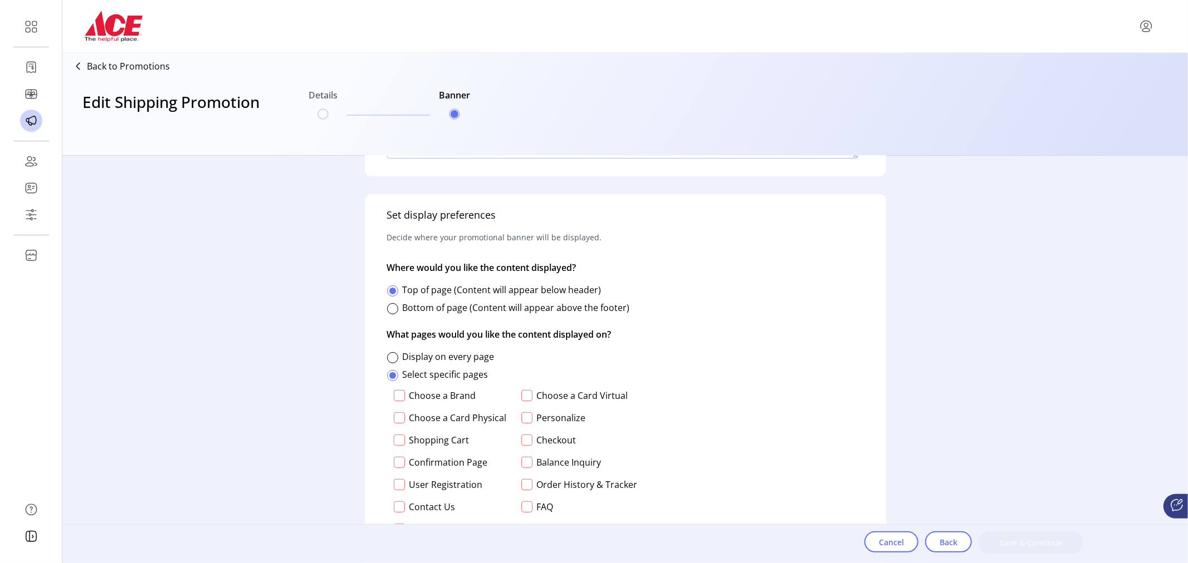
scroll to position [459, 0]
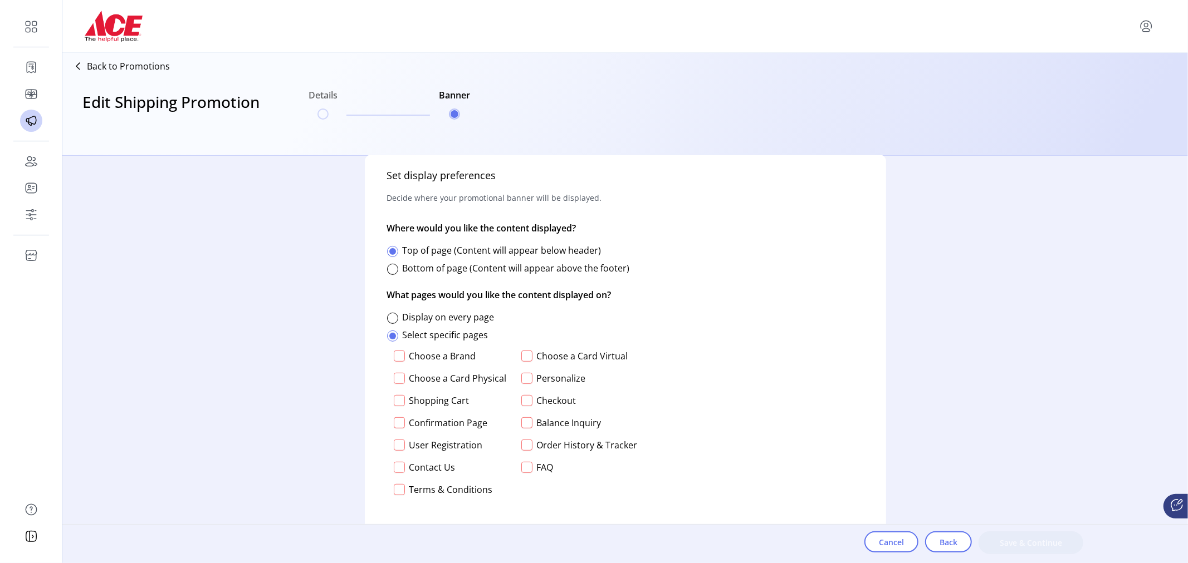
click at [396, 357] on div at bounding box center [399, 356] width 11 height 11
click at [1019, 544] on span "Save & Continue" at bounding box center [1031, 543] width 76 height 12
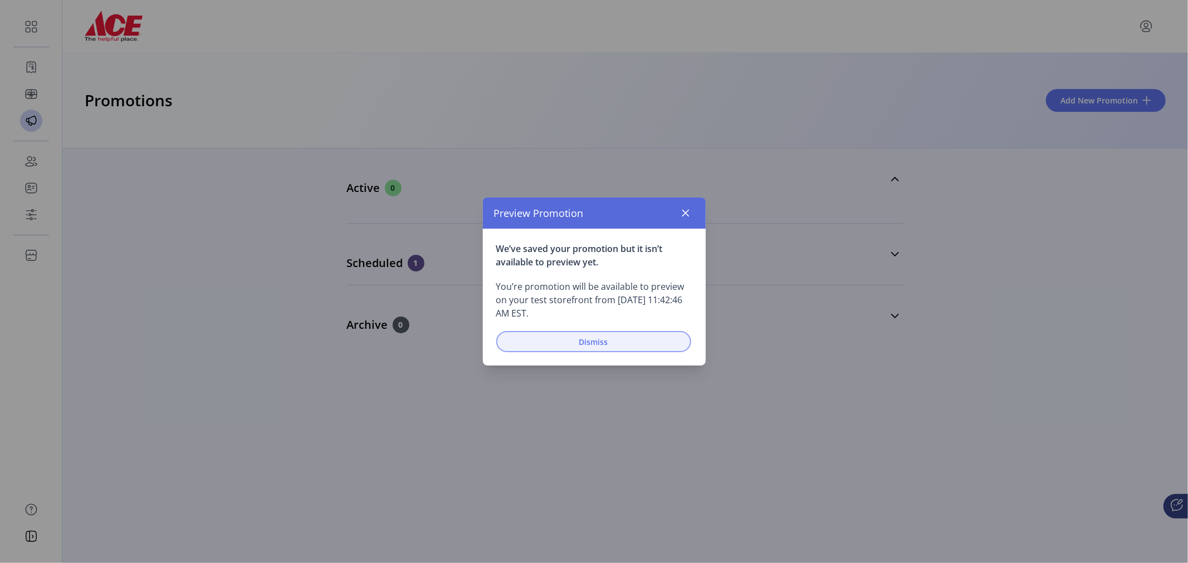
click at [631, 345] on span "Dismiss" at bounding box center [594, 342] width 166 height 12
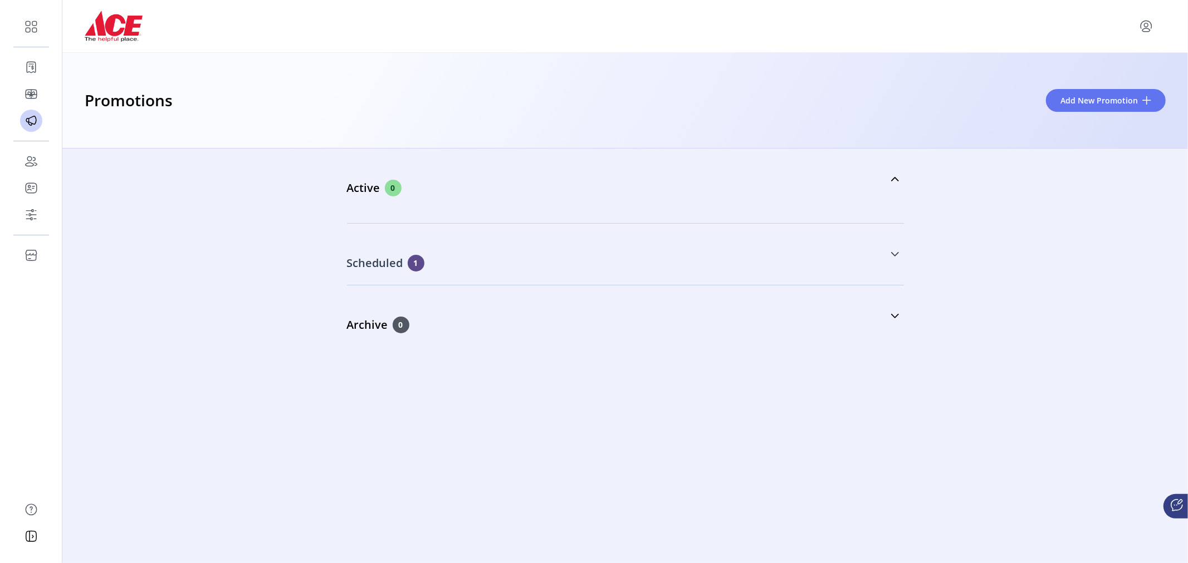
click at [378, 263] on p "Scheduled" at bounding box center [377, 263] width 61 height 17
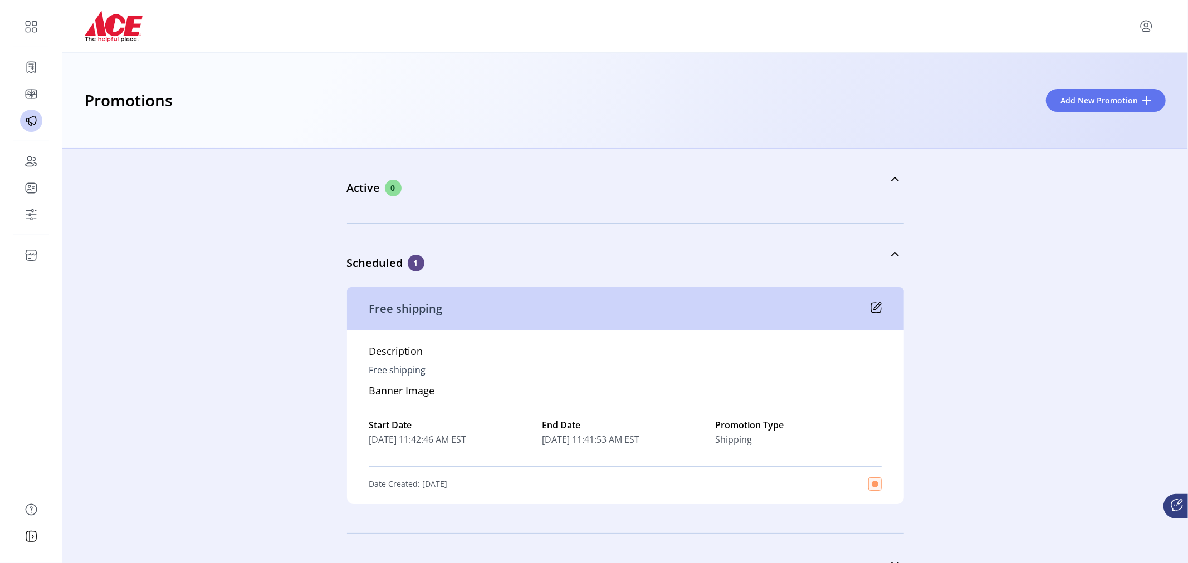
click at [875, 307] on icon at bounding box center [877, 306] width 7 height 7
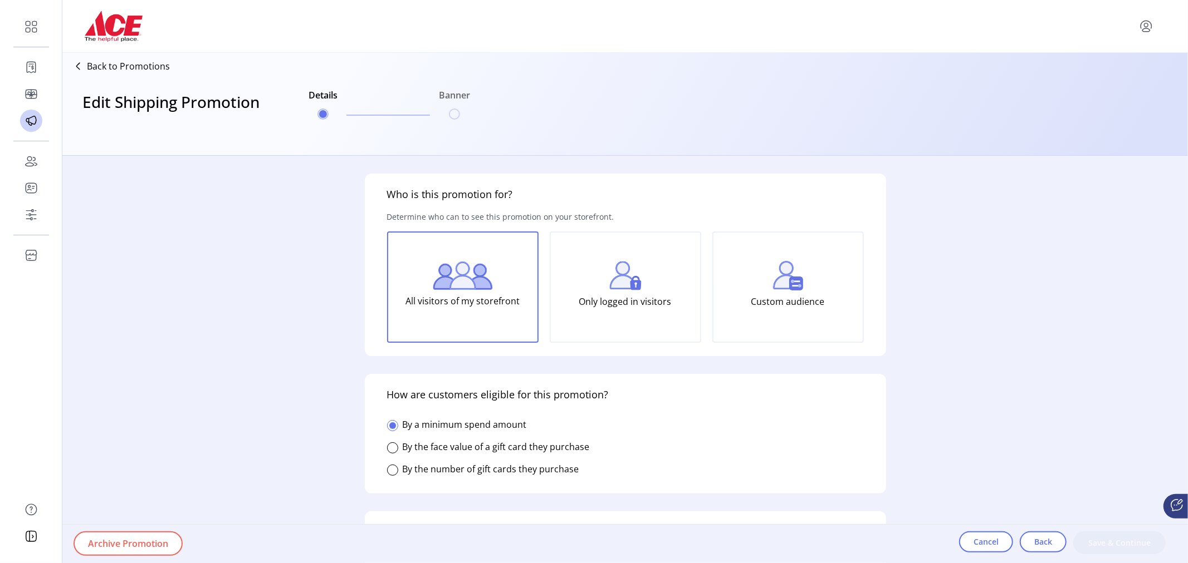
type input "******"
type input "**********"
type textarea "**********"
type input "**********"
type input "*****"
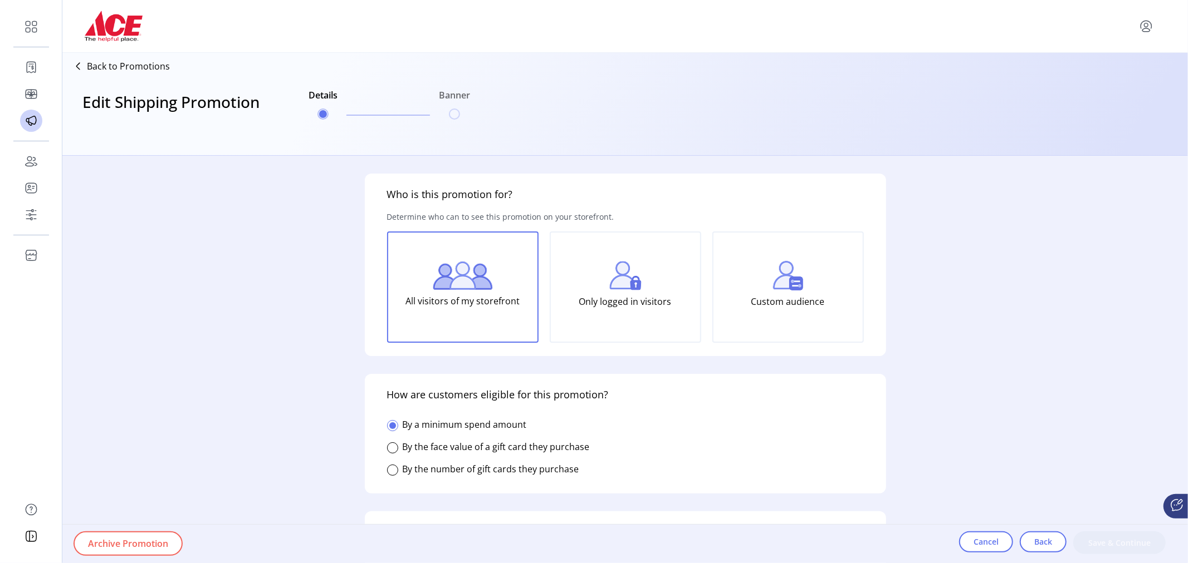
type input "**********"
type input "*****"
type input "*********"
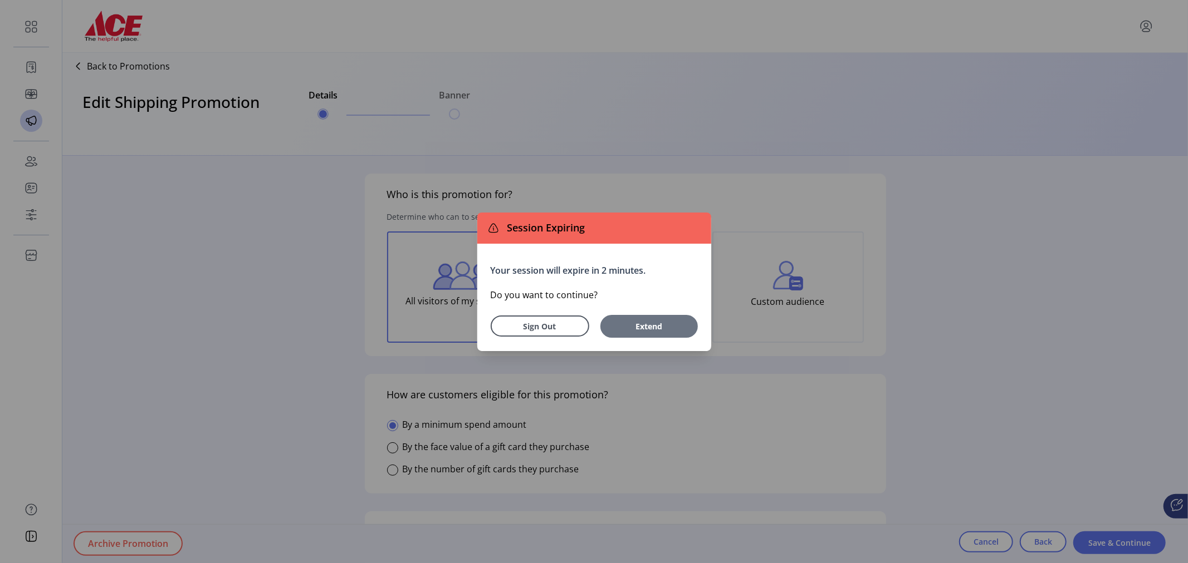
click at [635, 330] on span "Extend" at bounding box center [649, 327] width 86 height 12
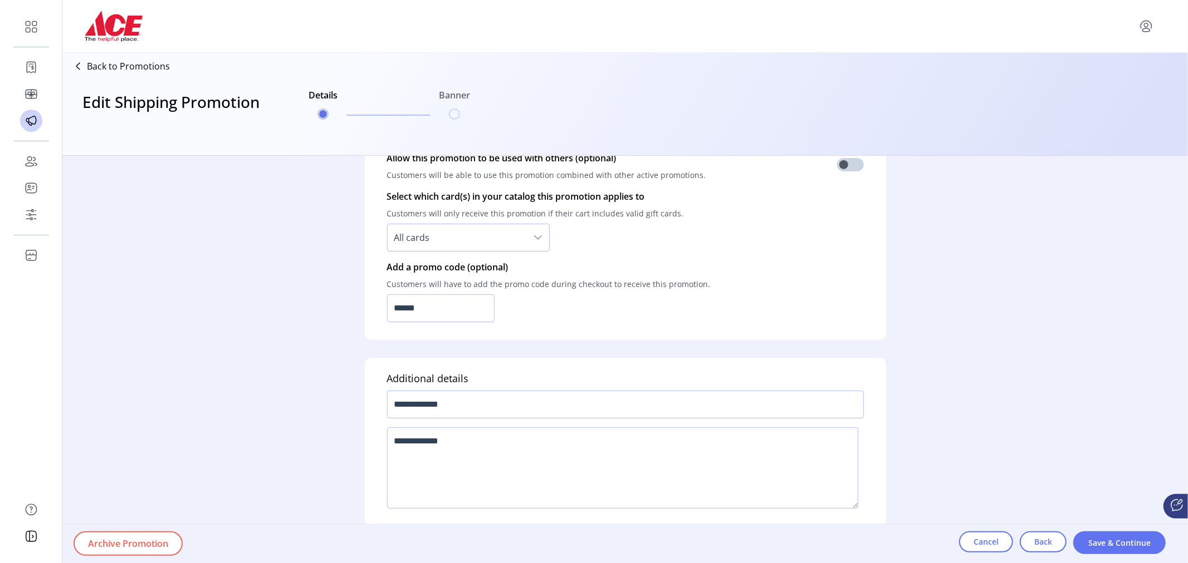
scroll to position [665, 0]
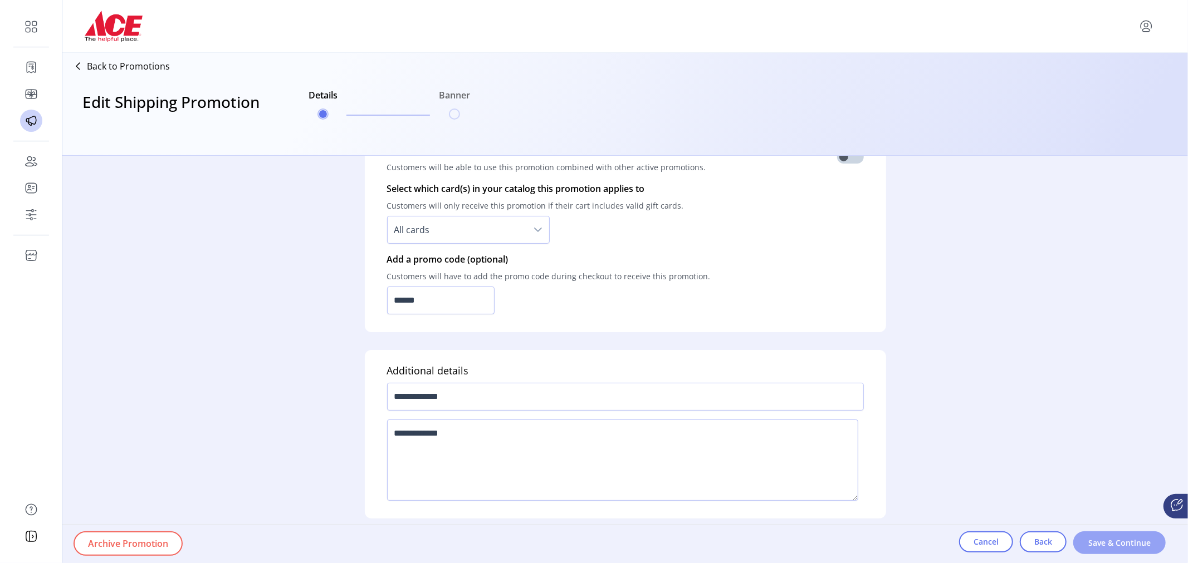
click at [1120, 543] on span "Save & Continue" at bounding box center [1118, 543] width 63 height 12
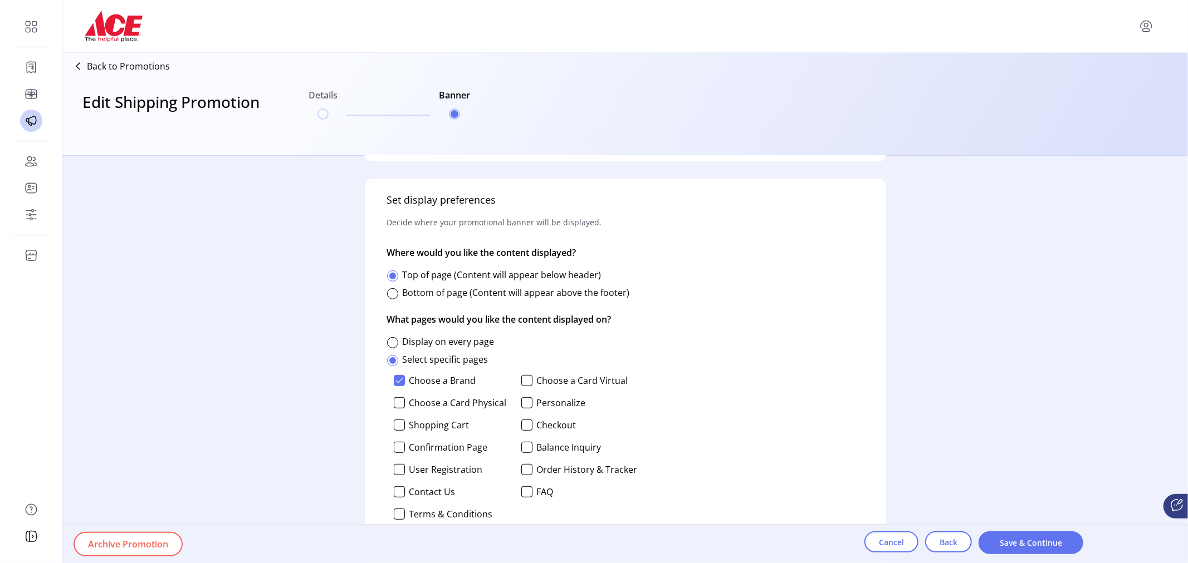
scroll to position [459, 0]
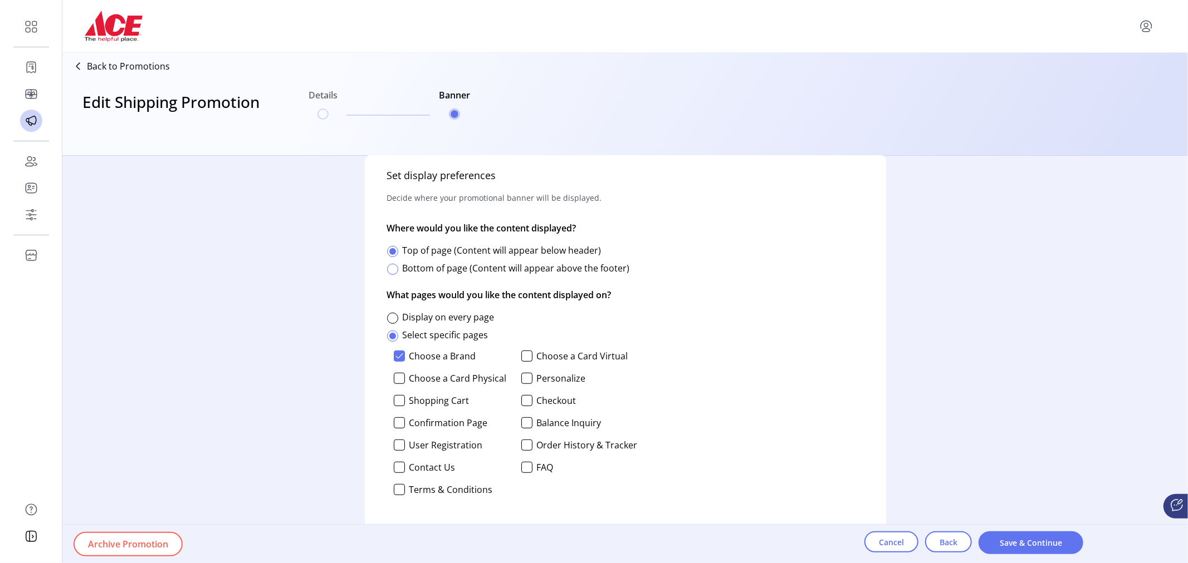
click at [391, 268] on div at bounding box center [392, 269] width 11 height 11
click at [400, 492] on div at bounding box center [399, 489] width 11 height 11
click at [403, 357] on div at bounding box center [399, 356] width 11 height 11
click at [394, 313] on div at bounding box center [392, 318] width 11 height 11
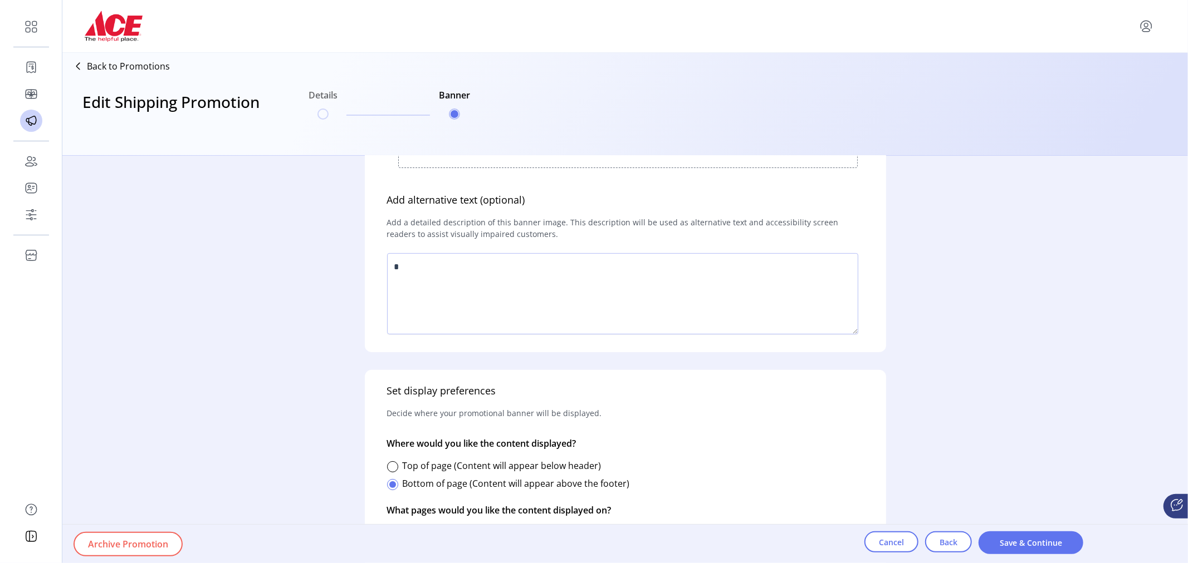
scroll to position [298, 0]
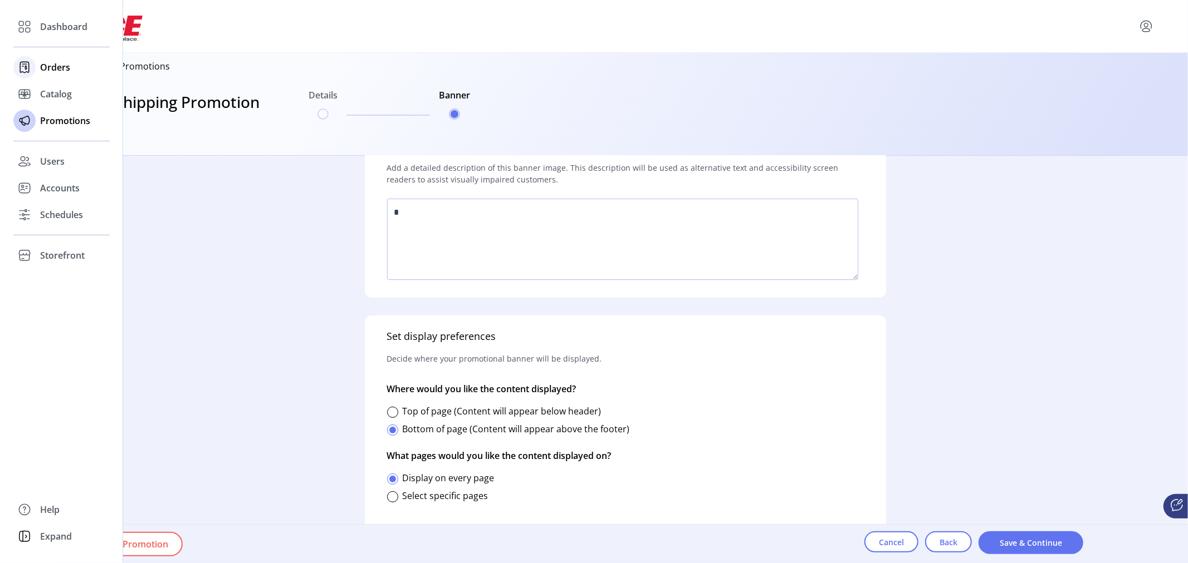
click at [51, 70] on span "Orders" at bounding box center [55, 67] width 30 height 13
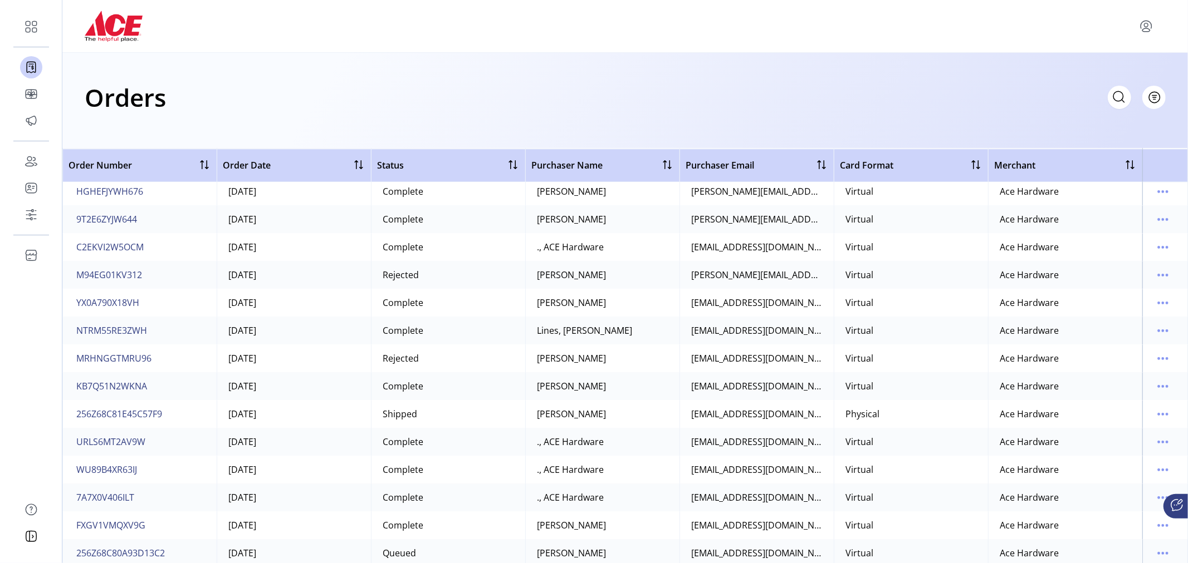
scroll to position [9483, 0]
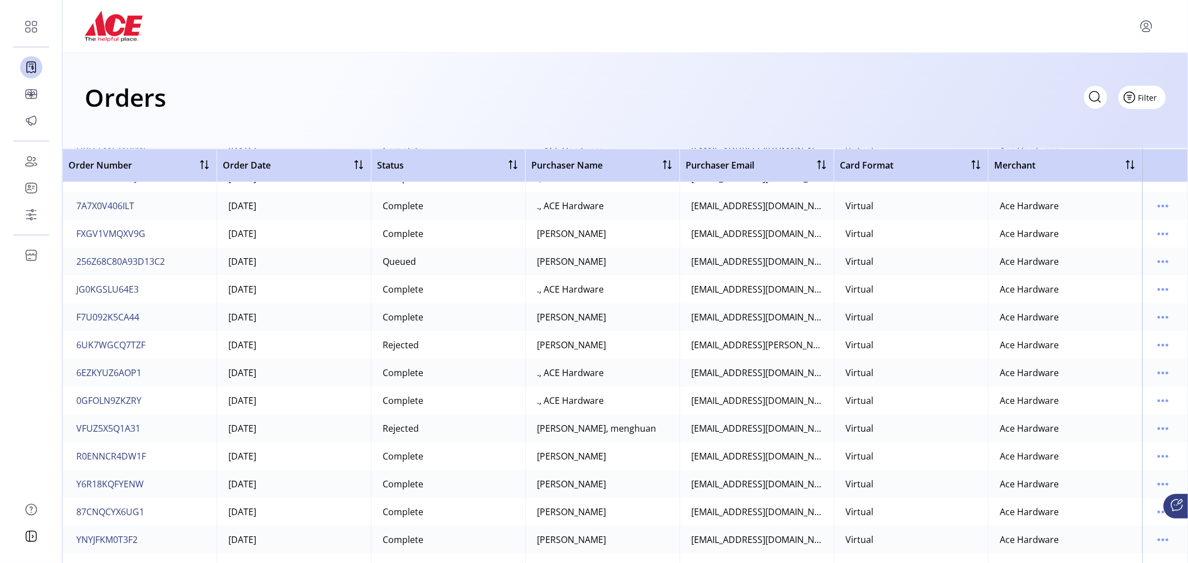
click at [1134, 97] on icon "Filter Button" at bounding box center [1129, 98] width 18 height 18
click at [1121, 145] on span "Status" at bounding box center [1109, 140] width 92 height 9
click at [135, 119] on icon at bounding box center [132, 123] width 9 height 9
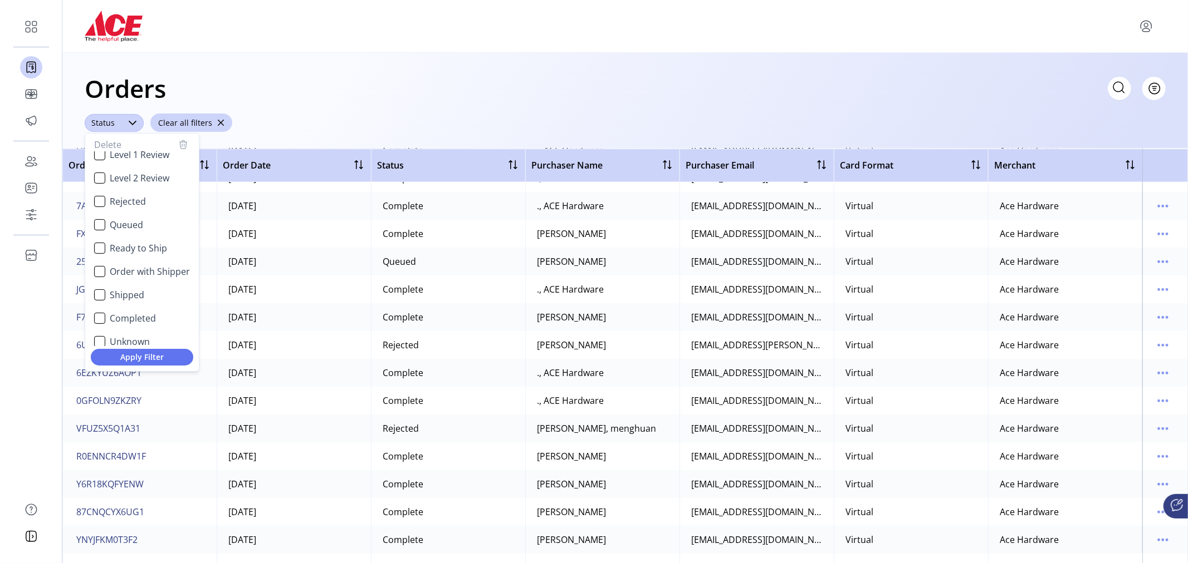
scroll to position [66, 0]
drag, startPoint x: 101, startPoint y: 308, endPoint x: 99, endPoint y: 286, distance: 22.4
click at [101, 306] on div "Completed" at bounding box center [99, 309] width 11 height 11
click at [99, 281] on div "Shipped" at bounding box center [99, 286] width 11 height 11
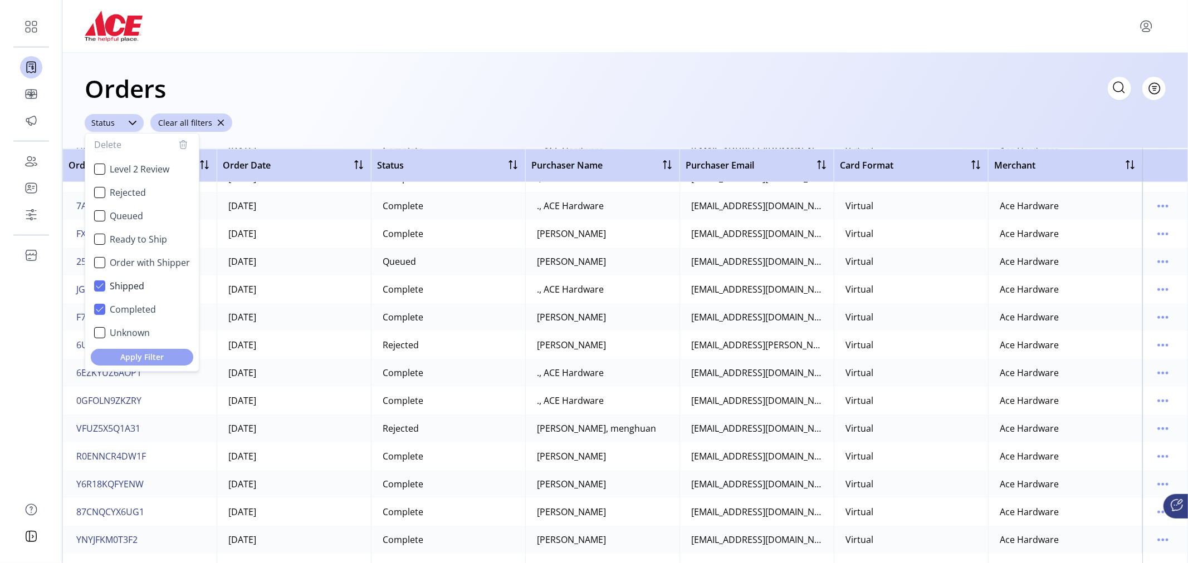
click at [132, 354] on span "Apply Filter" at bounding box center [142, 357] width 85 height 12
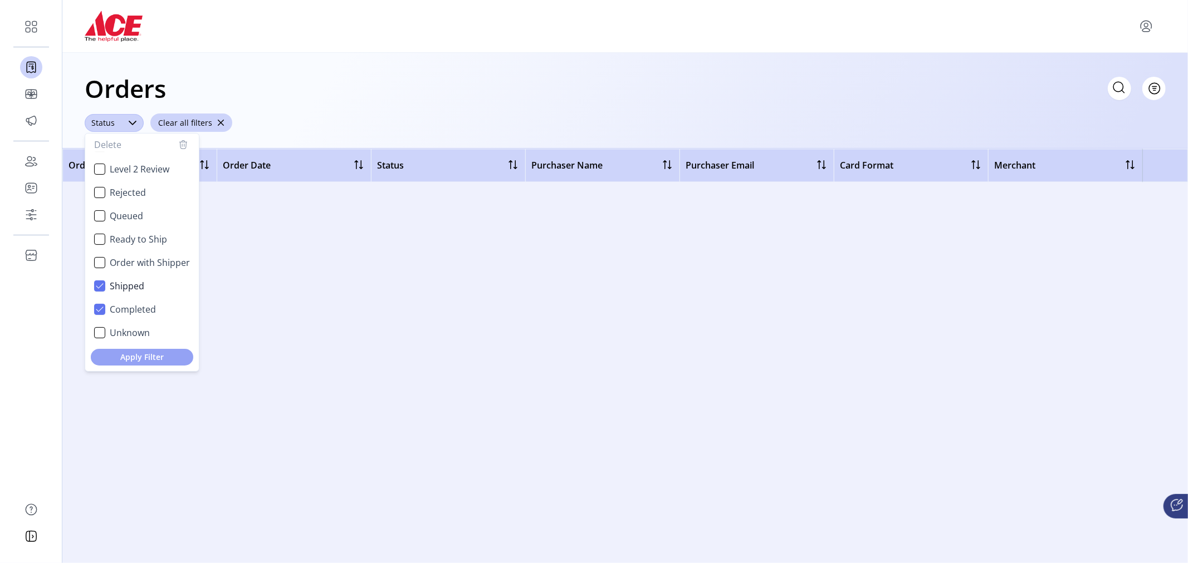
scroll to position [0, 0]
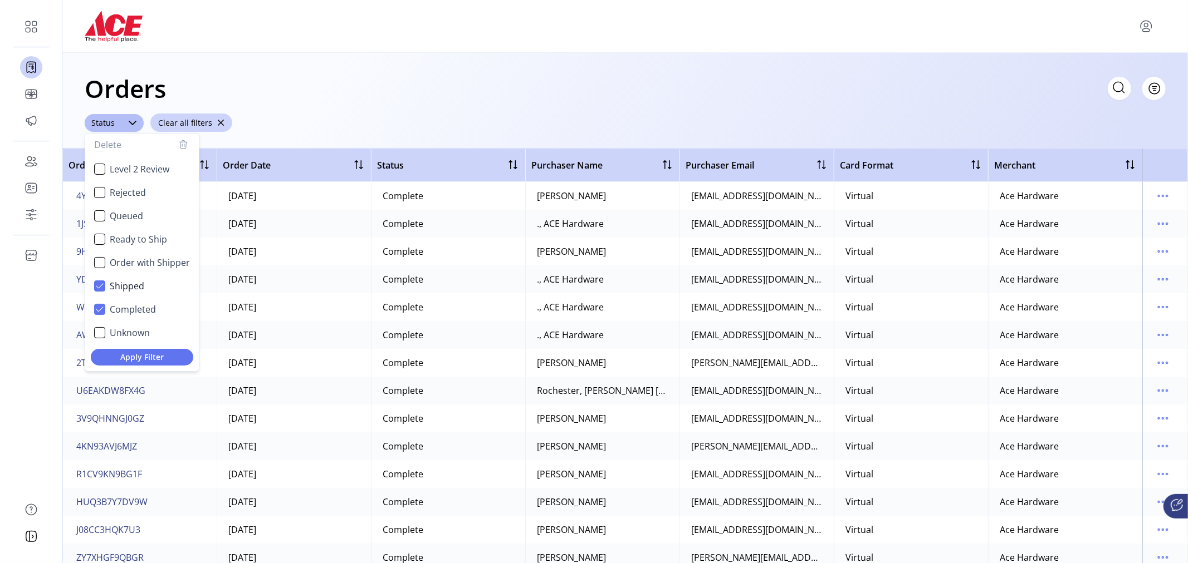
click at [822, 96] on div "Orders Filter Focused All Orders" at bounding box center [625, 88] width 1081 height 39
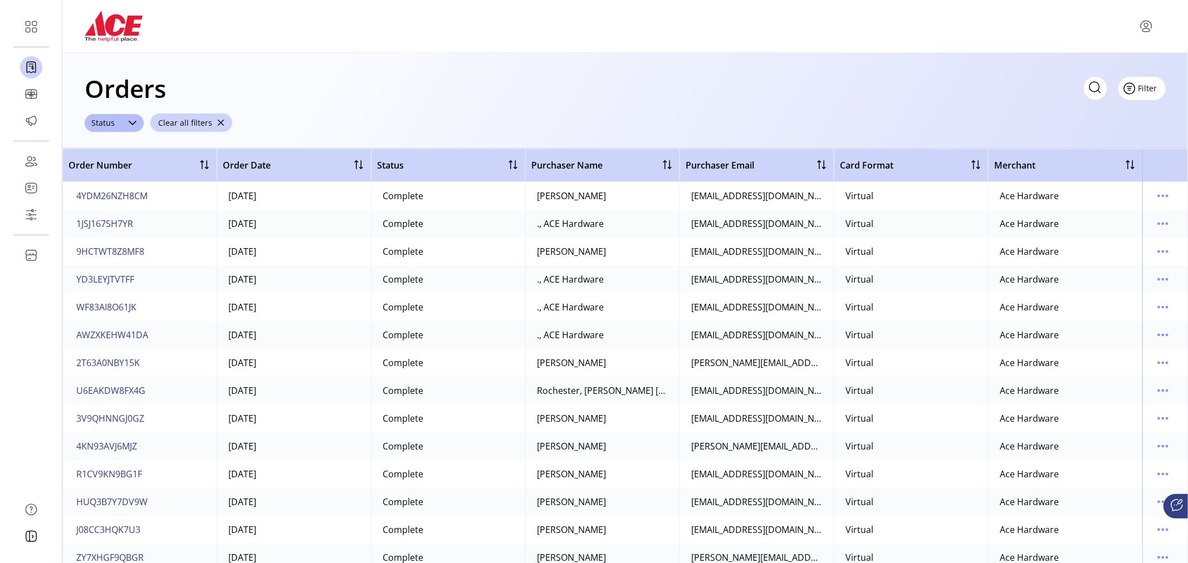
click at [1153, 87] on span "Filter" at bounding box center [1147, 88] width 19 height 12
drag, startPoint x: 885, startPoint y: 60, endPoint x: 899, endPoint y: 65, distance: 15.0
click at [886, 60] on div "Orders Filter Focused All Orders ****** Status Clear all filters" at bounding box center [624, 101] width 1125 height 96
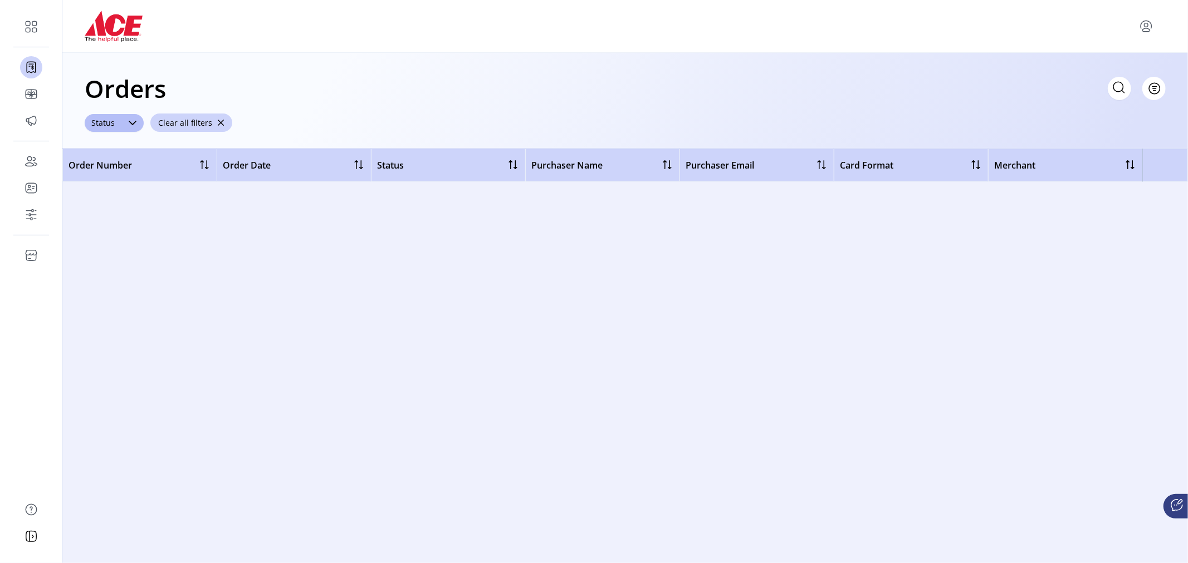
scroll to position [13539, 0]
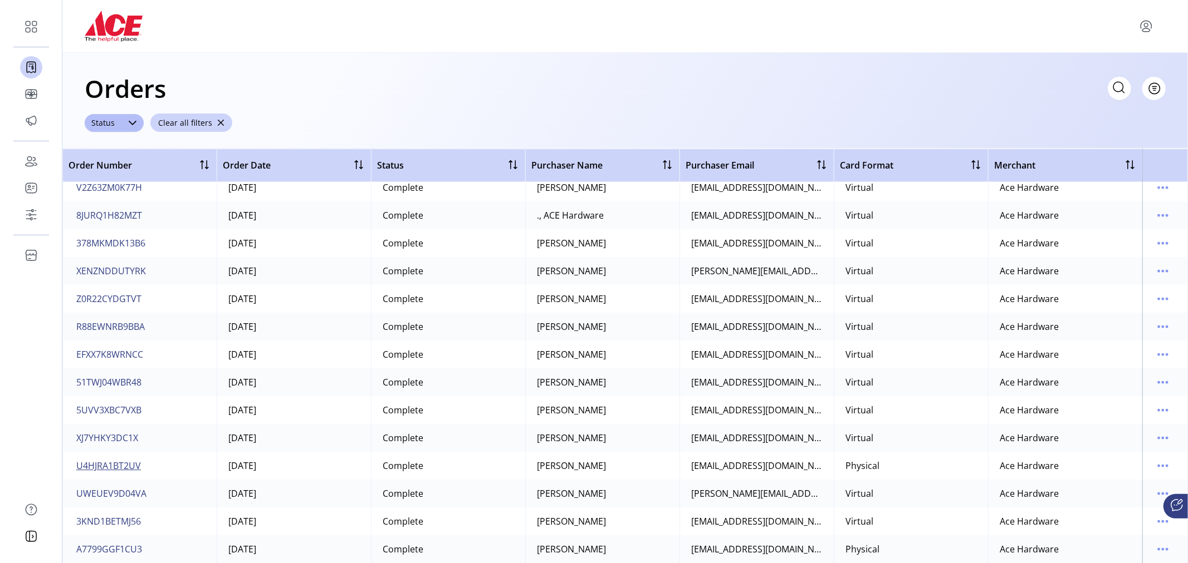
click at [115, 464] on span "U4HJRA1BT2UV" at bounding box center [108, 465] width 65 height 13
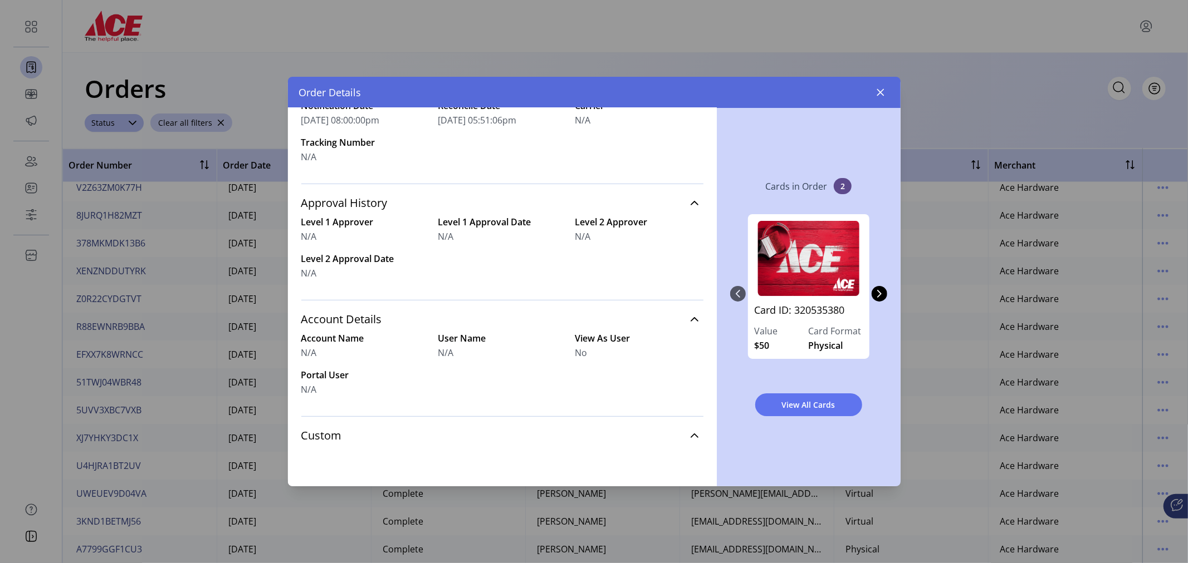
scroll to position [405, 0]
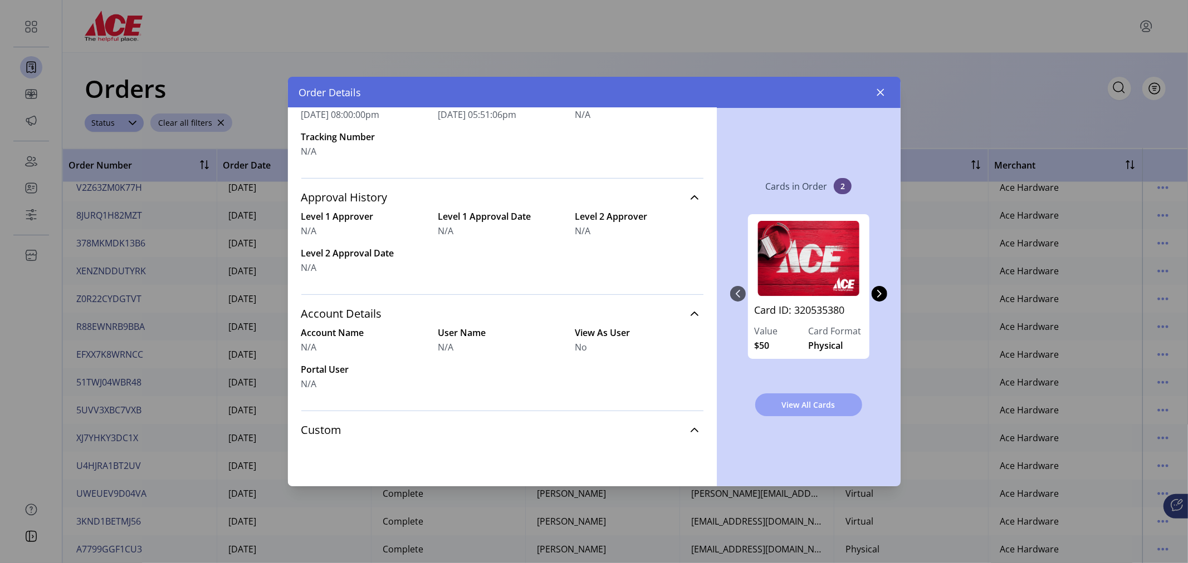
click at [797, 410] on span "View All Cards" at bounding box center [809, 405] width 78 height 12
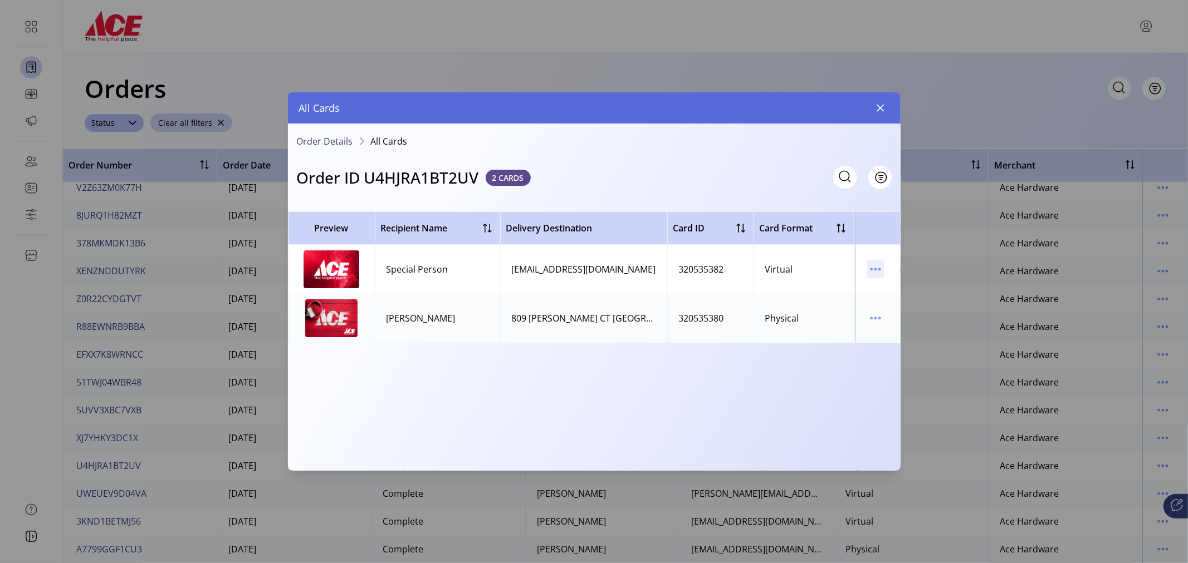
click at [871, 269] on icon "menu" at bounding box center [871, 270] width 2 height 2
click at [898, 287] on span "View Card Details" at bounding box center [922, 291] width 92 height 9
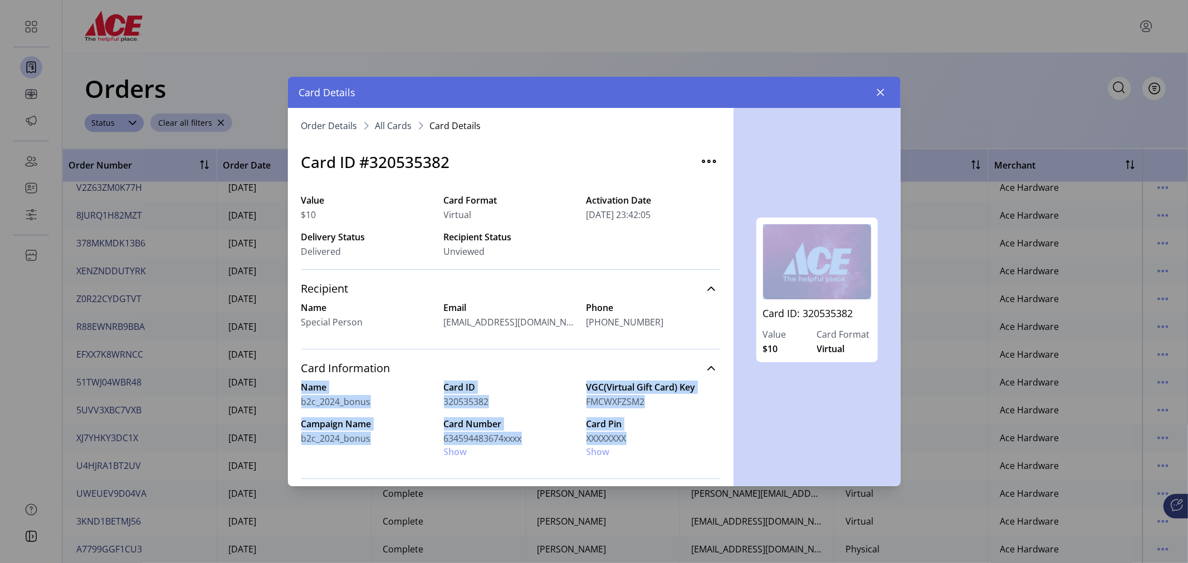
drag, startPoint x: 733, startPoint y: 267, endPoint x: 725, endPoint y: 334, distance: 67.3
click at [725, 334] on div "Order Details All Cards Card Details Card ID #320535382 Value $10 Card Format V…" at bounding box center [594, 297] width 612 height 379
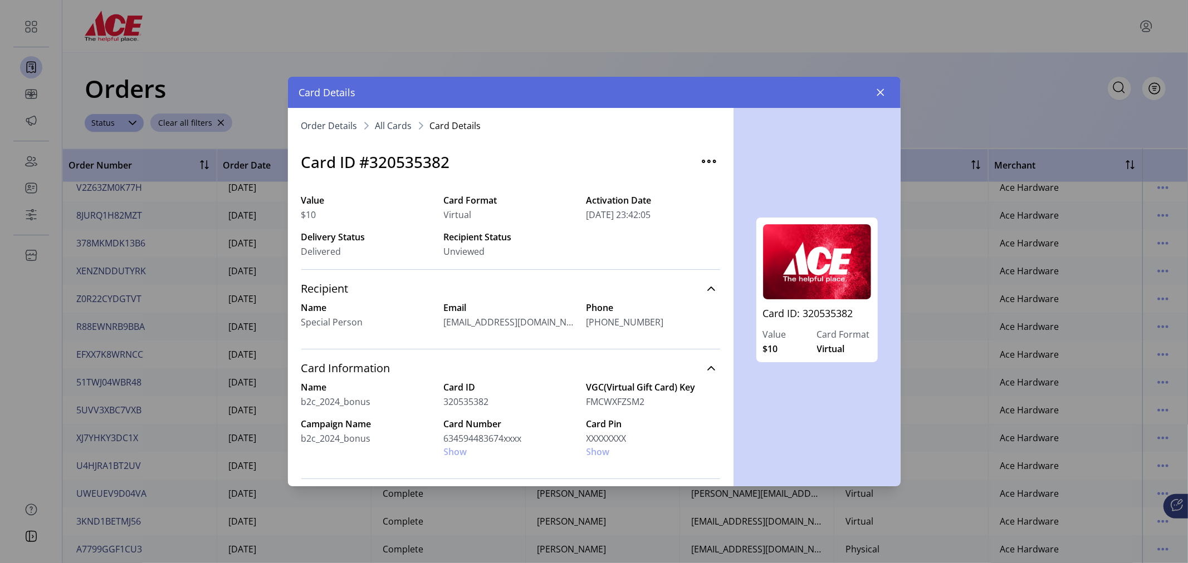
click at [631, 137] on div "Card ID #320535382" at bounding box center [510, 162] width 419 height 50
click at [706, 164] on img "button" at bounding box center [709, 162] width 18 height 18
click at [880, 91] on icon "button" at bounding box center [880, 92] width 9 height 9
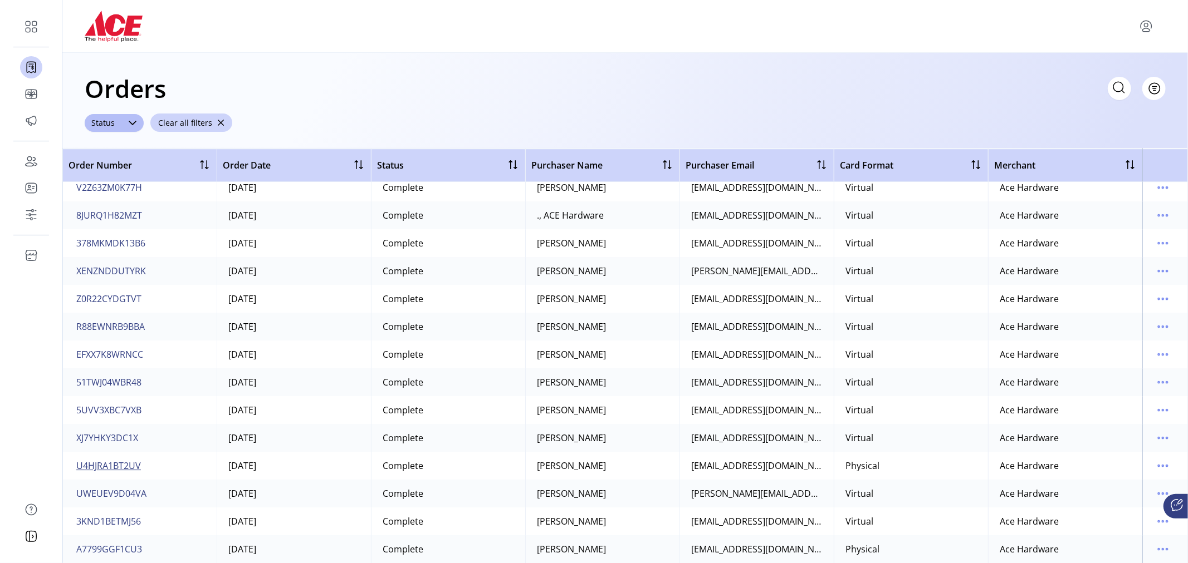
click at [126, 465] on span "U4HJRA1BT2UV" at bounding box center [108, 465] width 65 height 13
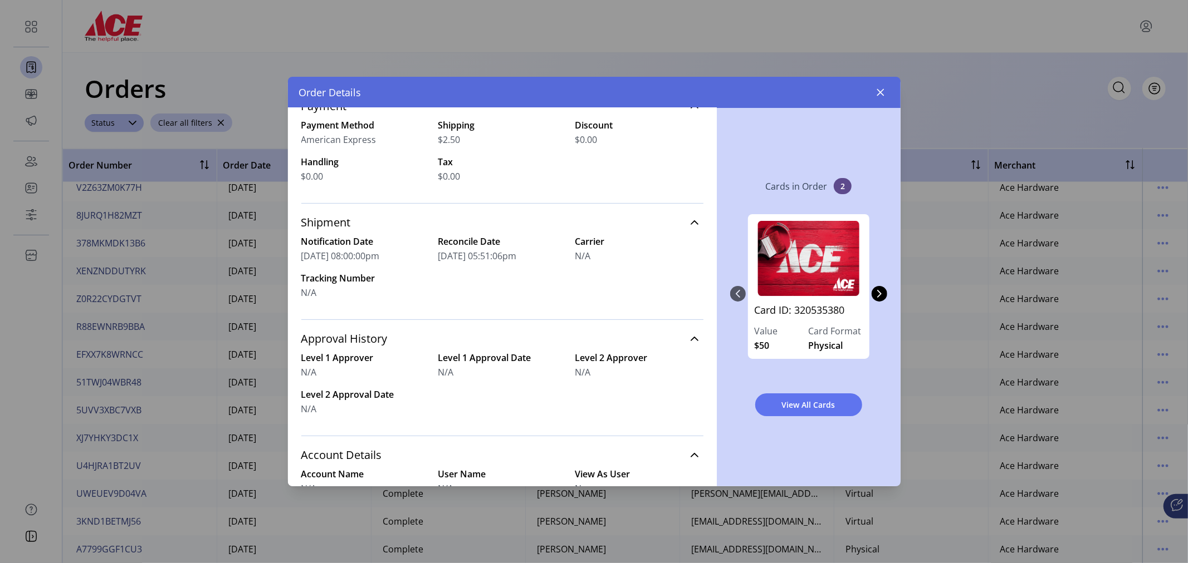
scroll to position [301, 0]
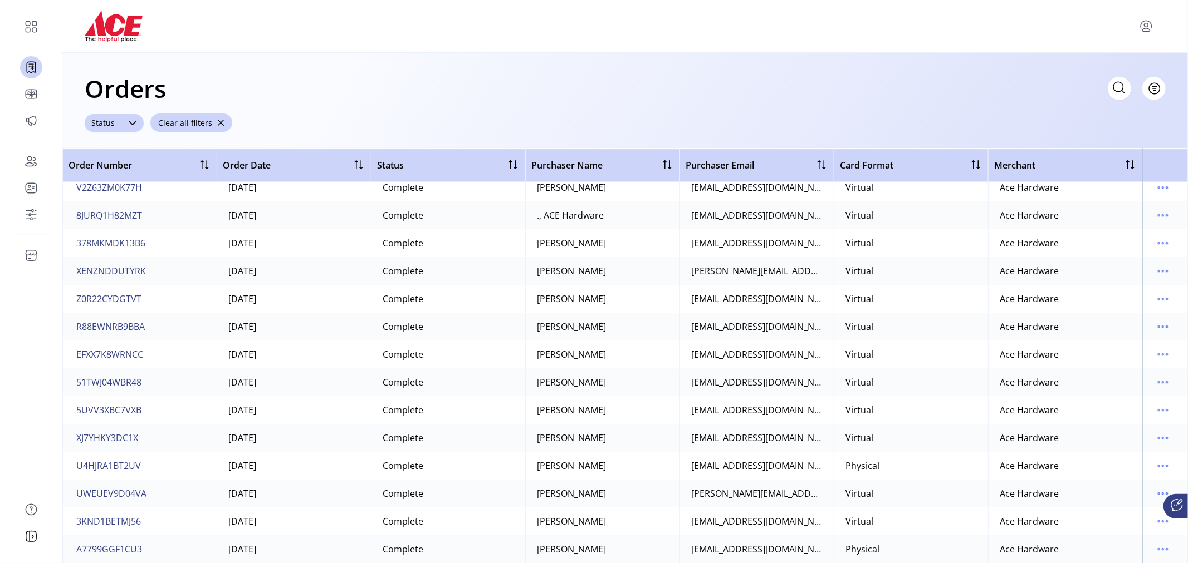
click at [126, 124] on div at bounding box center [132, 123] width 22 height 18
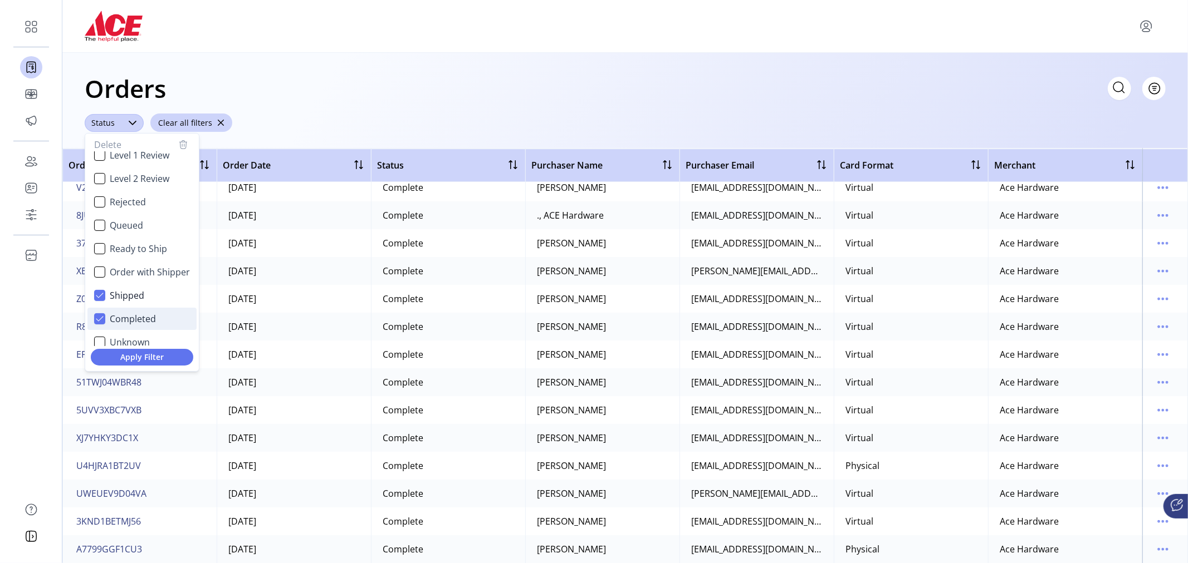
scroll to position [57, 0]
click at [102, 317] on icon "Completed" at bounding box center [100, 319] width 8 height 8
click at [136, 357] on span "Apply Filter" at bounding box center [142, 357] width 85 height 12
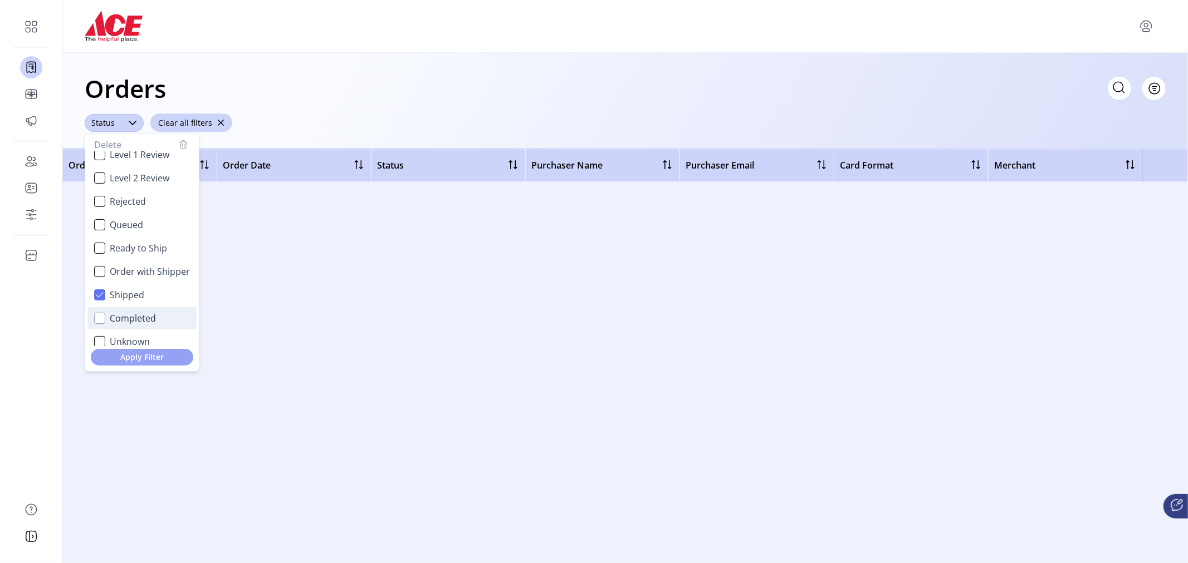
scroll to position [0, 0]
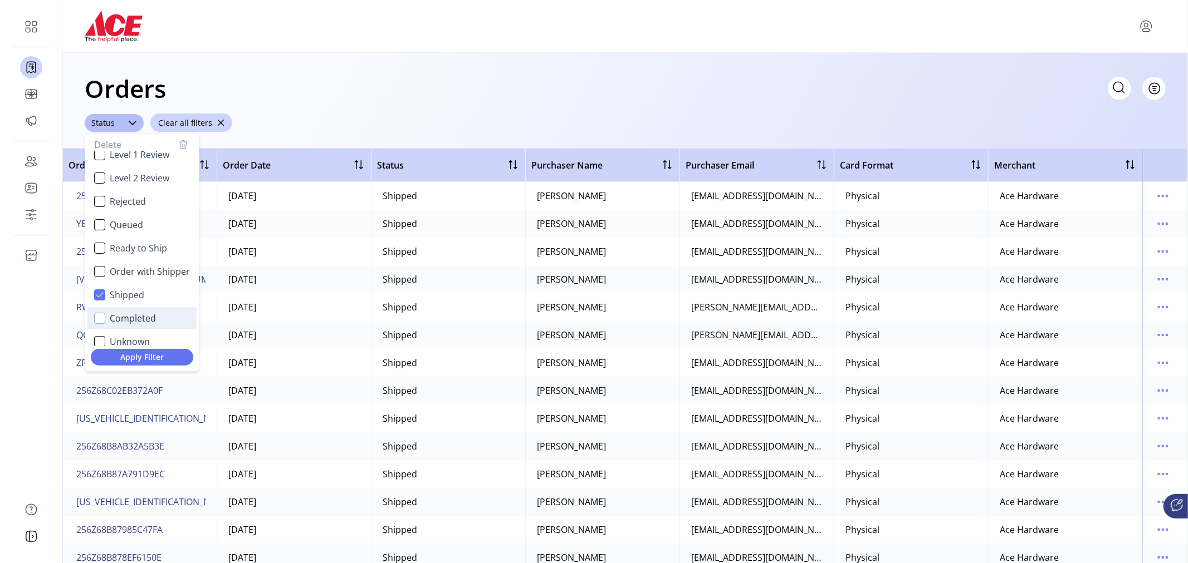
click at [405, 75] on div "Orders Filter Focused All Orders" at bounding box center [625, 88] width 1081 height 39
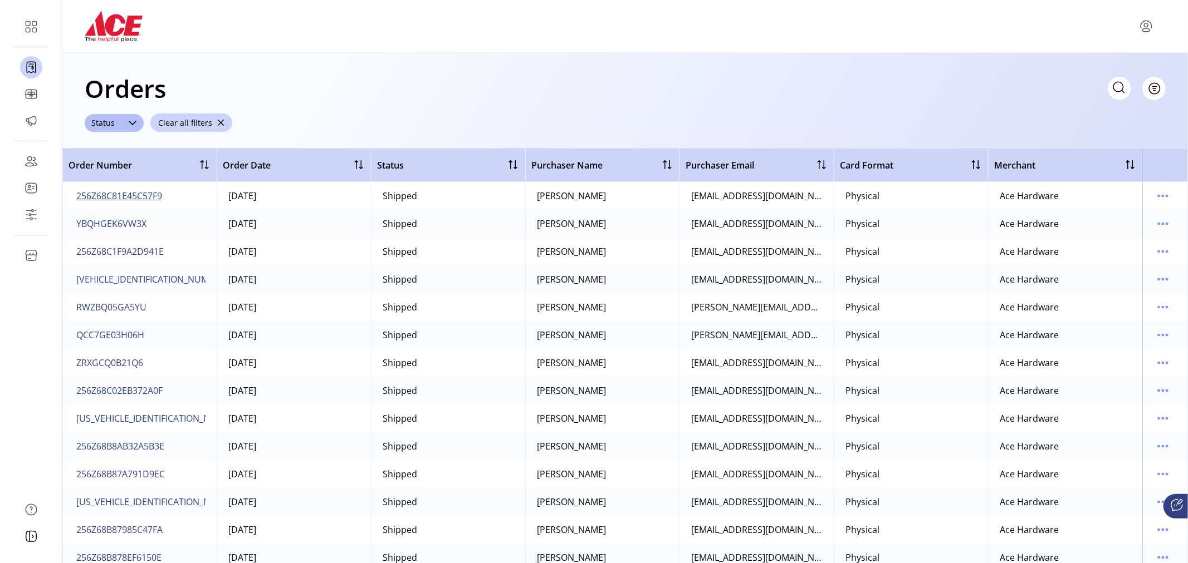
click at [132, 198] on span "256Z68C81E45C57F9" at bounding box center [119, 195] width 86 height 13
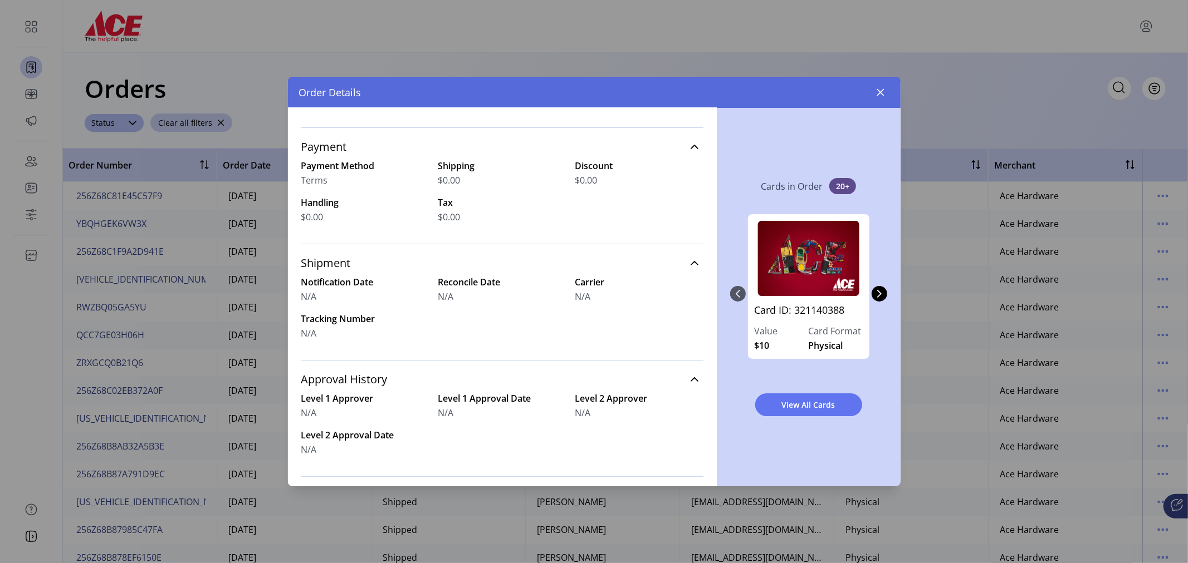
scroll to position [224, 0]
click at [806, 399] on span "View All Cards" at bounding box center [809, 405] width 78 height 12
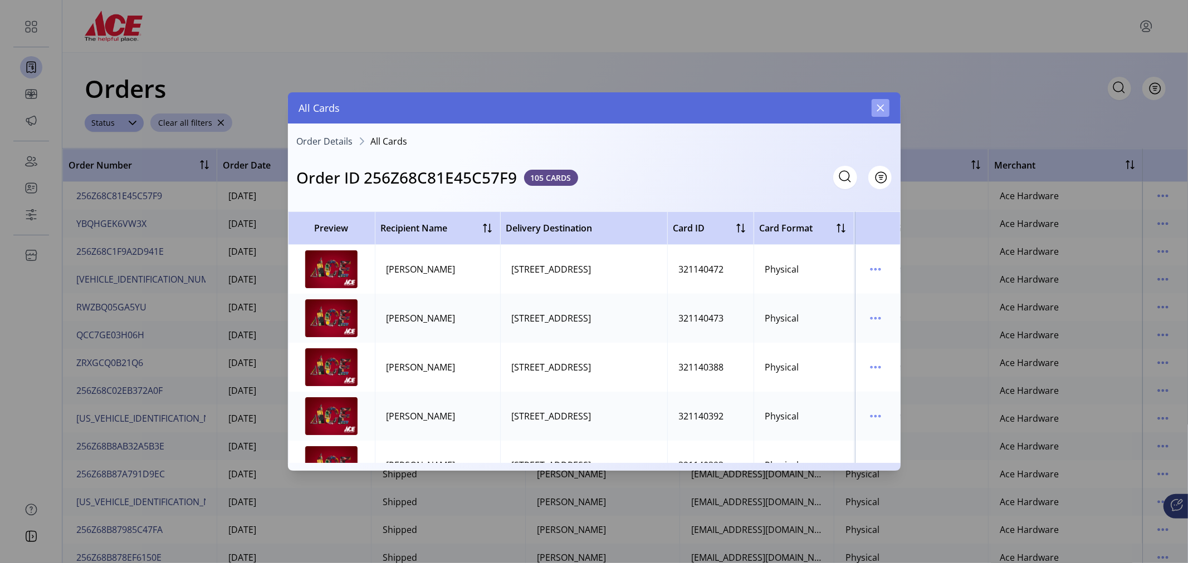
click at [880, 110] on icon "button" at bounding box center [880, 108] width 9 height 9
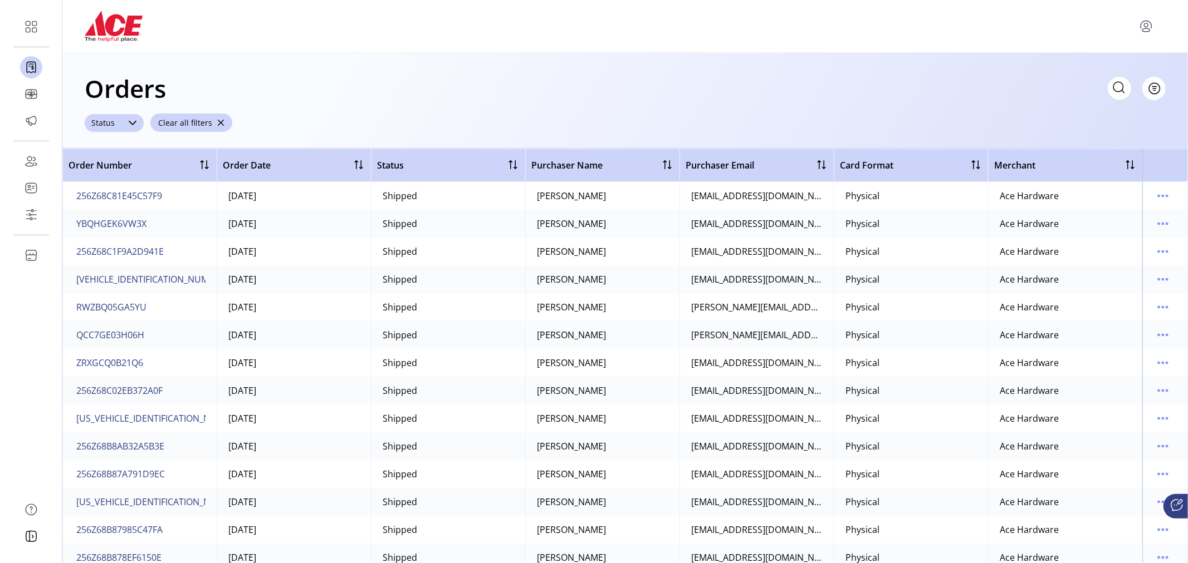
click at [134, 123] on icon at bounding box center [133, 123] width 8 height 4
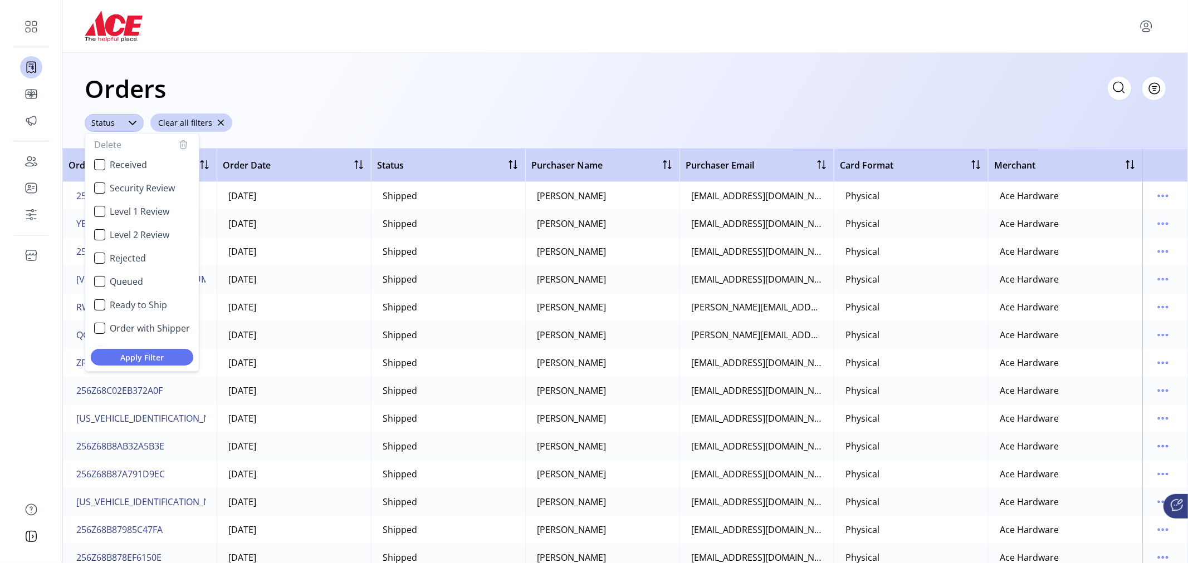
scroll to position [17, 0]
drag, startPoint x: 97, startPoint y: 340, endPoint x: 97, endPoint y: 332, distance: 8.4
click at [97, 339] on li "Shipped" at bounding box center [141, 335] width 109 height 22
click at [101, 168] on div "Received" at bounding box center [99, 164] width 11 height 11
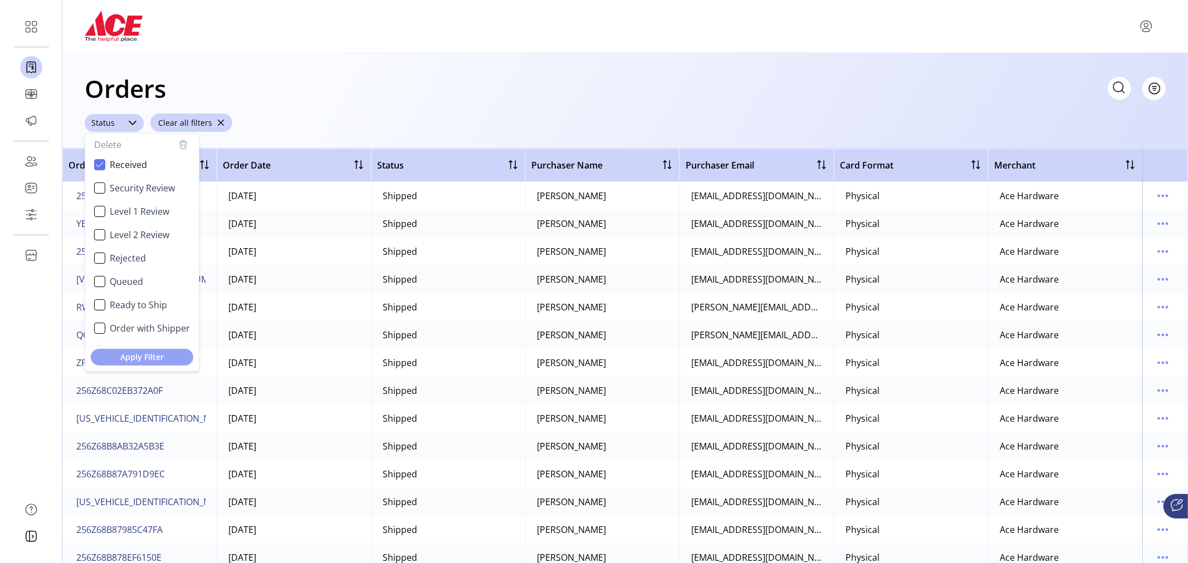
click at [145, 359] on span "Apply Filter" at bounding box center [142, 357] width 85 height 12
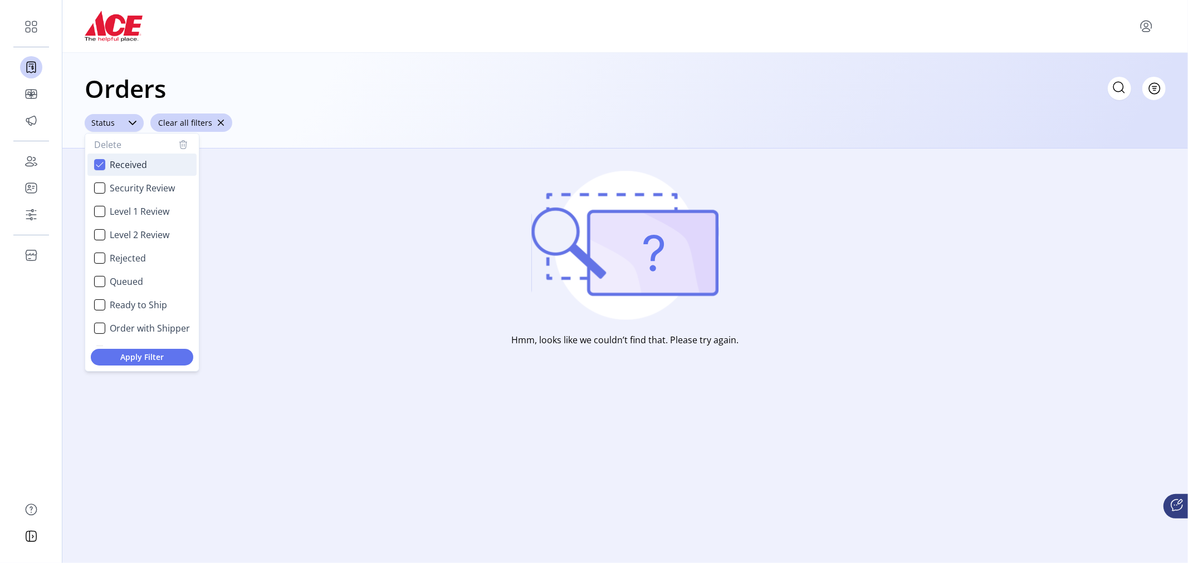
click at [102, 163] on icon "Received" at bounding box center [100, 165] width 8 height 8
drag, startPoint x: 198, startPoint y: 220, endPoint x: 197, endPoint y: 264, distance: 44.0
click at [197, 264] on ul "Received Security Review Level 1 Review Level 2 Review Rejected Queued Ready to…" at bounding box center [142, 282] width 114 height 262
drag, startPoint x: 197, startPoint y: 263, endPoint x: 191, endPoint y: 320, distance: 57.1
click at [192, 320] on ul "Received Security Review Level 1 Review Level 2 Review Rejected Queued Ready to…" at bounding box center [142, 282] width 114 height 262
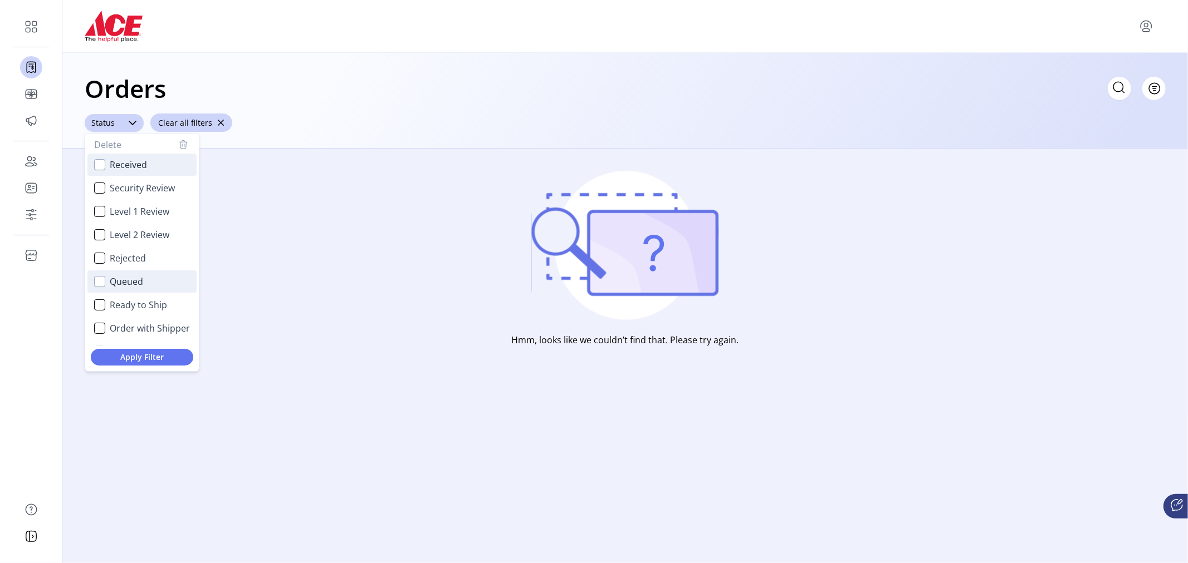
click at [98, 285] on div "Queued" at bounding box center [99, 281] width 11 height 11
click at [141, 355] on span "Apply Filter" at bounding box center [142, 357] width 85 height 12
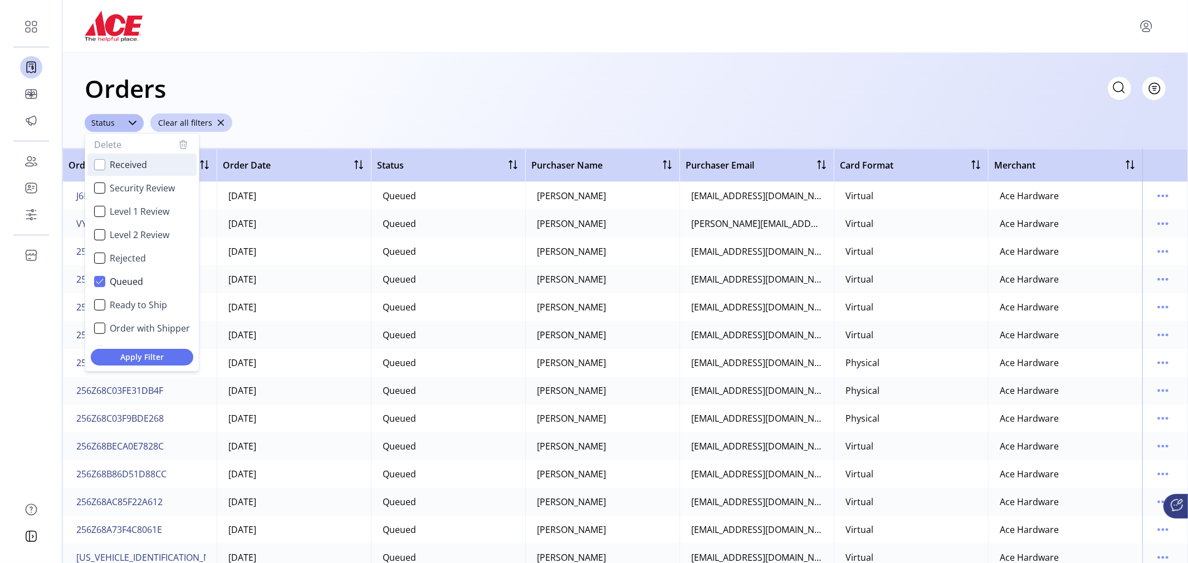
click at [717, 98] on div "Orders Filter Focused All Orders" at bounding box center [625, 88] width 1081 height 39
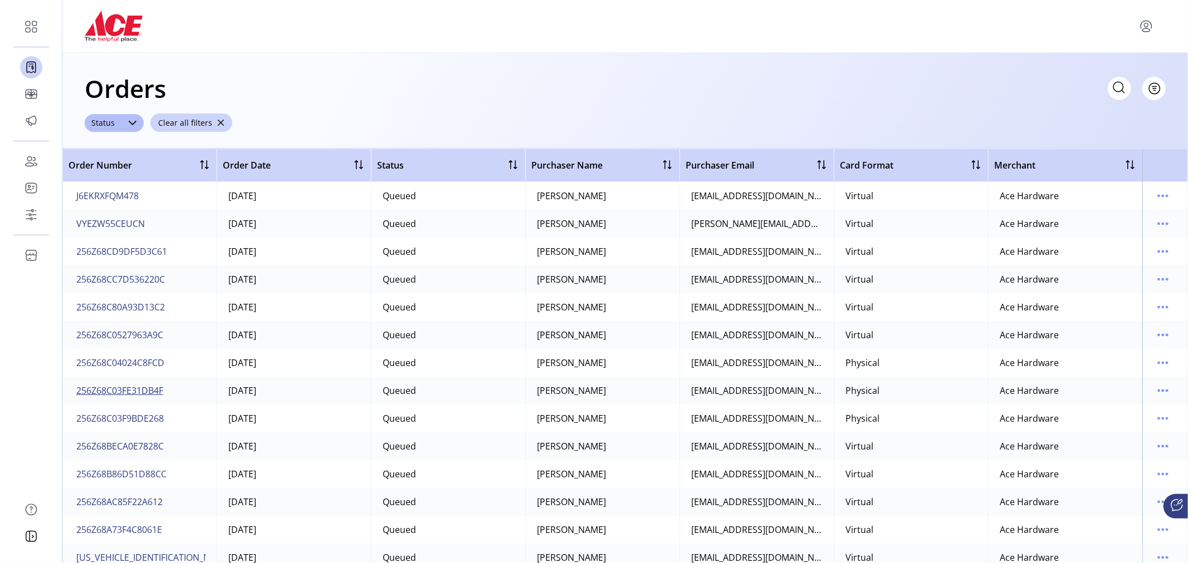
click at [129, 391] on span "256Z68C03FE31DB4F" at bounding box center [119, 390] width 87 height 13
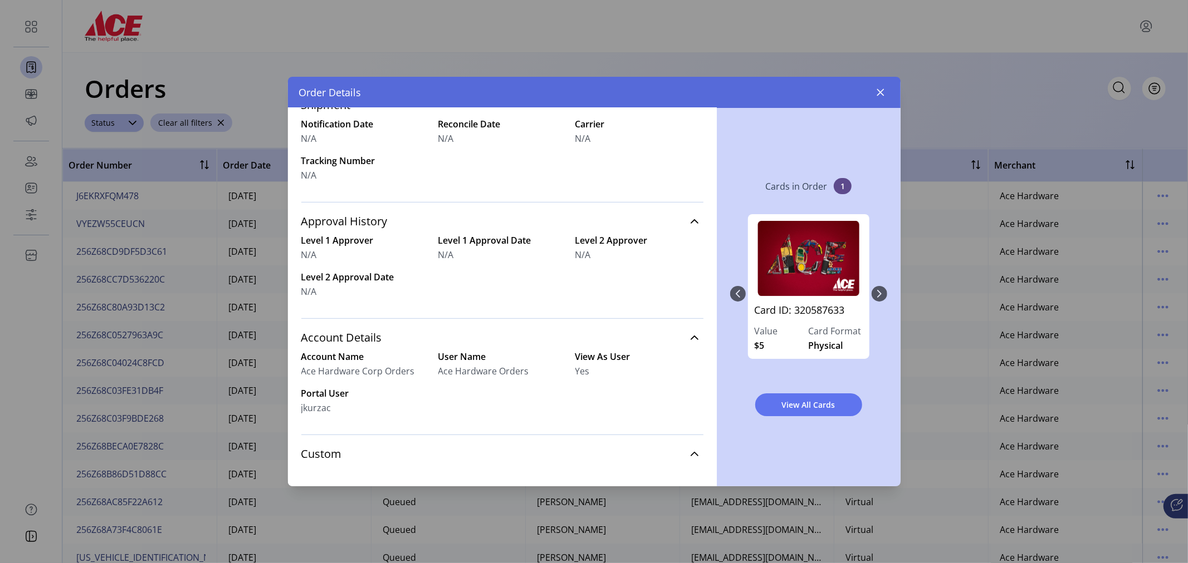
scroll to position [405, 0]
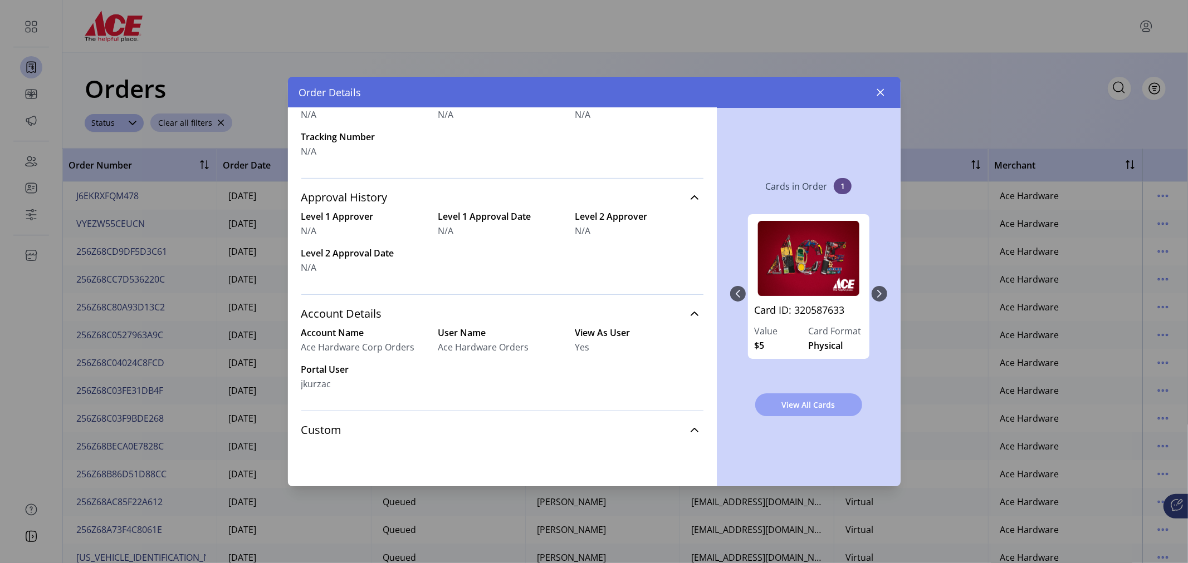
click at [805, 401] on span "View All Cards" at bounding box center [809, 405] width 78 height 12
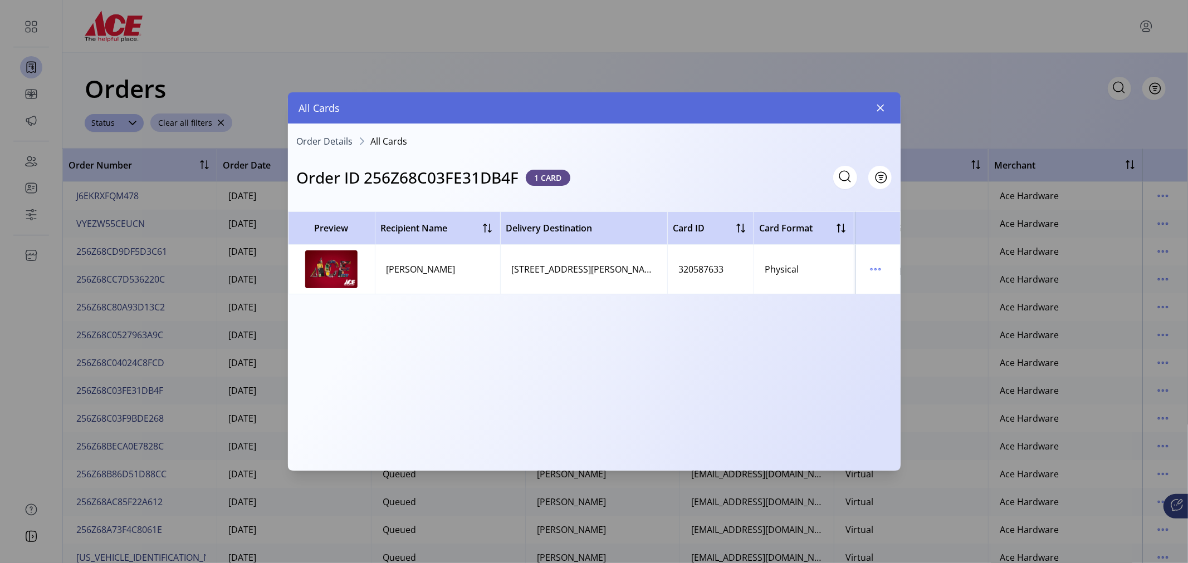
click at [599, 275] on div "2915 JORIE BLVD OAK BROOK, IL 60523" at bounding box center [584, 269] width 144 height 13
click at [872, 271] on icon "menu" at bounding box center [875, 270] width 18 height 18
click at [904, 288] on span "View Card Details" at bounding box center [922, 291] width 92 height 9
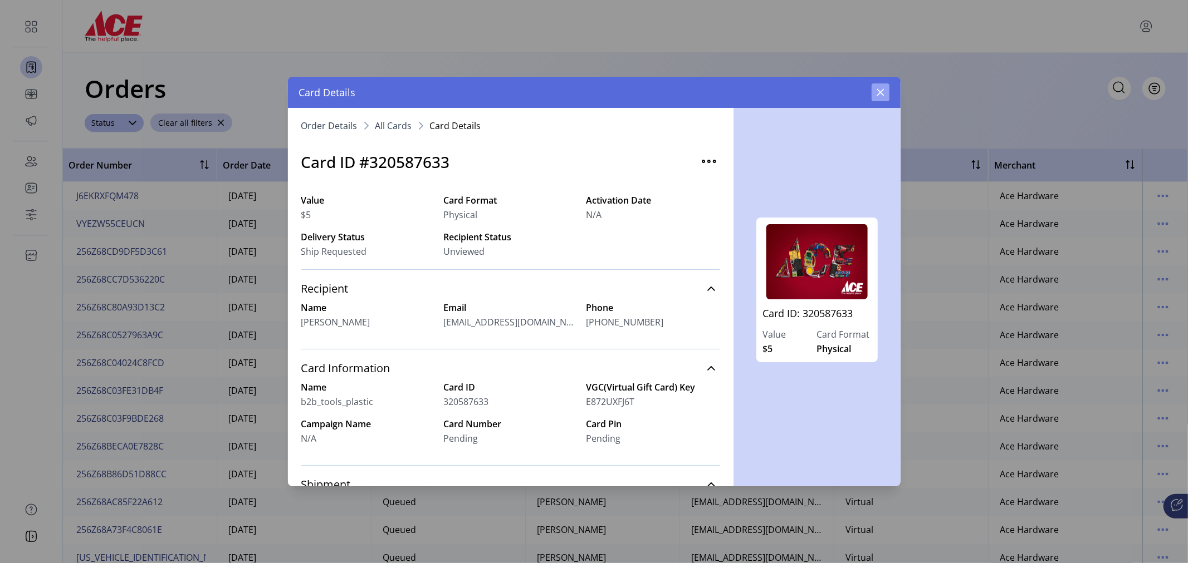
click at [883, 89] on icon "button" at bounding box center [880, 92] width 9 height 9
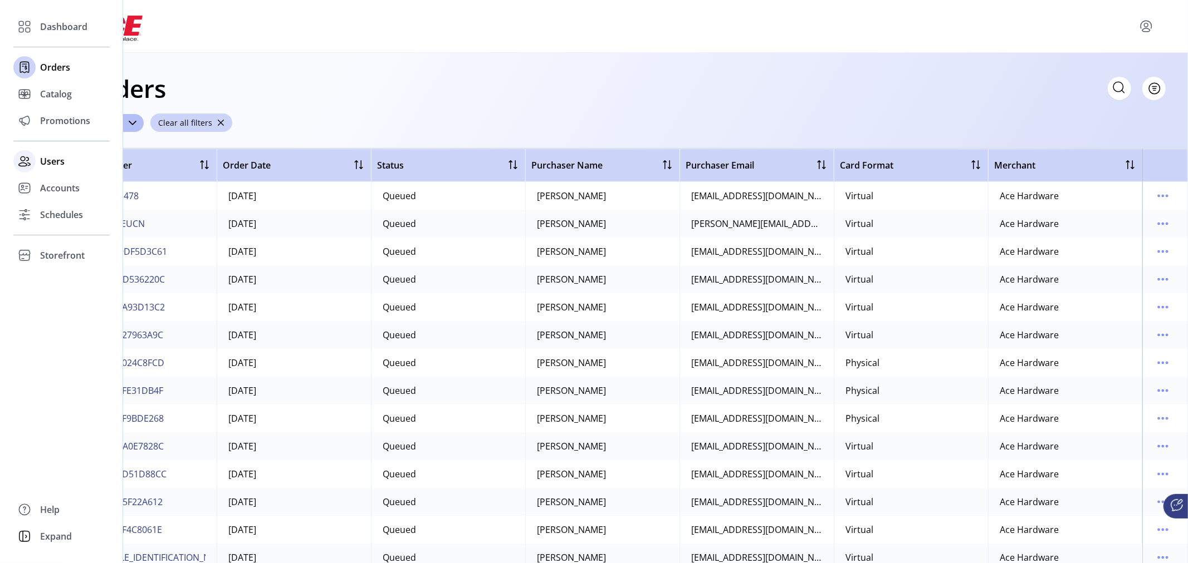
click at [53, 159] on span "Users" at bounding box center [52, 161] width 24 height 13
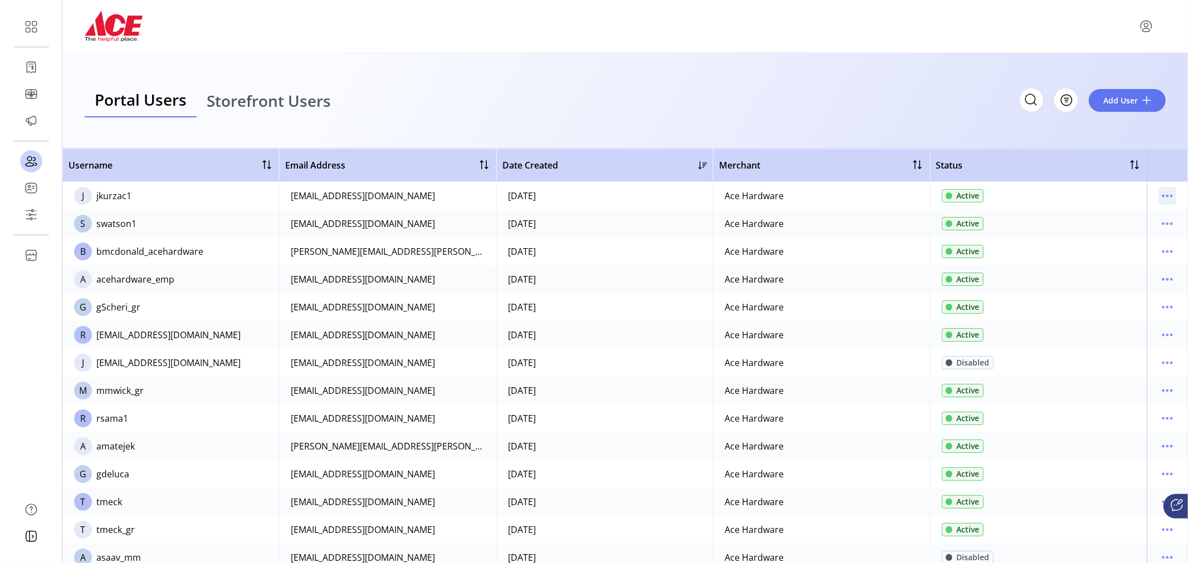
click at [1160, 196] on icon "menu" at bounding box center [1167, 196] width 18 height 18
click at [1120, 218] on span "Edit Details" at bounding box center [1115, 217] width 92 height 9
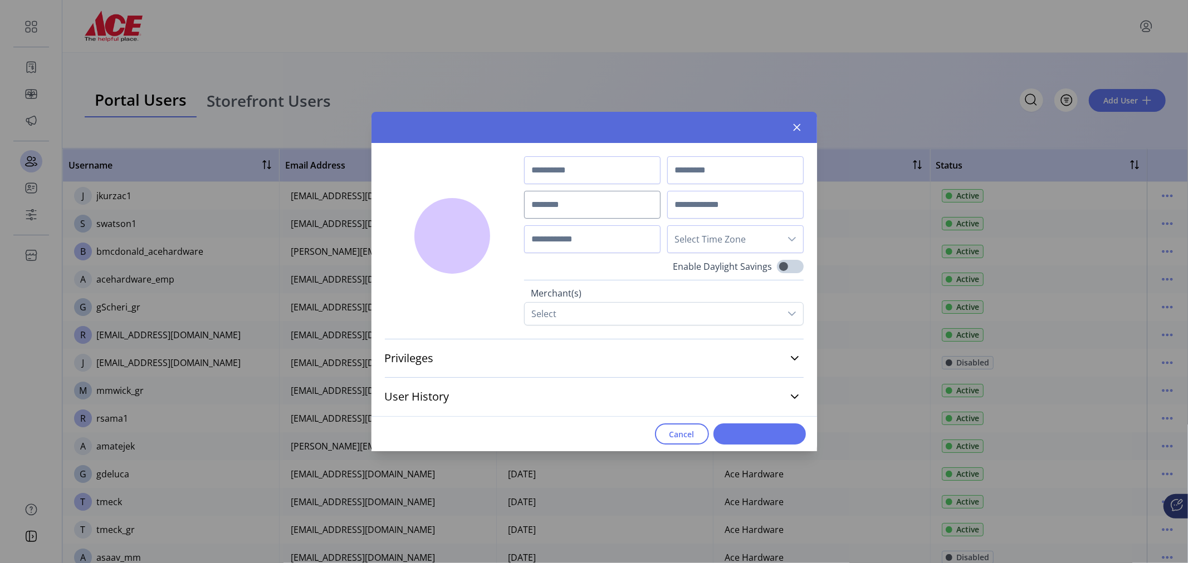
type input "*****"
type input "******"
type input "********"
type input "**********"
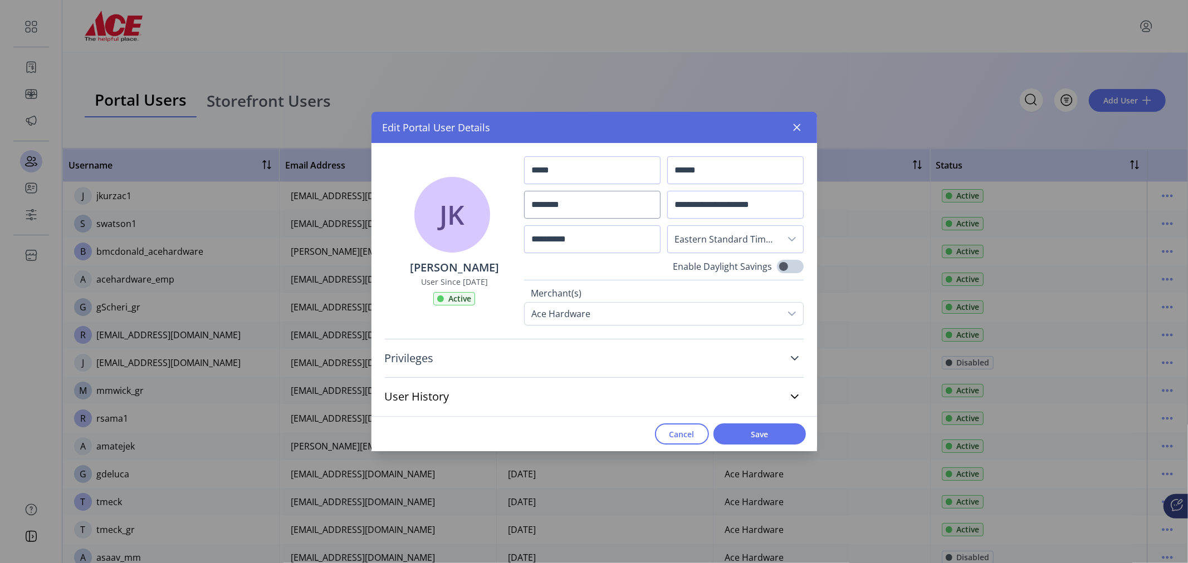
click at [793, 357] on icon at bounding box center [794, 358] width 9 height 9
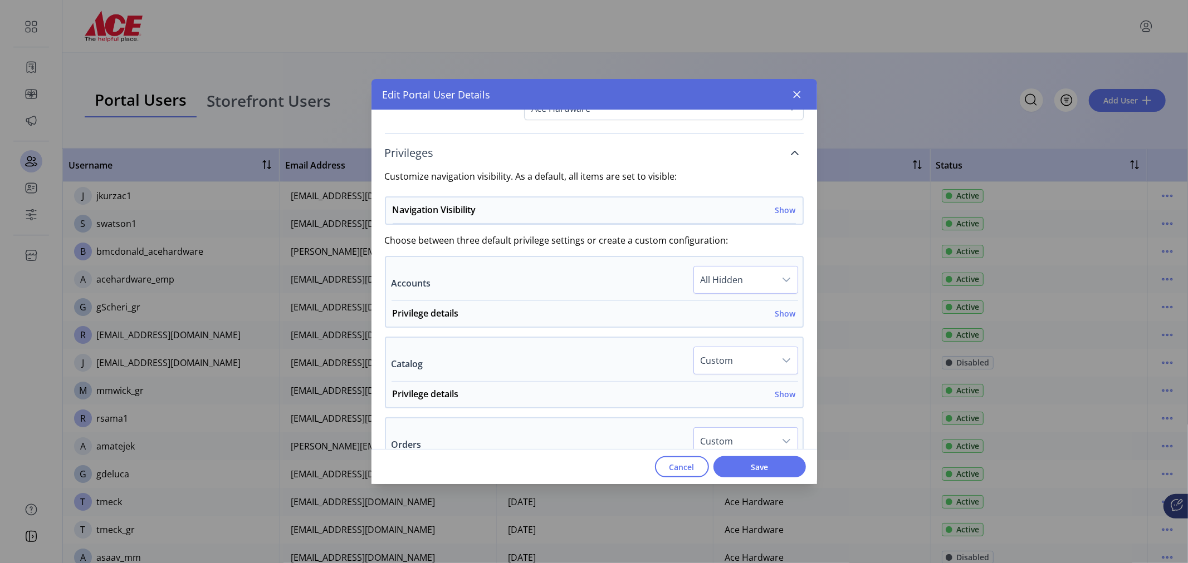
scroll to position [170, 0]
click at [783, 209] on h6 "Show" at bounding box center [785, 213] width 21 height 12
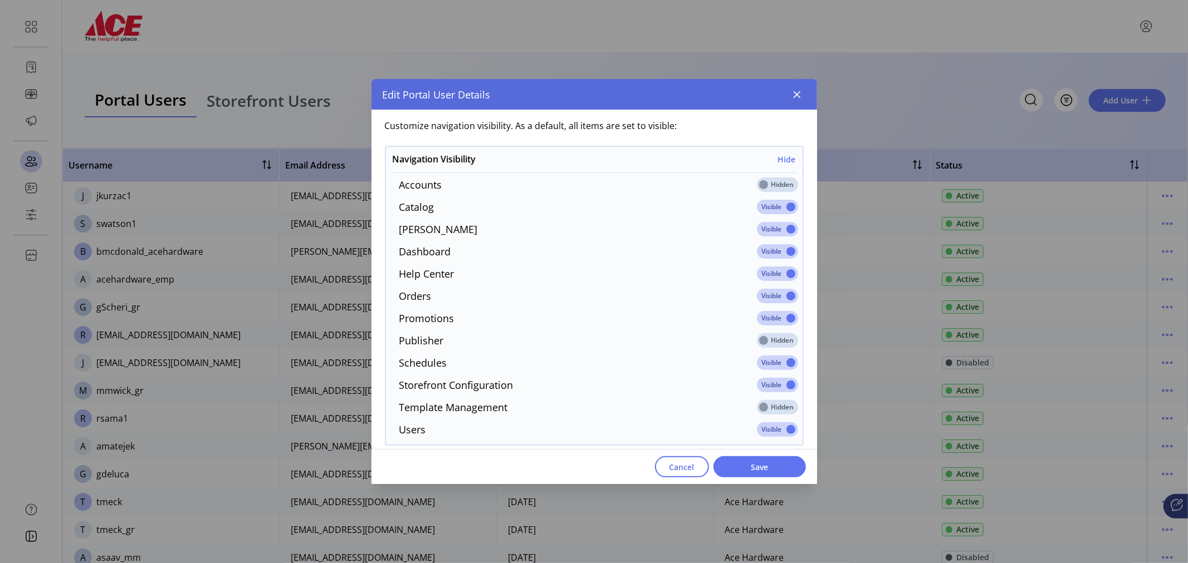
scroll to position [220, 0]
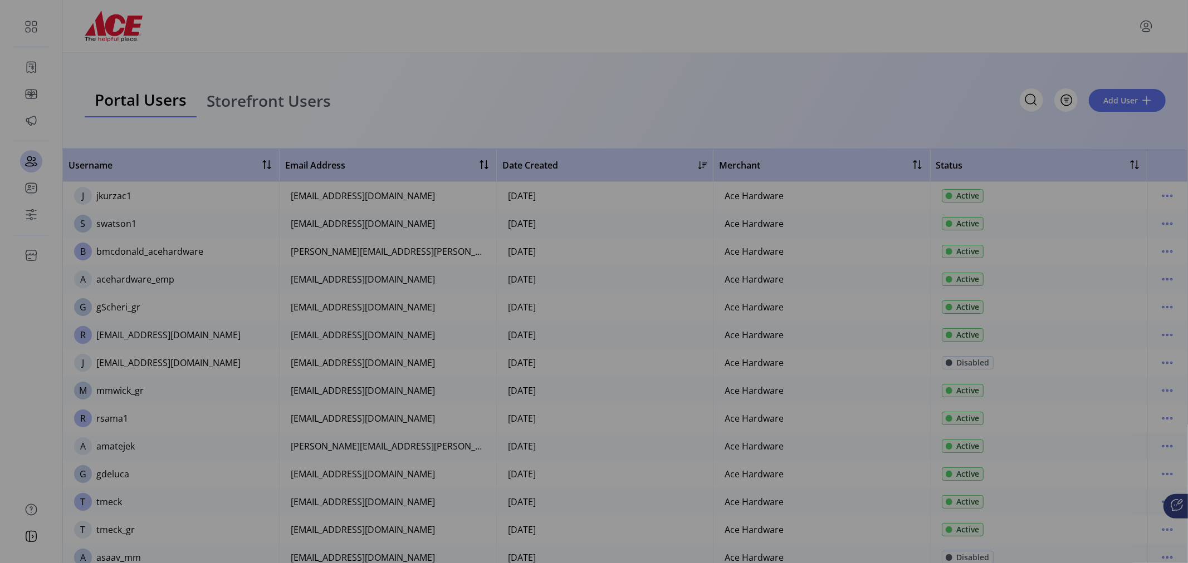
click at [879, 64] on div "**********" at bounding box center [594, 281] width 1188 height 563
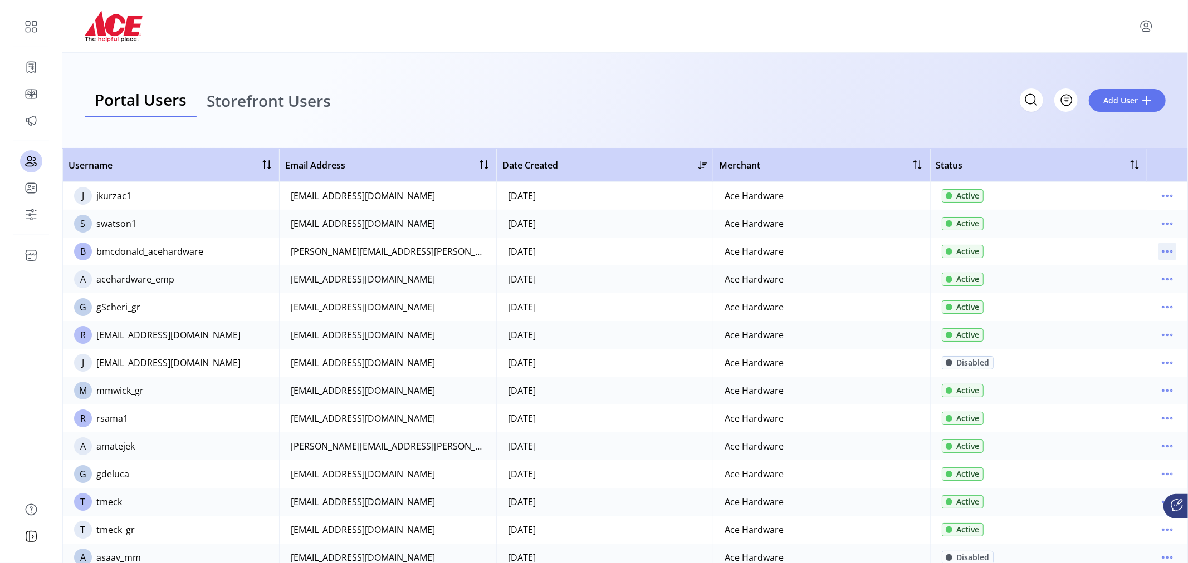
click at [1169, 249] on icon "menu" at bounding box center [1167, 252] width 18 height 18
click at [1121, 294] on span "View Details" at bounding box center [1115, 291] width 92 height 9
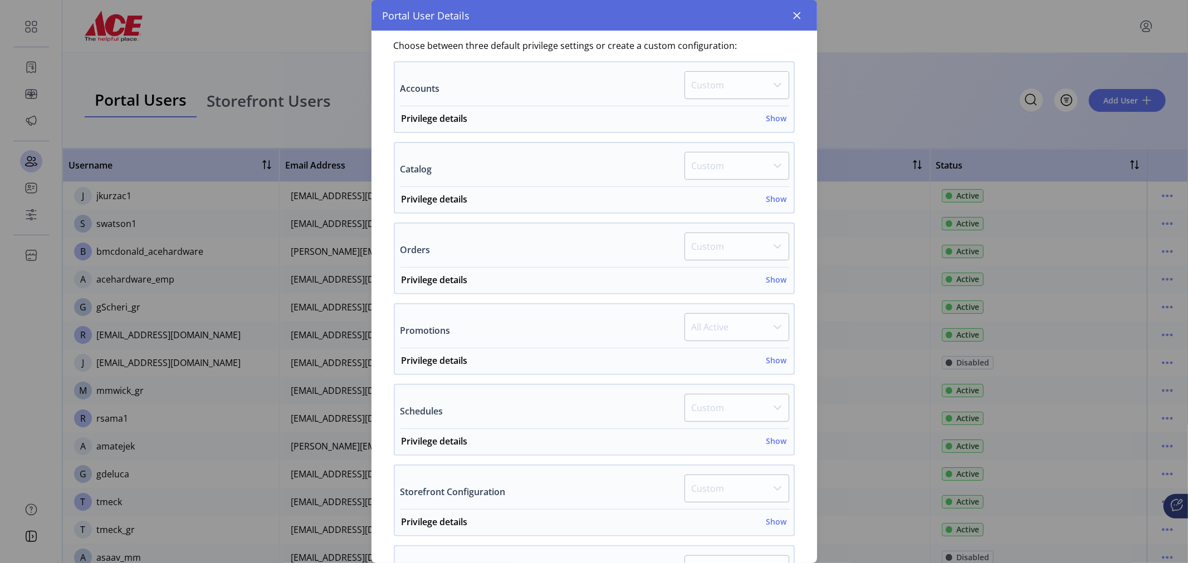
scroll to position [282, 0]
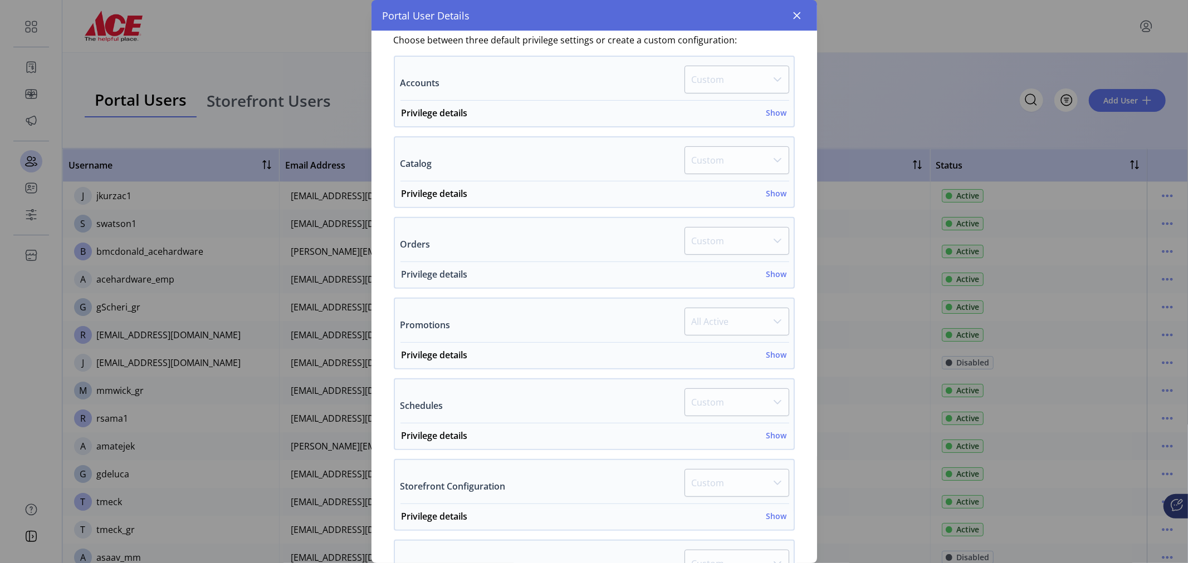
click at [772, 273] on h6 "Show" at bounding box center [776, 274] width 21 height 12
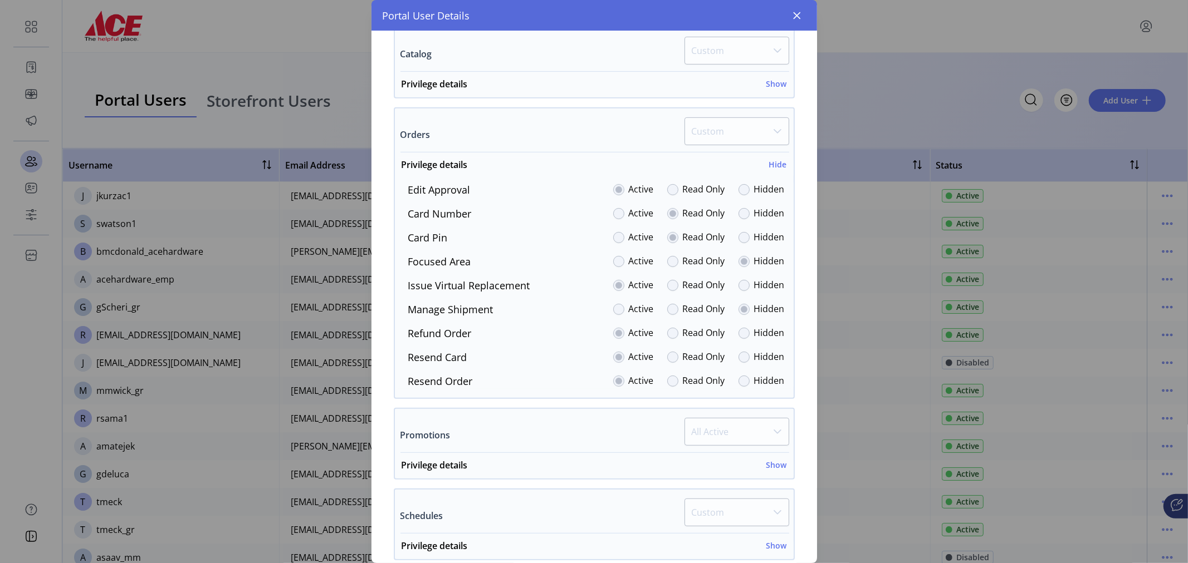
scroll to position [396, 0]
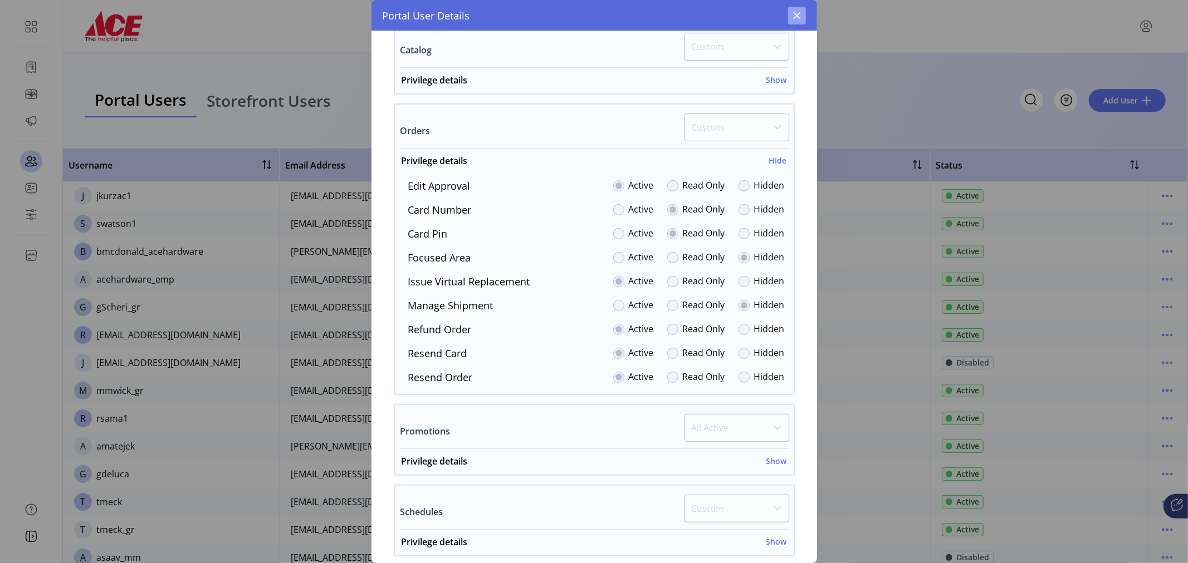
click at [795, 14] on icon "button" at bounding box center [796, 15] width 7 height 7
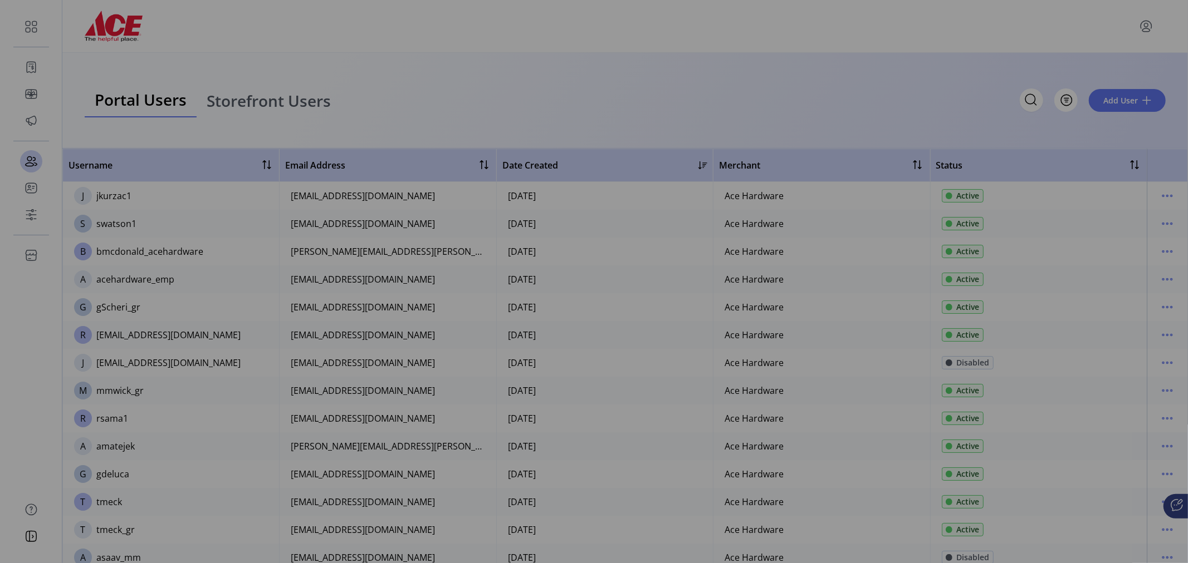
scroll to position [841, 0]
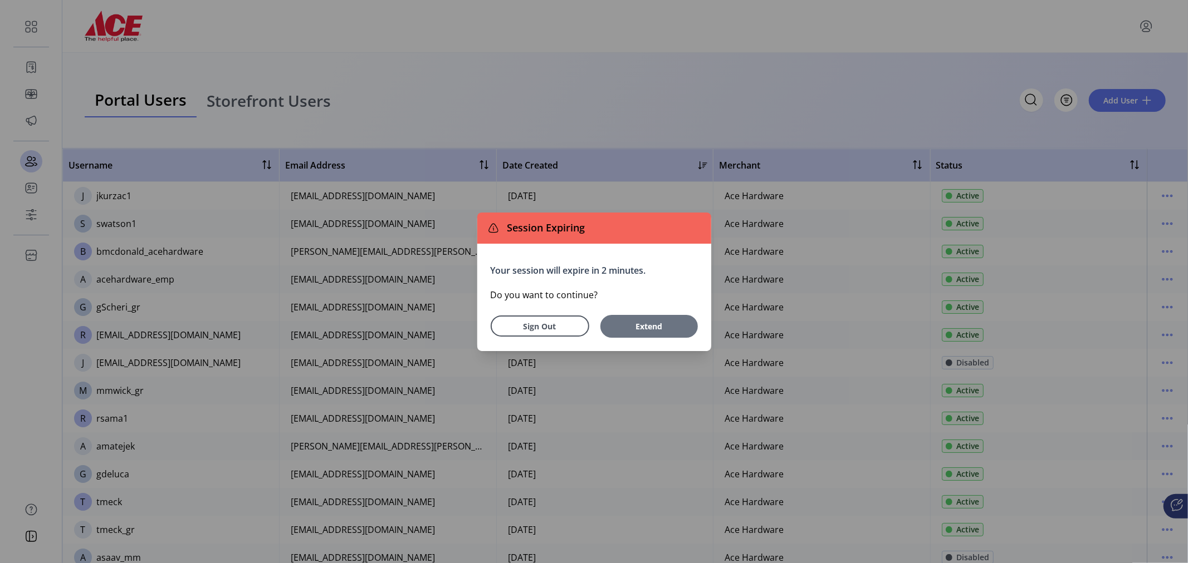
click at [677, 321] on span "Extend" at bounding box center [649, 327] width 86 height 12
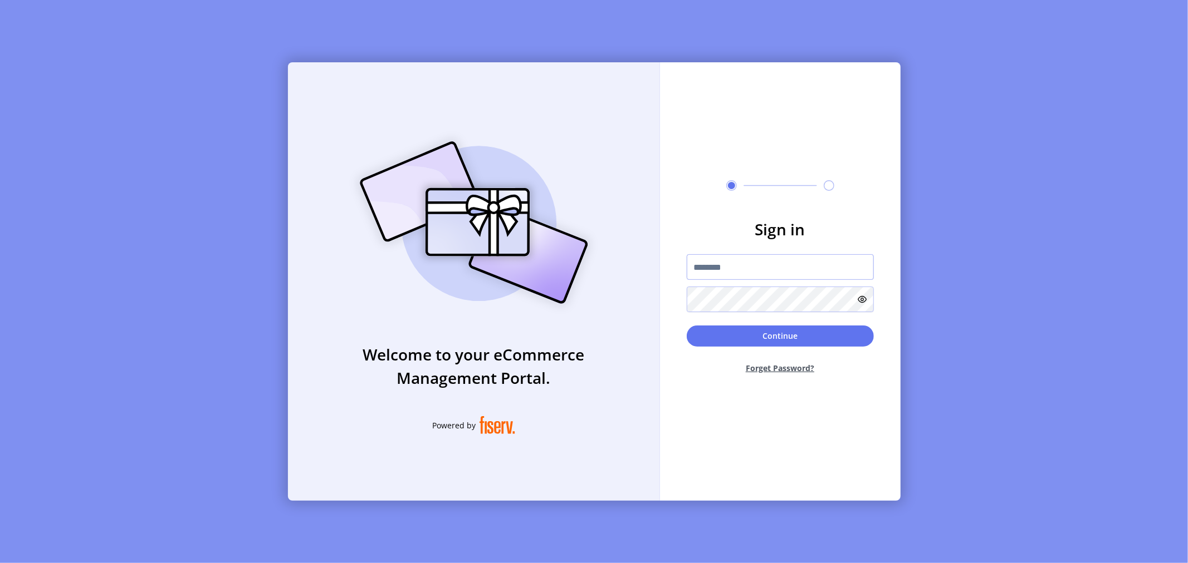
click at [772, 268] on input "text" at bounding box center [780, 267] width 187 height 26
type input "*********"
